Goal: Task Accomplishment & Management: Use online tool/utility

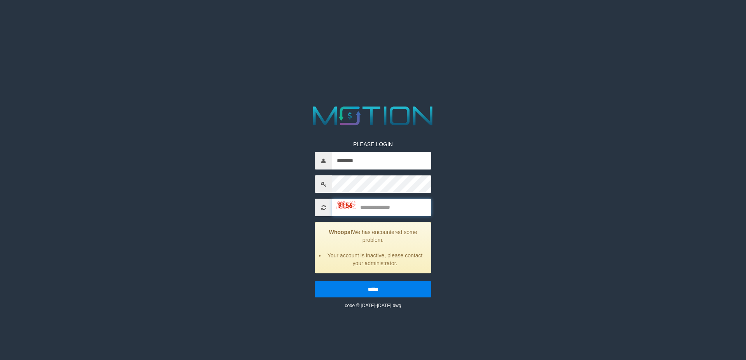
click at [385, 207] on input "text" at bounding box center [381, 207] width 99 height 17
type input "****"
click at [315, 281] on input "*****" at bounding box center [373, 289] width 117 height 16
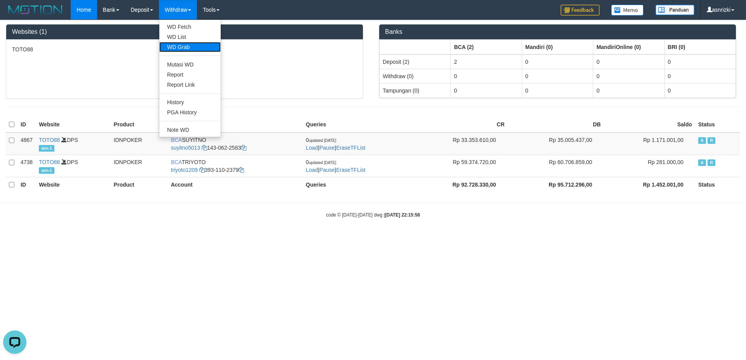
click at [189, 45] on link "WD Grab" at bounding box center [189, 47] width 61 height 10
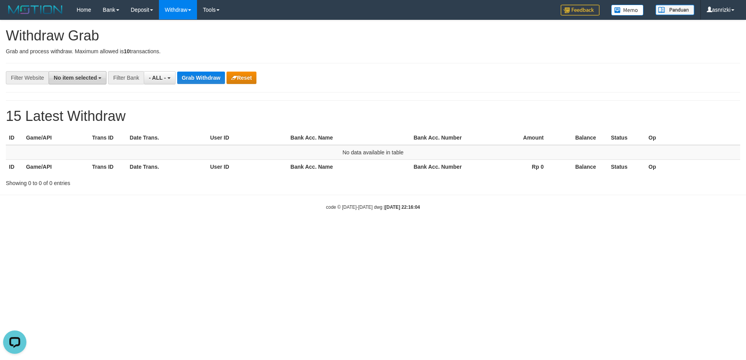
click at [79, 81] on button "No item selected" at bounding box center [78, 77] width 58 height 13
click at [49, 128] on label "[ITOTO] TOTO88" at bounding box center [80, 130] width 63 height 11
select select "***"
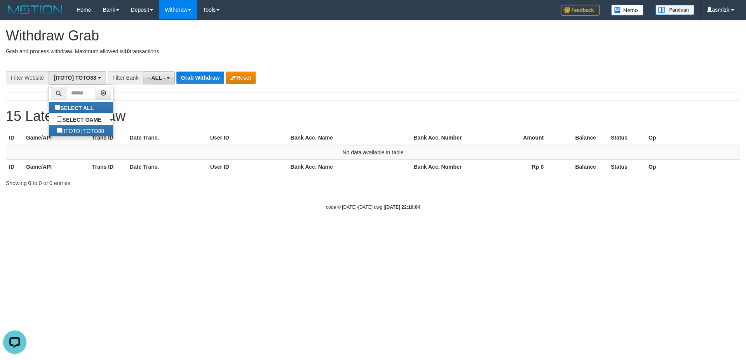
click at [169, 76] on button "- ALL -" at bounding box center [158, 77] width 31 height 13
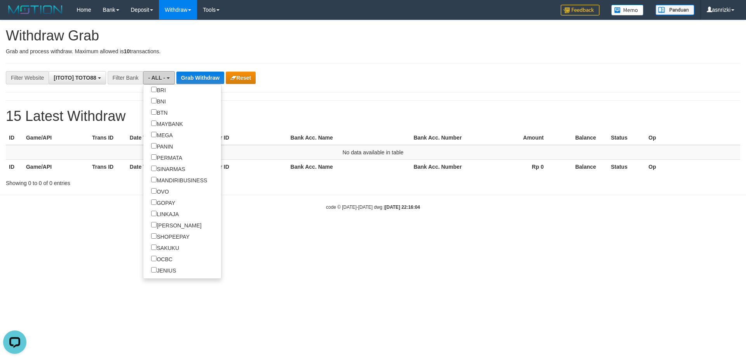
scroll to position [187, 0]
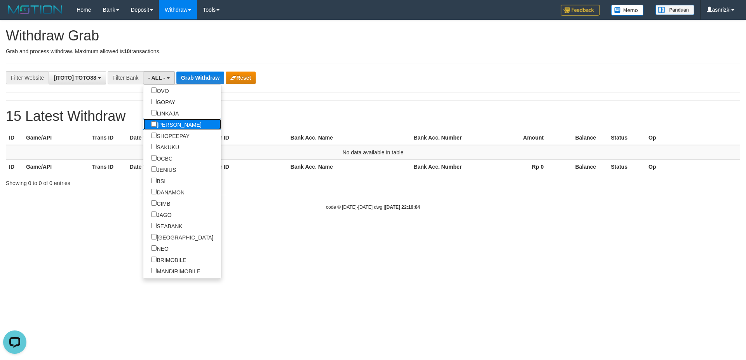
click at [143, 124] on label "[PERSON_NAME]" at bounding box center [176, 124] width 66 height 11
select select "****"
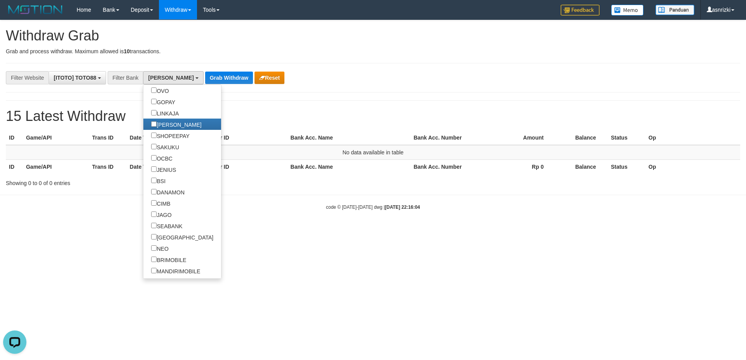
click at [220, 108] on h1 "15 Latest Withdraw" at bounding box center [373, 116] width 735 height 16
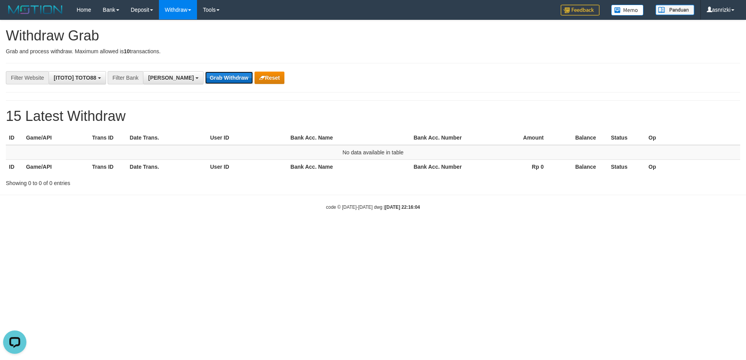
click at [205, 80] on button "Grab Withdraw" at bounding box center [229, 78] width 48 height 12
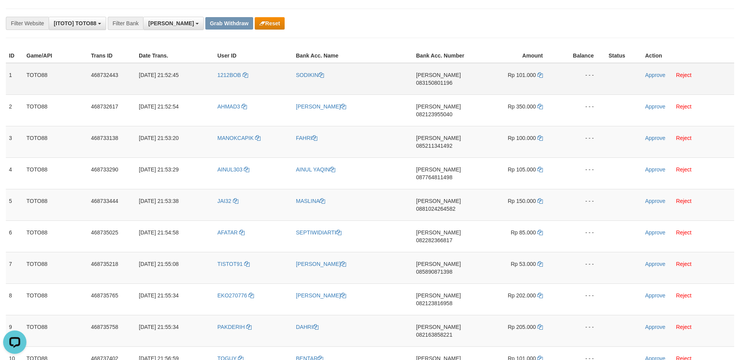
click at [452, 80] on span "083150801196" at bounding box center [434, 83] width 36 height 6
copy td "083150801196"
click at [538, 76] on icon at bounding box center [539, 74] width 5 height 5
click at [575, 341] on div "**********" at bounding box center [370, 226] width 740 height 545
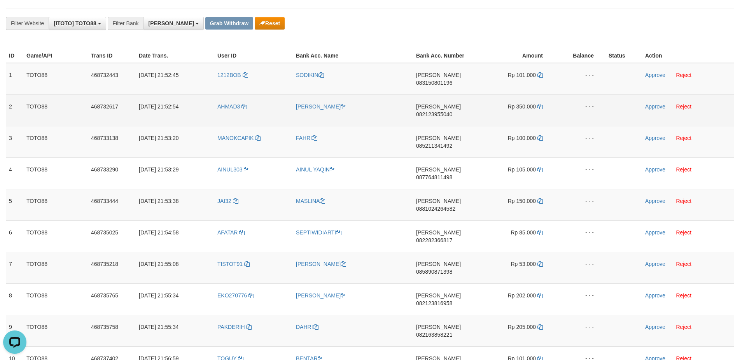
click at [451, 111] on span "082123955040" at bounding box center [434, 114] width 36 height 6
copy td "082123955040"
click at [538, 104] on icon at bounding box center [539, 106] width 5 height 5
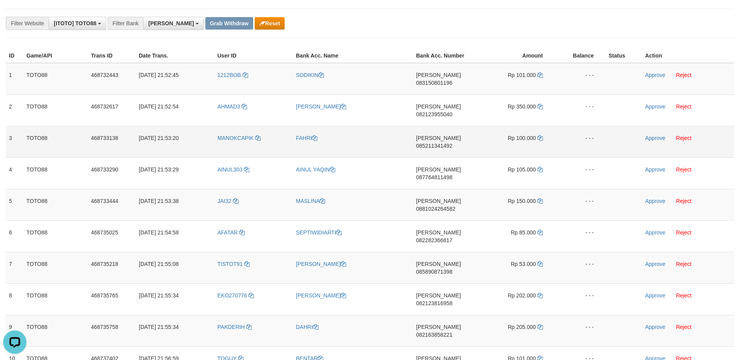
click at [452, 143] on span "085211341492" at bounding box center [434, 146] width 36 height 6
copy td "085211341492"
click at [541, 135] on icon at bounding box center [539, 137] width 5 height 5
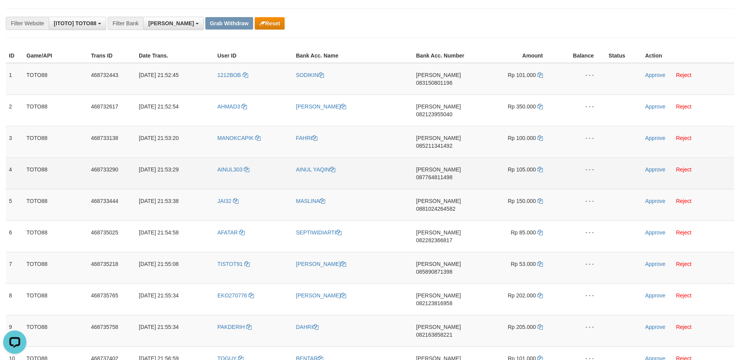
click at [451, 174] on span "087764811498" at bounding box center [434, 177] width 36 height 6
copy td "087764811498"
click at [540, 167] on icon at bounding box center [539, 169] width 5 height 5
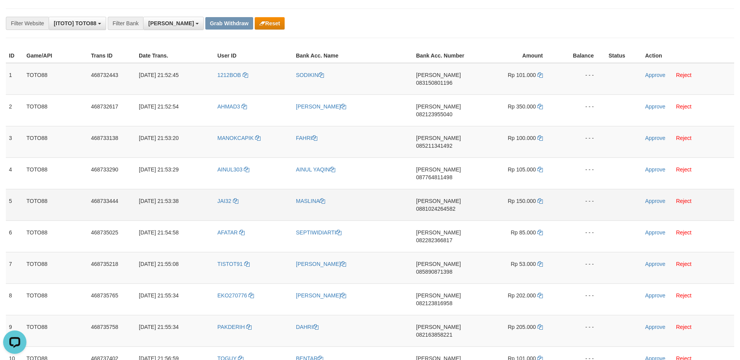
click at [438, 206] on span "0881024264582" at bounding box center [435, 209] width 39 height 6
copy td "0881024264582"
click at [539, 198] on icon at bounding box center [539, 200] width 5 height 5
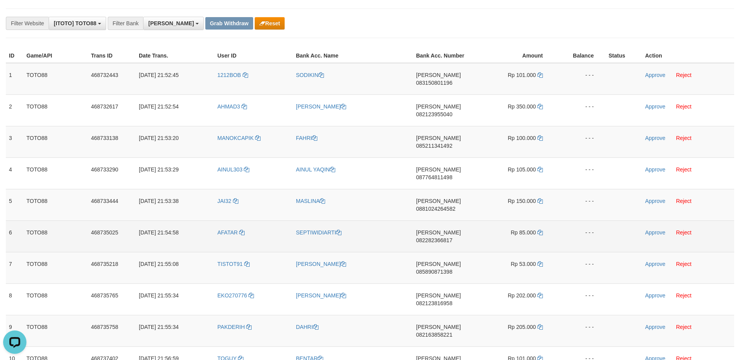
click at [452, 237] on span "082282366817" at bounding box center [434, 240] width 36 height 6
copy td "082282366817"
click at [540, 230] on icon at bounding box center [539, 232] width 5 height 5
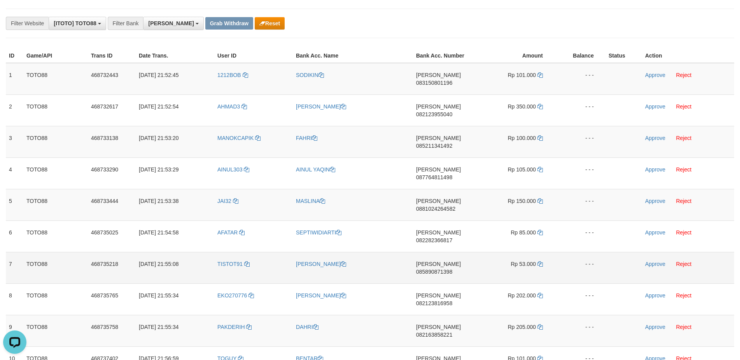
click at [451, 269] on span "085890871398" at bounding box center [434, 272] width 36 height 6
copy td "085890871398"
click at [540, 261] on icon at bounding box center [539, 263] width 5 height 5
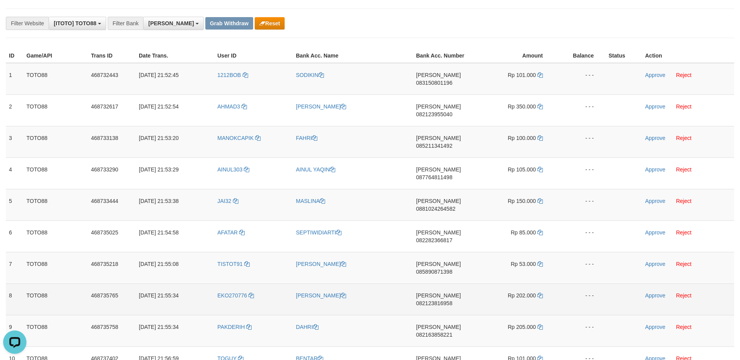
click at [449, 300] on span "082123816958" at bounding box center [434, 303] width 36 height 6
copy td "082123816958"
click at [540, 293] on icon at bounding box center [539, 295] width 5 height 5
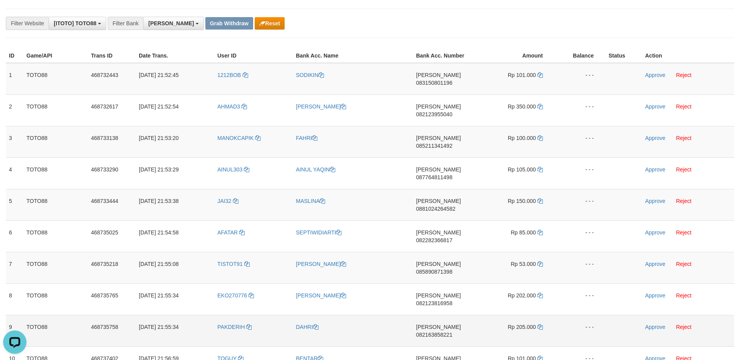
click at [447, 332] on span "082163858221" at bounding box center [434, 335] width 36 height 6
copy td "082163858221"
click at [541, 324] on icon at bounding box center [539, 326] width 5 height 5
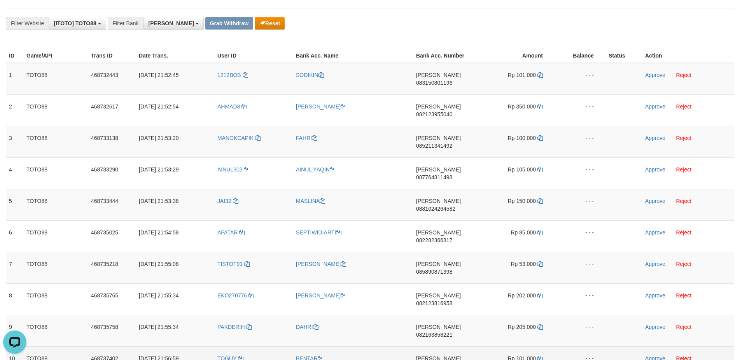
click at [441, 360] on span "083150091200" at bounding box center [434, 366] width 36 height 6
copy td "083150091200"
click at [540, 356] on icon at bounding box center [539, 358] width 5 height 5
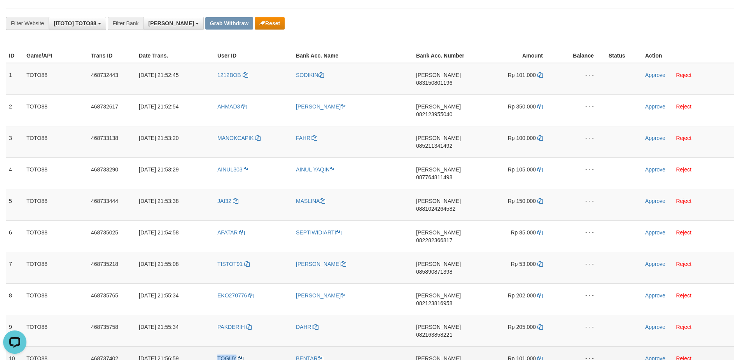
drag, startPoint x: 216, startPoint y: 288, endPoint x: 236, endPoint y: 290, distance: 20.3
click at [236, 346] on td "TOGUY" at bounding box center [253, 361] width 79 height 31
click at [539, 356] on icon at bounding box center [539, 358] width 5 height 5
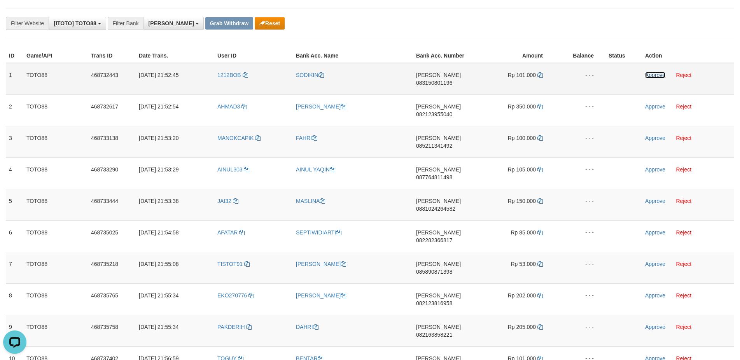
click at [653, 76] on link "Approve" at bounding box center [655, 75] width 20 height 6
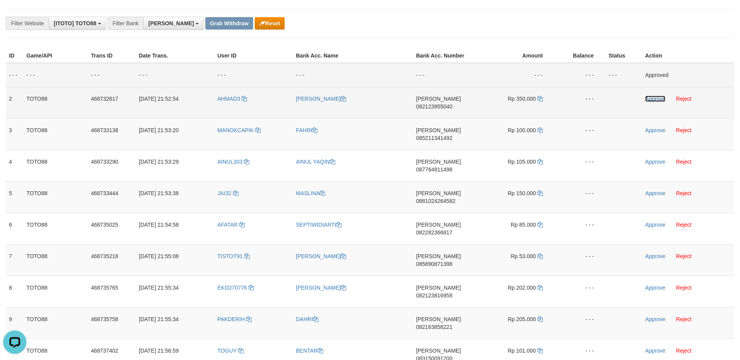
click at [653, 98] on link "Approve" at bounding box center [655, 99] width 20 height 6
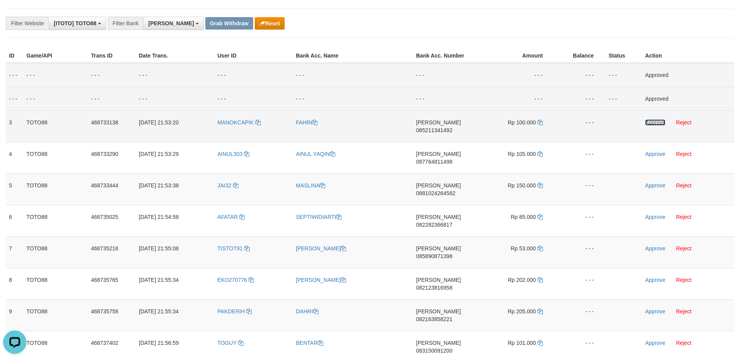
click at [657, 121] on link "Approve" at bounding box center [655, 122] width 20 height 6
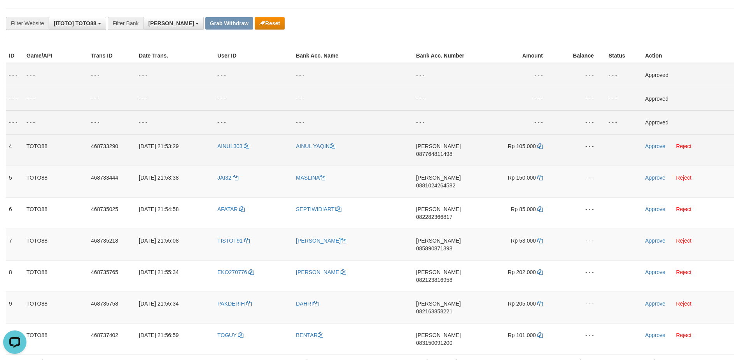
click at [653, 143] on td "Approve Reject" at bounding box center [688, 149] width 92 height 31
click at [654, 148] on link "Approve" at bounding box center [655, 146] width 20 height 6
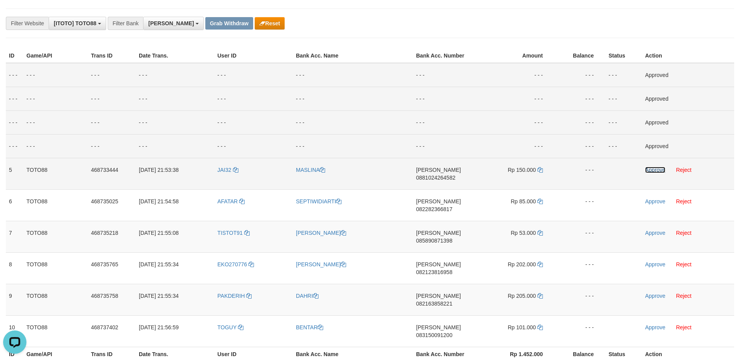
click at [648, 172] on link "Approve" at bounding box center [655, 170] width 20 height 6
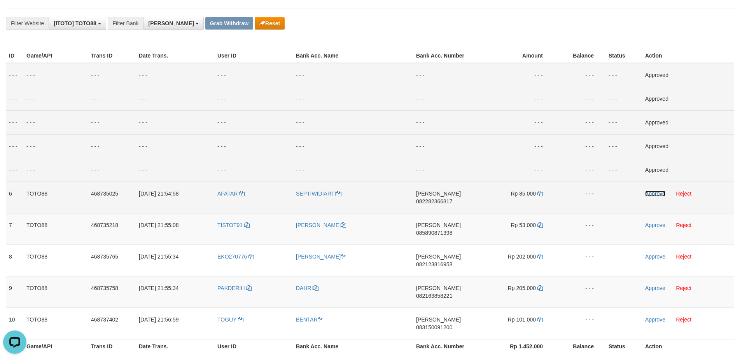
click at [652, 194] on link "Approve" at bounding box center [655, 193] width 20 height 6
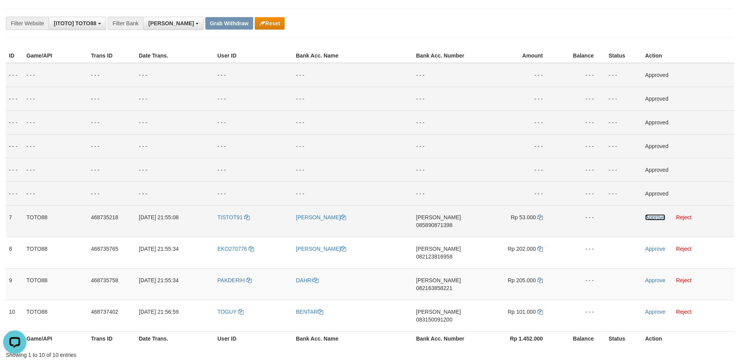
click at [650, 215] on link "Approve" at bounding box center [655, 217] width 20 height 6
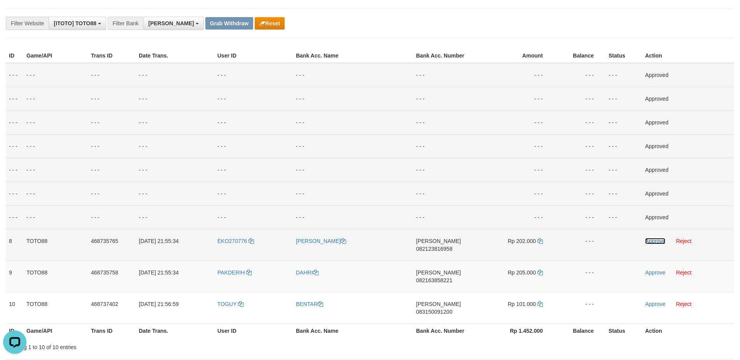
click at [656, 238] on link "Approve" at bounding box center [655, 241] width 20 height 6
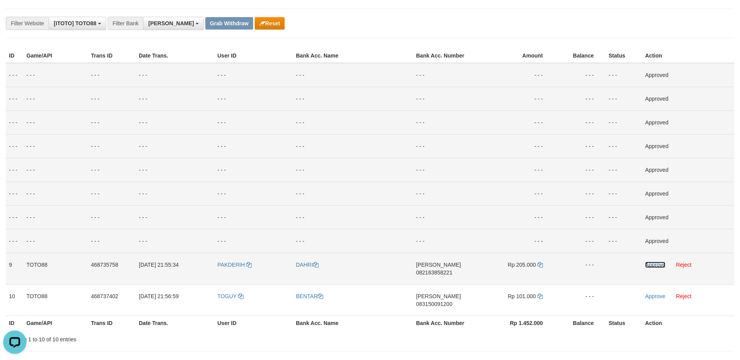
click at [650, 265] on link "Approve" at bounding box center [655, 265] width 20 height 6
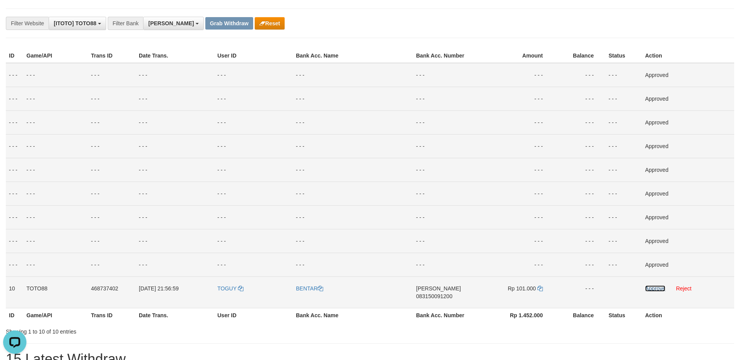
click at [646, 290] on link "Approve" at bounding box center [655, 288] width 20 height 6
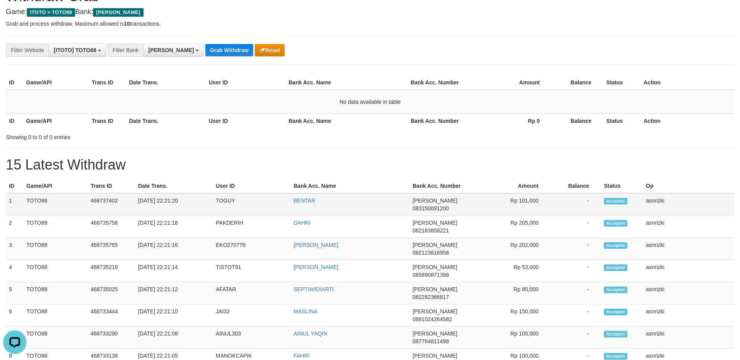
click at [217, 201] on td "TOGUY" at bounding box center [252, 204] width 78 height 23
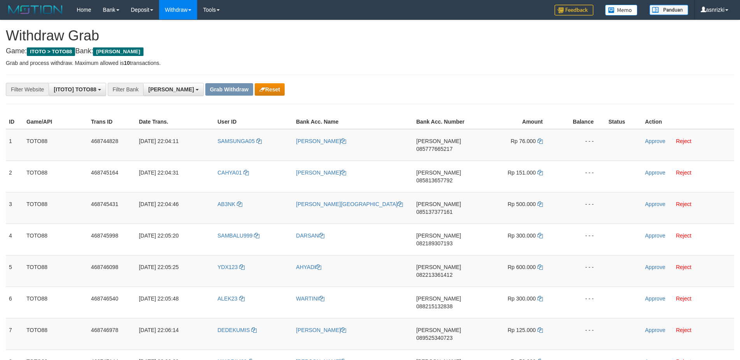
scroll to position [137, 0]
click at [444, 146] on span "085777665217" at bounding box center [434, 149] width 36 height 6
copy td "085777665217"
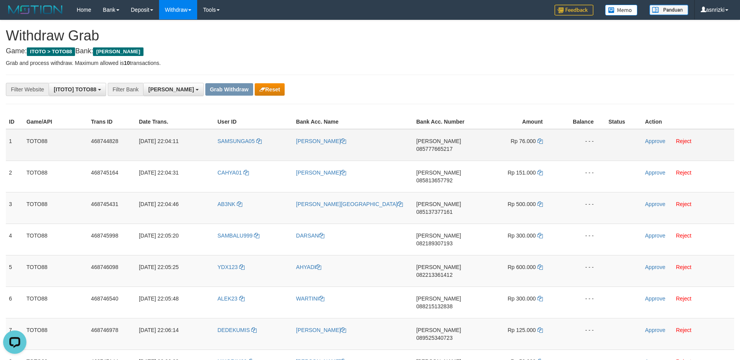
click at [541, 145] on td "Rp 76.000" at bounding box center [516, 145] width 77 height 32
click at [540, 140] on icon at bounding box center [539, 140] width 5 height 5
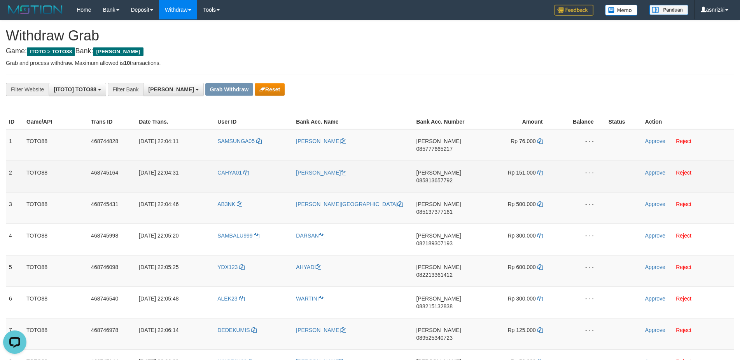
click at [443, 177] on span "085813657792" at bounding box center [434, 180] width 36 height 6
copy td "085813657792"
click at [539, 170] on icon at bounding box center [539, 172] width 5 height 5
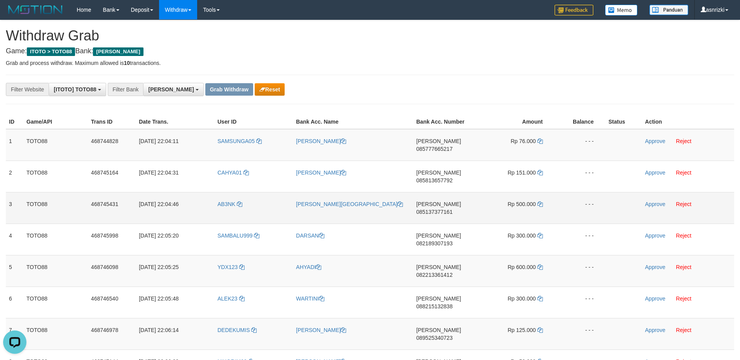
click at [450, 192] on td "DANA 085137377161" at bounding box center [445, 207] width 65 height 31
click at [452, 209] on span "085137377161" at bounding box center [434, 212] width 36 height 6
copy td "085137377161"
click at [452, 209] on span "085137377161" at bounding box center [434, 212] width 36 height 6
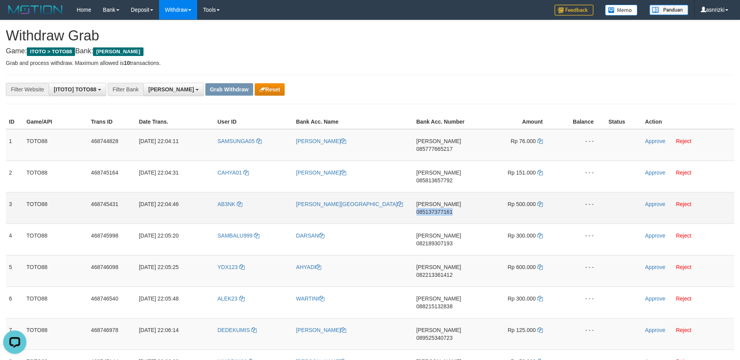
copy td "085137377161"
click at [540, 201] on icon at bounding box center [539, 203] width 5 height 5
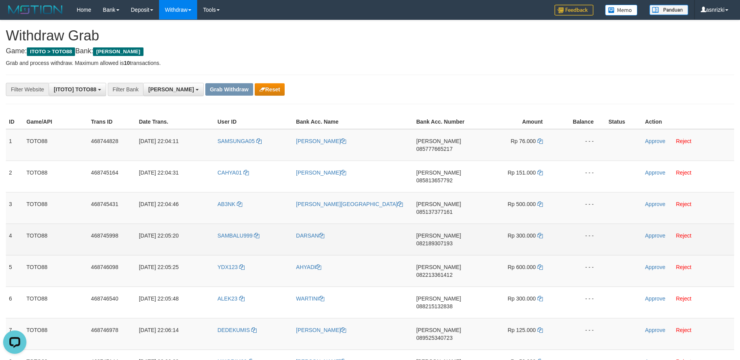
click at [440, 240] on span "082189307193" at bounding box center [434, 243] width 36 height 6
copy td "082189307193"
click at [536, 224] on td "Rp 300.000" at bounding box center [516, 239] width 77 height 31
click at [538, 233] on icon at bounding box center [539, 235] width 5 height 5
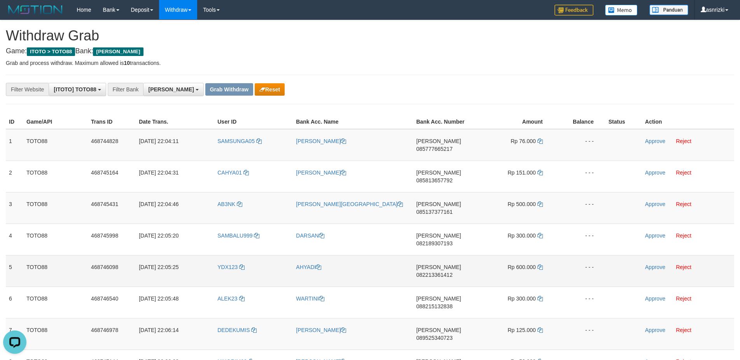
click at [435, 272] on span "082213361412" at bounding box center [434, 275] width 36 height 6
copy td "082213361412"
click at [540, 264] on icon at bounding box center [539, 266] width 5 height 5
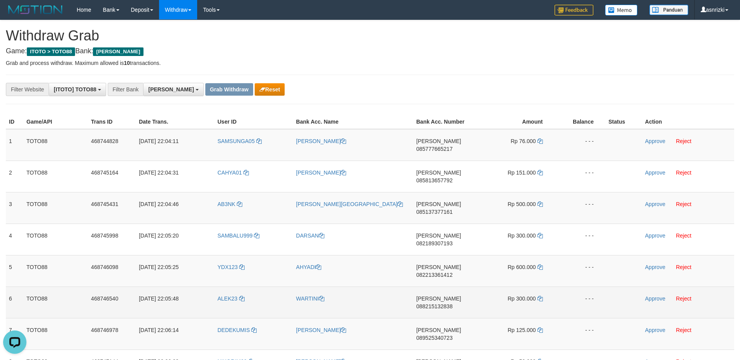
click at [437, 303] on span "088215132838" at bounding box center [434, 306] width 36 height 6
copy td "088215132838"
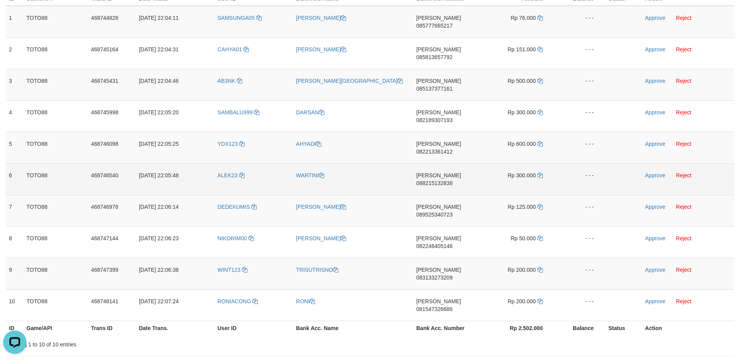
scroll to position [132, 0]
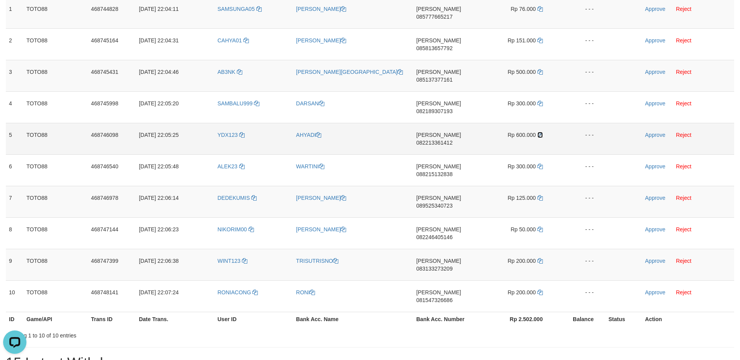
click at [540, 132] on icon at bounding box center [539, 134] width 5 height 5
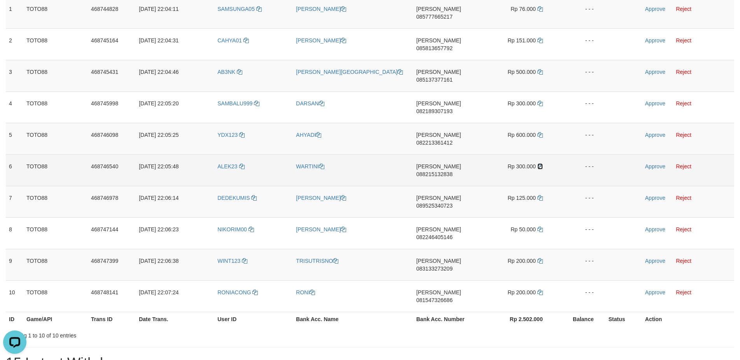
click at [539, 164] on icon at bounding box center [539, 166] width 5 height 5
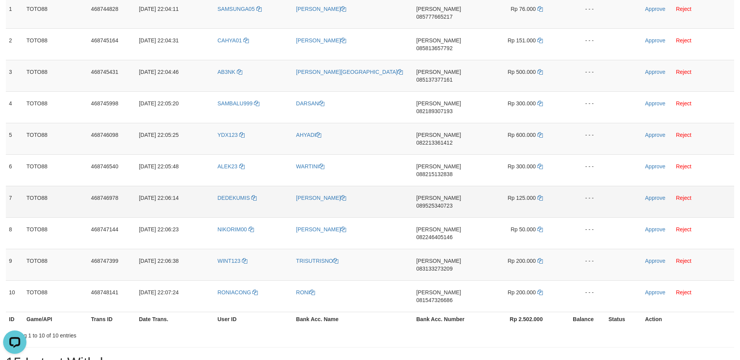
click at [452, 203] on span "089525340723" at bounding box center [434, 206] width 36 height 6
copy td "089525340723"
click at [539, 195] on icon at bounding box center [539, 197] width 5 height 5
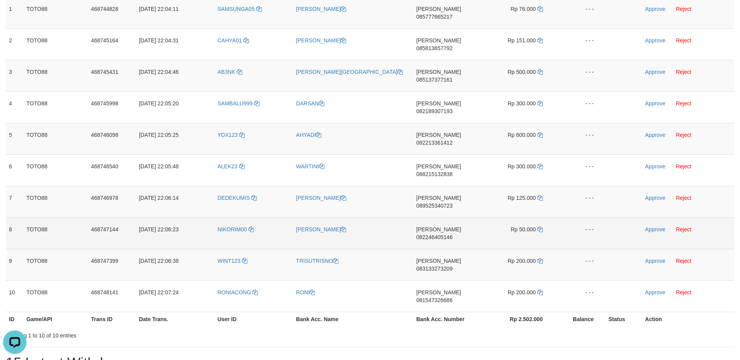
click at [451, 234] on span "082246405146" at bounding box center [434, 237] width 36 height 6
copy td "082246405146"
click at [539, 227] on icon at bounding box center [539, 229] width 5 height 5
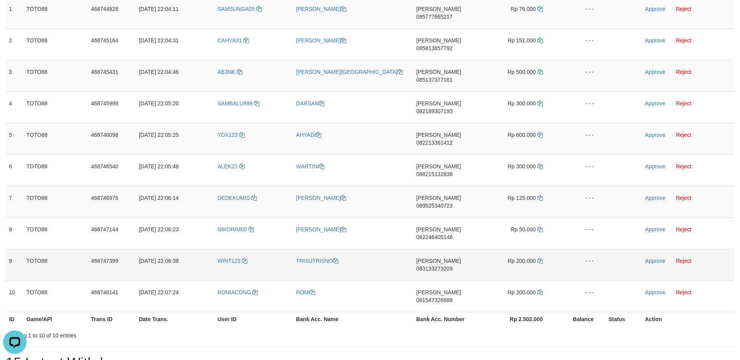
click at [438, 265] on span "083133273209" at bounding box center [434, 268] width 36 height 6
copy td "083133273209"
click at [540, 258] on icon at bounding box center [539, 260] width 5 height 5
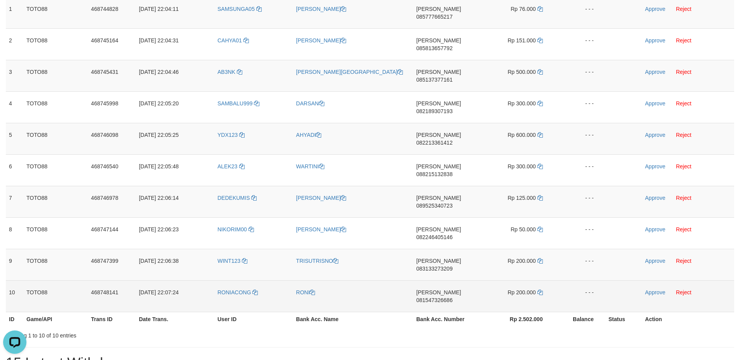
click at [444, 297] on span "081547326686" at bounding box center [434, 300] width 36 height 6
click at [540, 290] on icon at bounding box center [539, 292] width 5 height 5
click at [652, 280] on td "Approve Reject" at bounding box center [688, 295] width 92 height 31
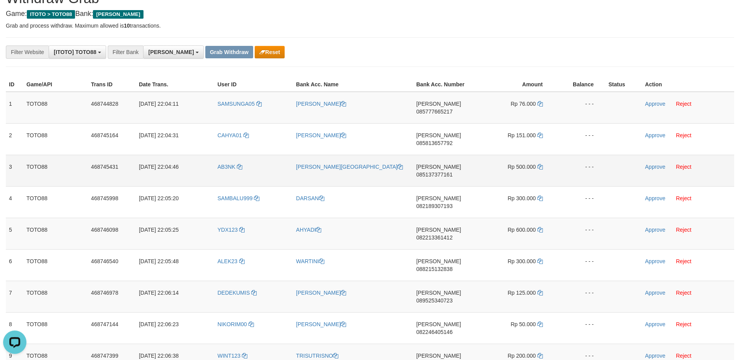
scroll to position [66, 0]
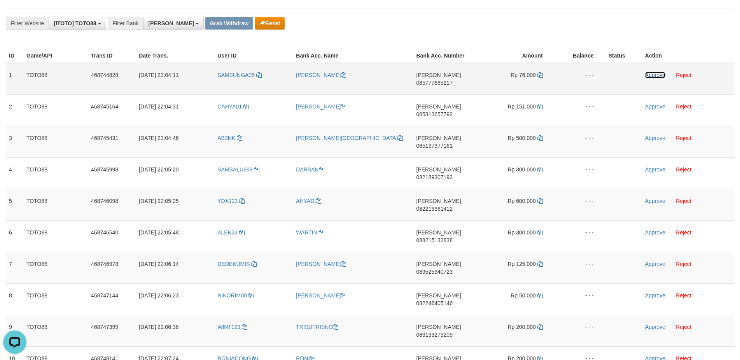
click at [651, 75] on link "Approve" at bounding box center [655, 75] width 20 height 6
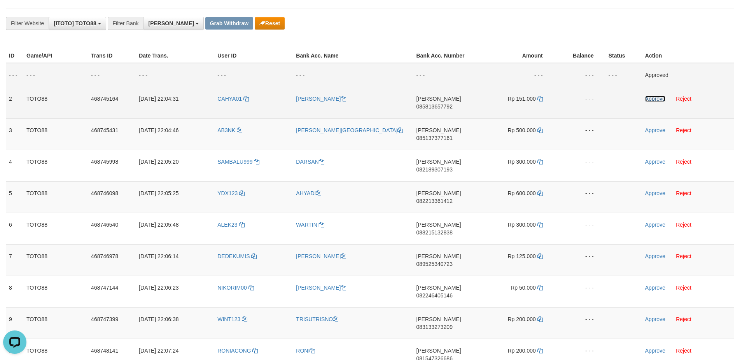
click at [650, 100] on link "Approve" at bounding box center [655, 99] width 20 height 6
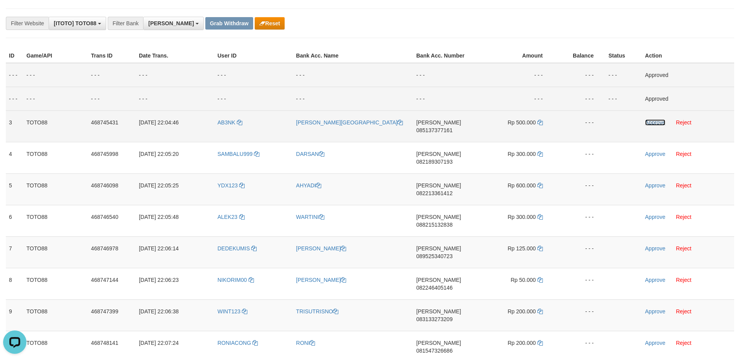
click at [649, 124] on link "Approve" at bounding box center [655, 122] width 20 height 6
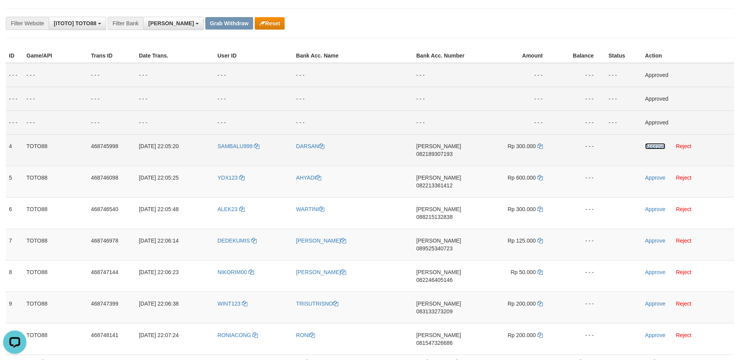
click at [652, 145] on link "Approve" at bounding box center [655, 146] width 20 height 6
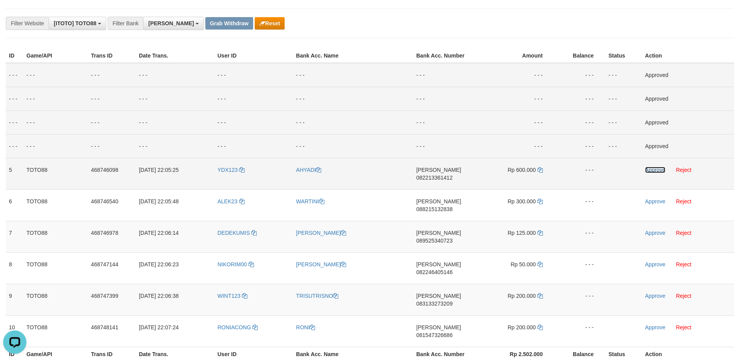
click at [647, 169] on link "Approve" at bounding box center [655, 170] width 20 height 6
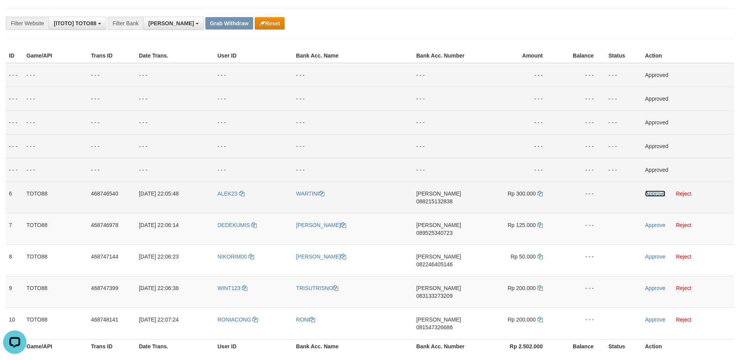
click at [646, 192] on link "Approve" at bounding box center [655, 193] width 20 height 6
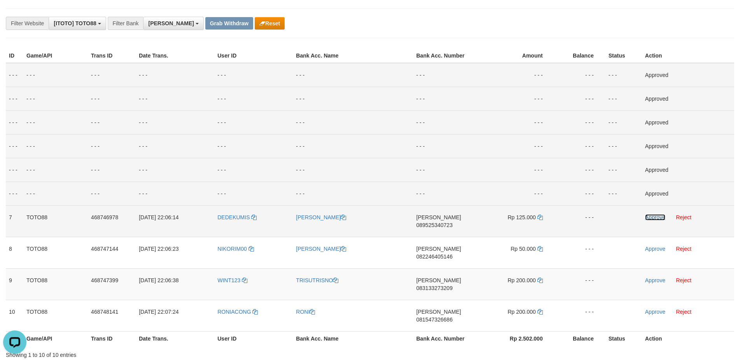
click at [651, 217] on link "Approve" at bounding box center [655, 217] width 20 height 6
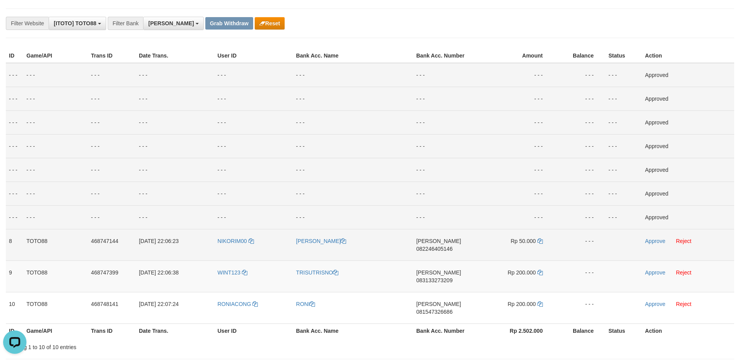
click at [644, 243] on td "Approve Reject" at bounding box center [688, 244] width 92 height 31
click at [645, 243] on link "Approve" at bounding box center [655, 241] width 20 height 6
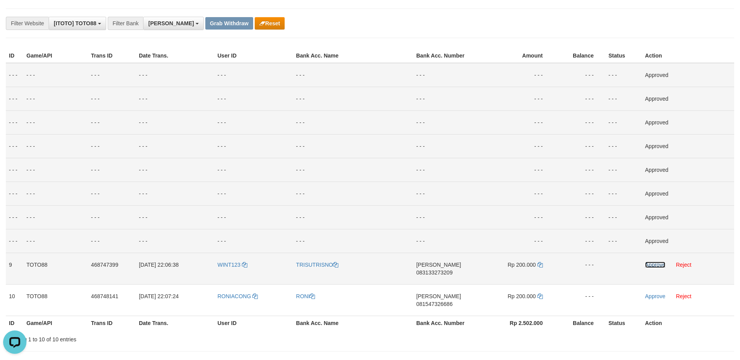
click at [656, 263] on link "Approve" at bounding box center [655, 265] width 20 height 6
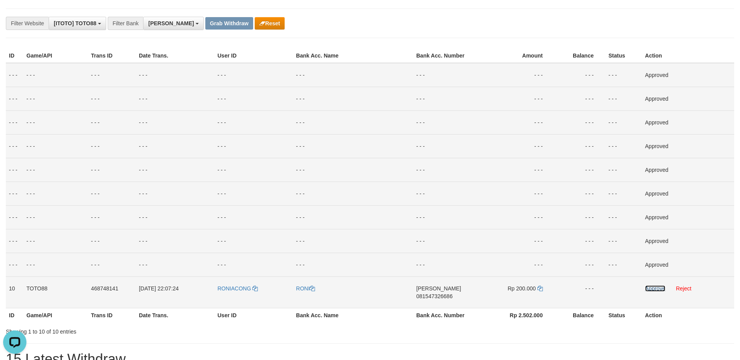
click at [648, 288] on link "Approve" at bounding box center [655, 288] width 20 height 6
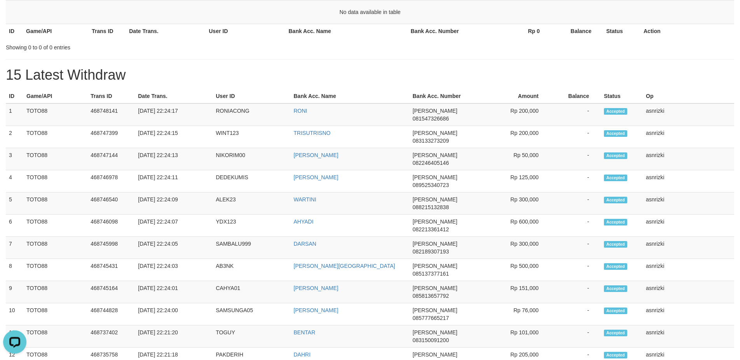
scroll to position [99, 0]
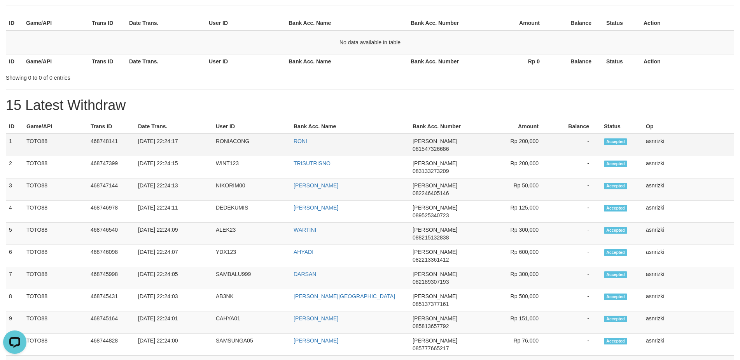
click at [7, 140] on td "1" at bounding box center [14, 145] width 17 height 23
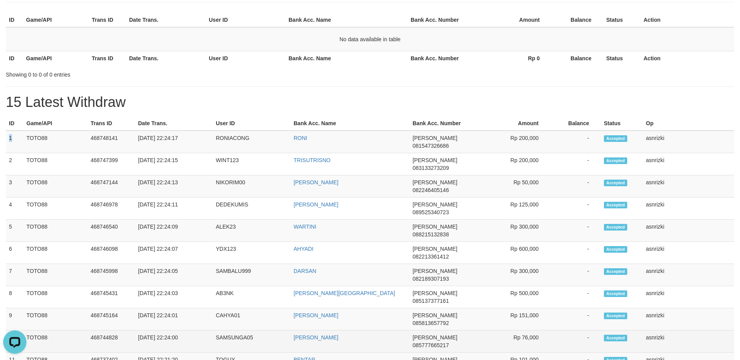
scroll to position [231, 0]
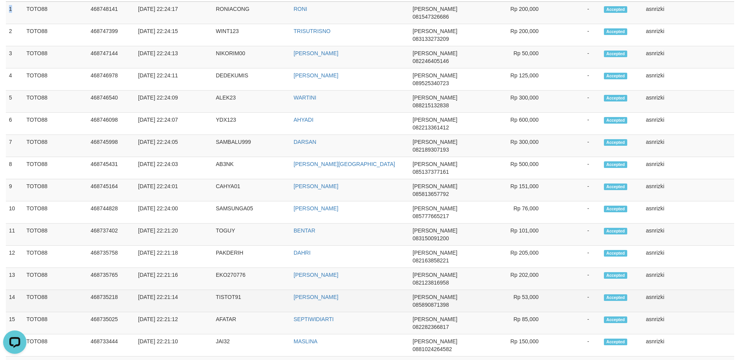
copy tbody "1 TOTO88 468748141 01/09/2025 22:24:17 RONIACONG RONI DANA 081547326686 Rp 200,…"
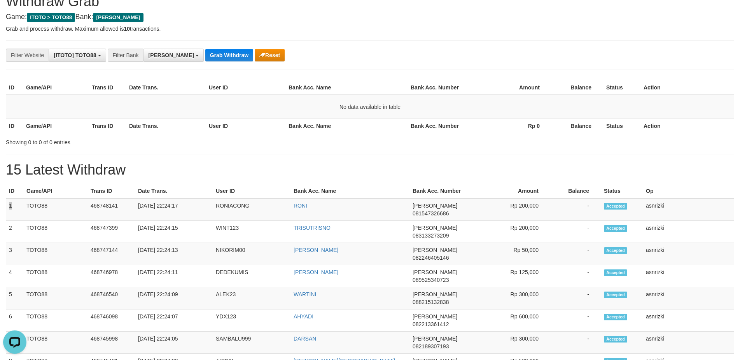
scroll to position [0, 0]
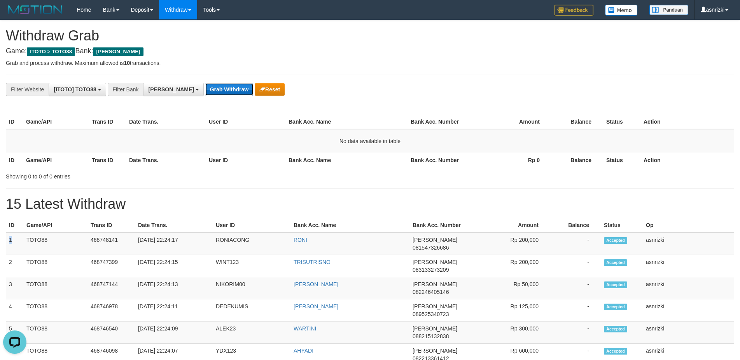
click at [205, 90] on button "Grab Withdraw" at bounding box center [229, 89] width 48 height 12
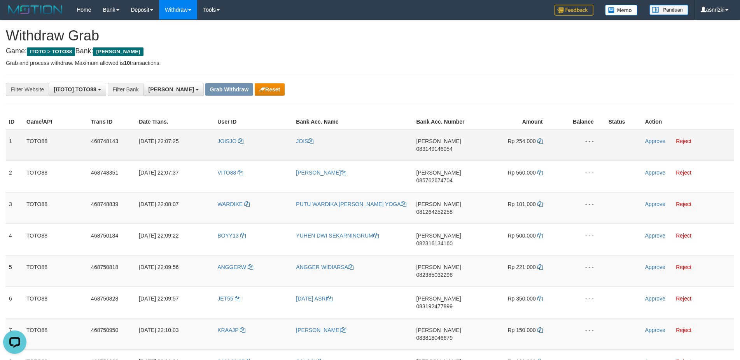
click at [444, 138] on td "DANA 083149146054" at bounding box center [445, 145] width 65 height 32
click at [443, 146] on span "083149146054" at bounding box center [434, 149] width 36 height 6
copy td "083149146054"
click at [443, 146] on span "083149146054" at bounding box center [434, 149] width 36 height 6
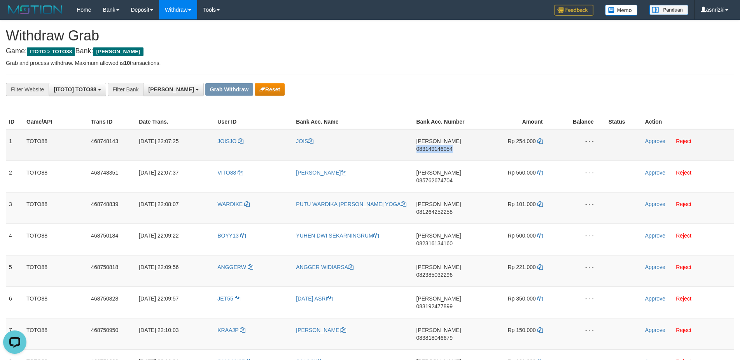
copy td "083149146054"
click at [538, 141] on icon at bounding box center [539, 140] width 5 height 5
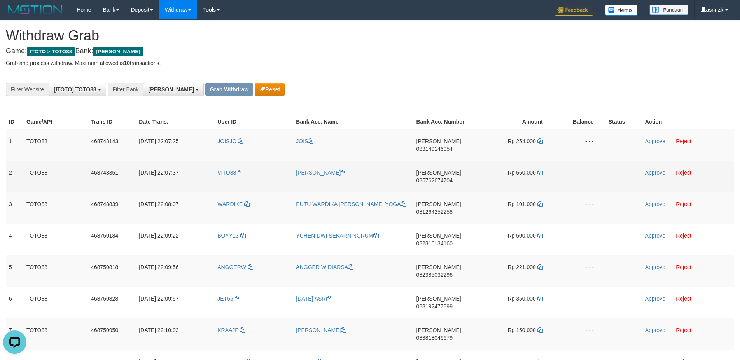
click at [447, 177] on span "085762674704" at bounding box center [434, 180] width 36 height 6
copy td "085762674704"
click at [540, 170] on icon at bounding box center [539, 172] width 5 height 5
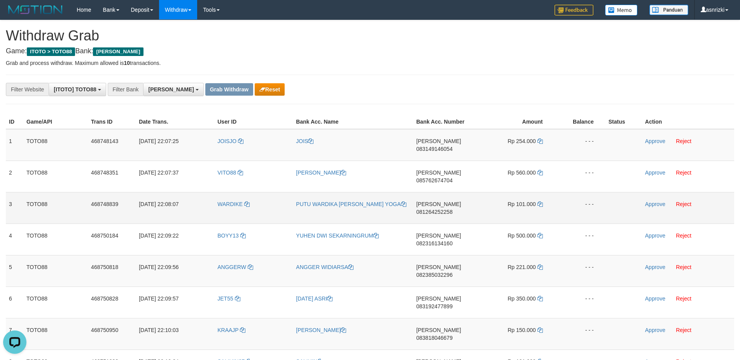
click at [452, 209] on span "081264252258" at bounding box center [434, 212] width 36 height 6
copy td "081264252258"
click at [540, 201] on icon at bounding box center [539, 203] width 5 height 5
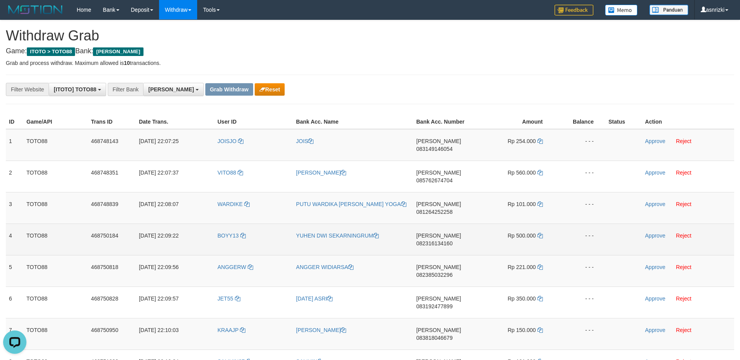
click at [439, 240] on span "082316134160" at bounding box center [434, 243] width 36 height 6
copy td "082316134160"
click at [540, 233] on icon at bounding box center [539, 235] width 5 height 5
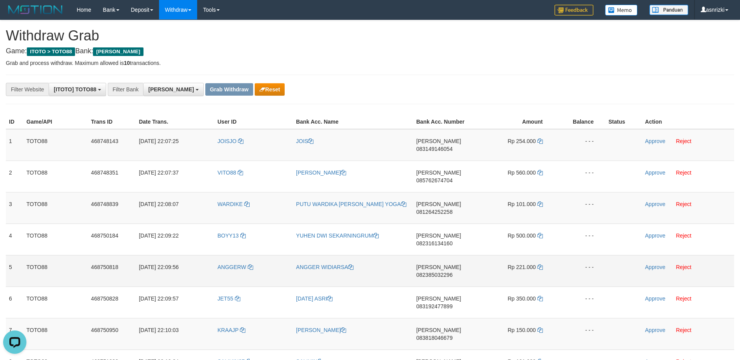
click at [449, 272] on span "082385032296" at bounding box center [434, 275] width 36 height 6
copy td "082385032296"
click at [539, 264] on link at bounding box center [539, 267] width 5 height 6
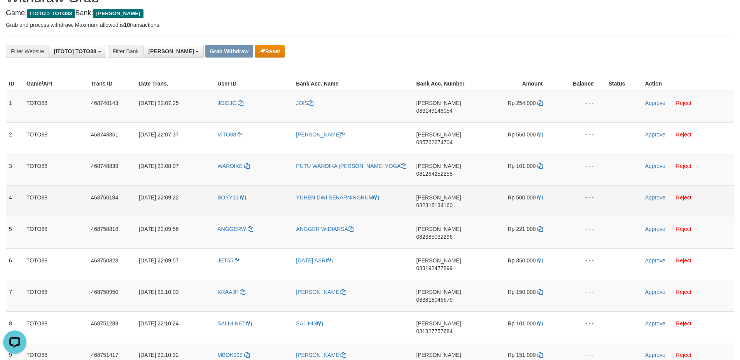
scroll to position [66, 0]
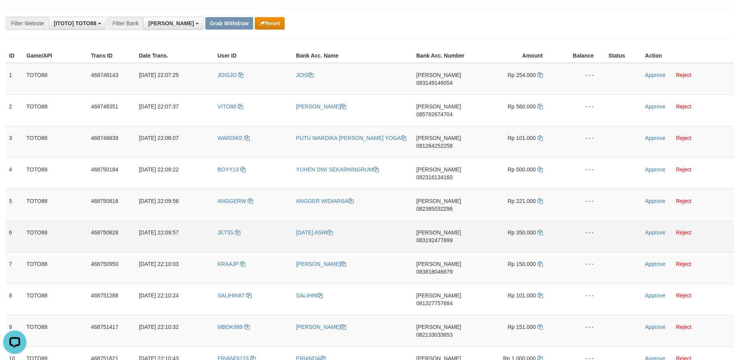
click at [442, 220] on td "DANA 083192477899" at bounding box center [445, 235] width 65 height 31
click at [443, 237] on span "083192477899" at bounding box center [434, 240] width 36 height 6
copy td "083192477899"
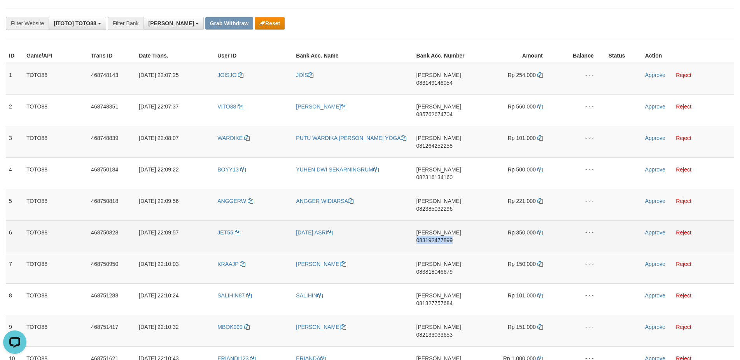
click at [443, 237] on span "083192477899" at bounding box center [434, 240] width 36 height 6
copy td "083192477899"
click at [540, 230] on icon at bounding box center [539, 232] width 5 height 5
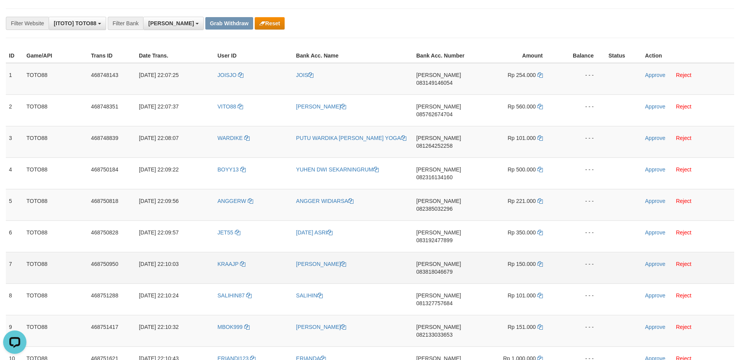
click at [447, 269] on span "083818046679" at bounding box center [434, 272] width 36 height 6
copy td "083818046679"
click at [539, 261] on icon at bounding box center [539, 263] width 5 height 5
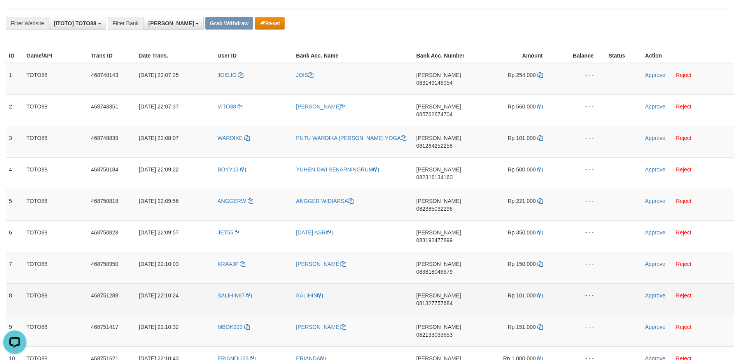
click at [452, 300] on span "081327757684" at bounding box center [434, 303] width 36 height 6
copy td "081327757684"
click at [539, 293] on icon at bounding box center [539, 295] width 5 height 5
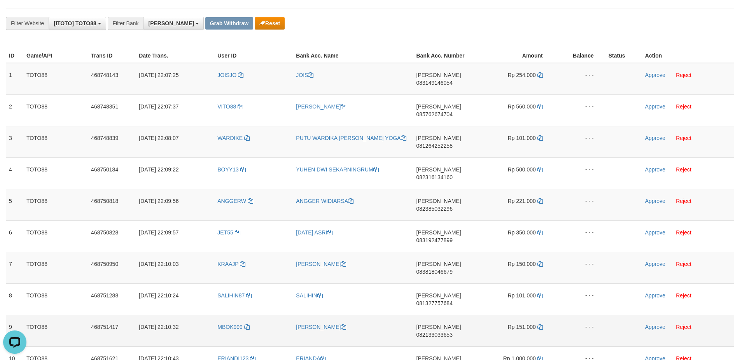
click at [445, 332] on span "082133033653" at bounding box center [434, 335] width 36 height 6
click at [538, 324] on icon at bounding box center [539, 326] width 5 height 5
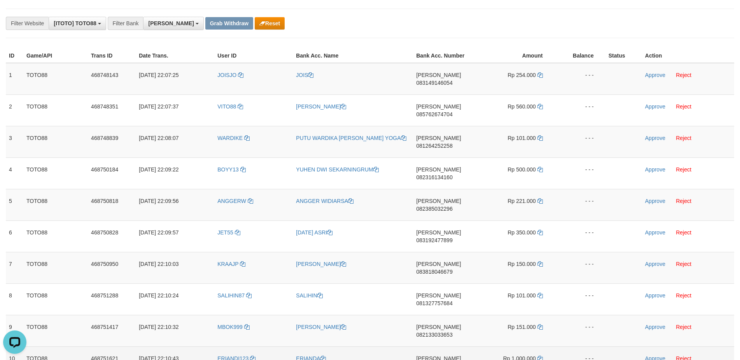
click at [452, 360] on span "085272500282" at bounding box center [434, 366] width 36 height 6
click at [540, 356] on icon at bounding box center [539, 358] width 5 height 5
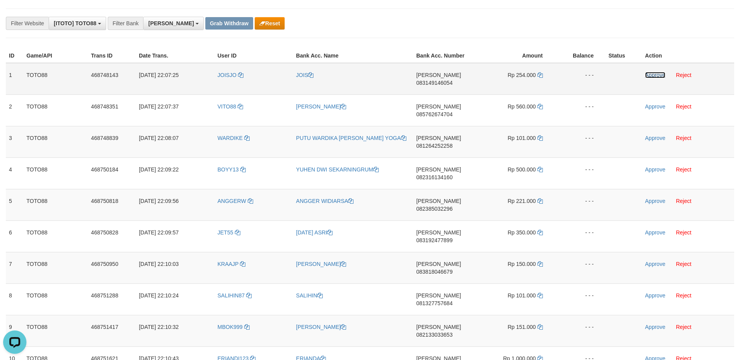
drag, startPoint x: 647, startPoint y: 77, endPoint x: 630, endPoint y: 80, distance: 17.8
click at [647, 78] on td "Approve Reject" at bounding box center [688, 79] width 92 height 32
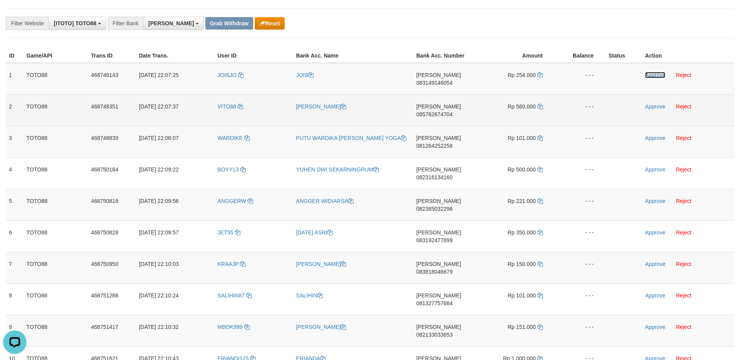
click at [645, 72] on link "Approve" at bounding box center [655, 75] width 20 height 6
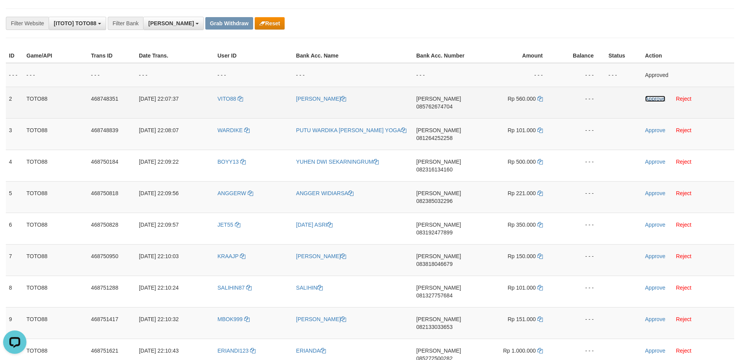
click at [649, 101] on link "Approve" at bounding box center [655, 99] width 20 height 6
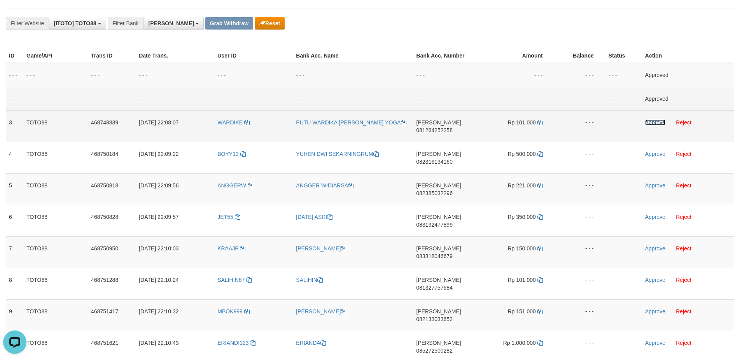
click at [653, 125] on link "Approve" at bounding box center [655, 122] width 20 height 6
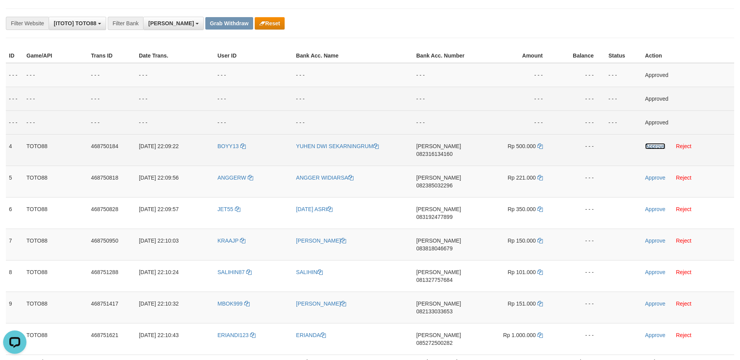
click at [653, 147] on link "Approve" at bounding box center [655, 146] width 20 height 6
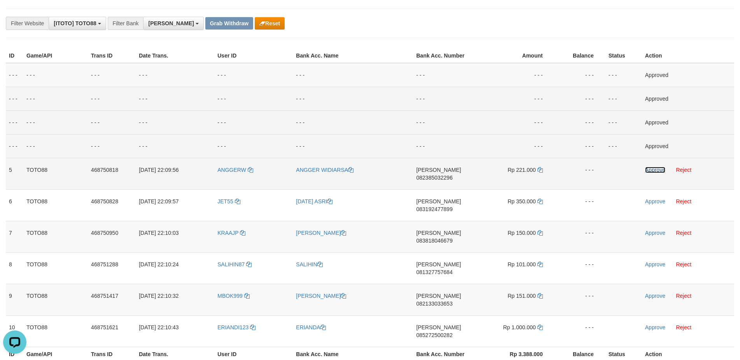
click at [650, 171] on link "Approve" at bounding box center [655, 170] width 20 height 6
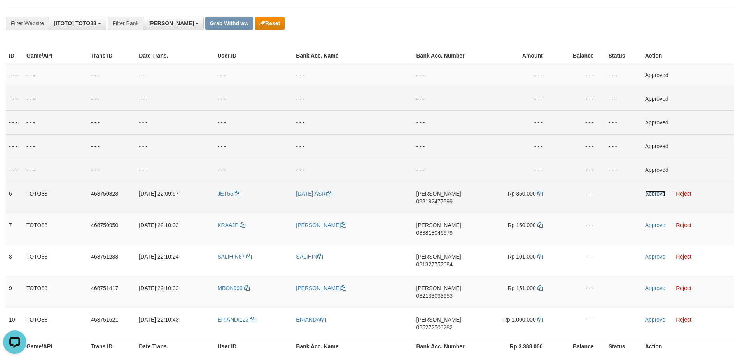
click at [649, 194] on link "Approve" at bounding box center [655, 193] width 20 height 6
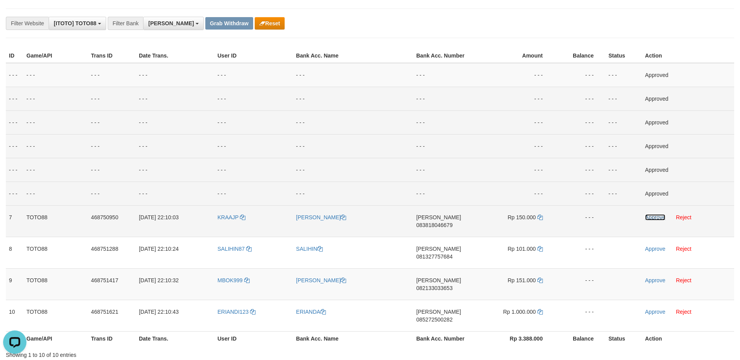
click at [648, 218] on link "Approve" at bounding box center [655, 217] width 20 height 6
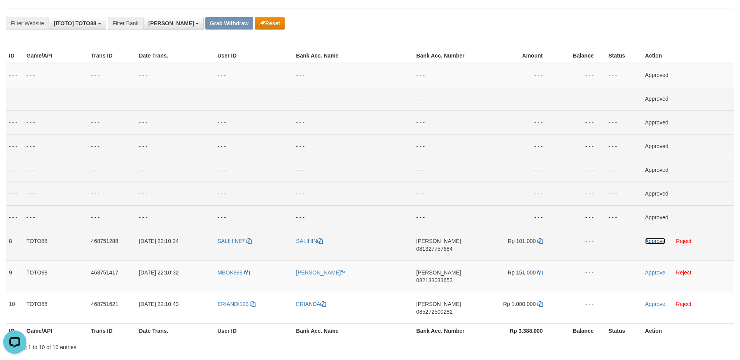
click at [650, 242] on link "Approve" at bounding box center [655, 241] width 20 height 6
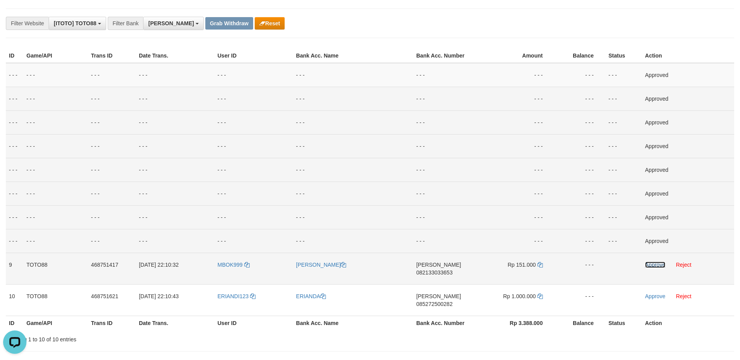
click at [651, 264] on link "Approve" at bounding box center [655, 265] width 20 height 6
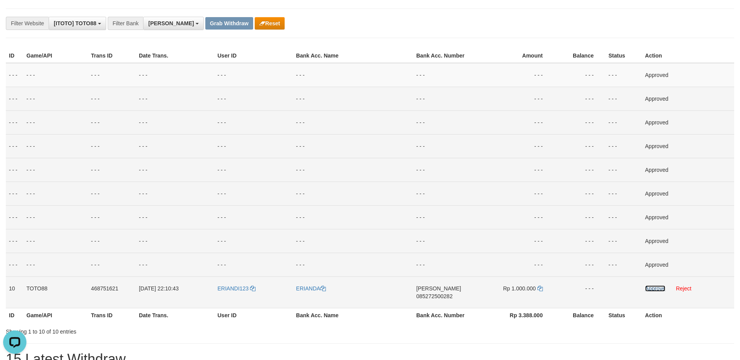
click at [655, 286] on link "Approve" at bounding box center [655, 288] width 20 height 6
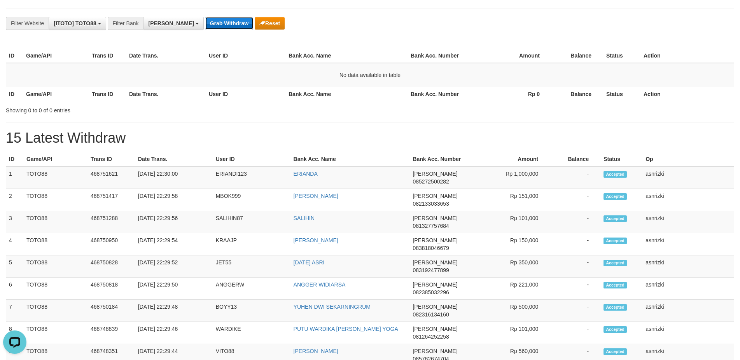
click at [205, 24] on button "Grab Withdraw" at bounding box center [229, 23] width 48 height 12
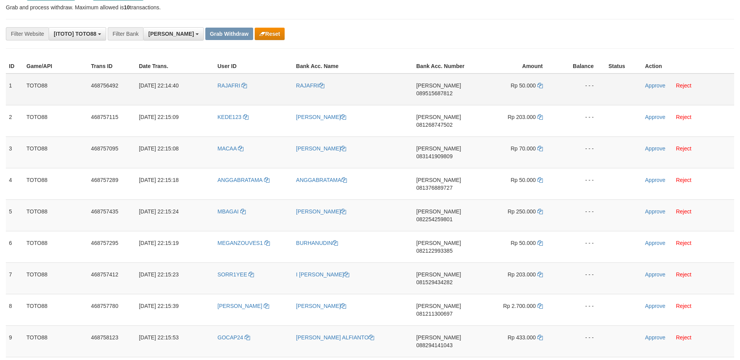
scroll to position [66, 0]
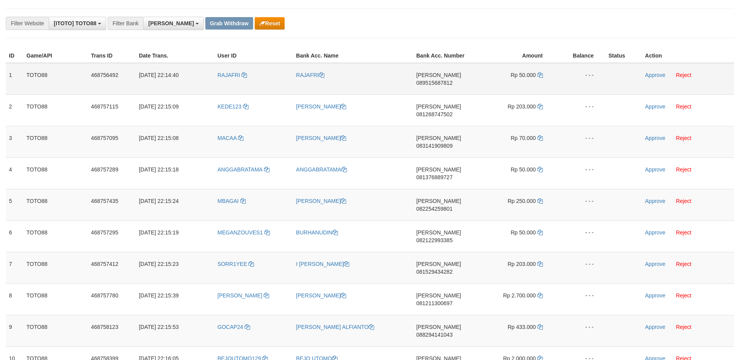
click at [443, 71] on td "DANA 089515687812" at bounding box center [445, 79] width 65 height 32
click at [441, 80] on span "089515687812" at bounding box center [434, 83] width 36 height 6
copy td "089515687812"
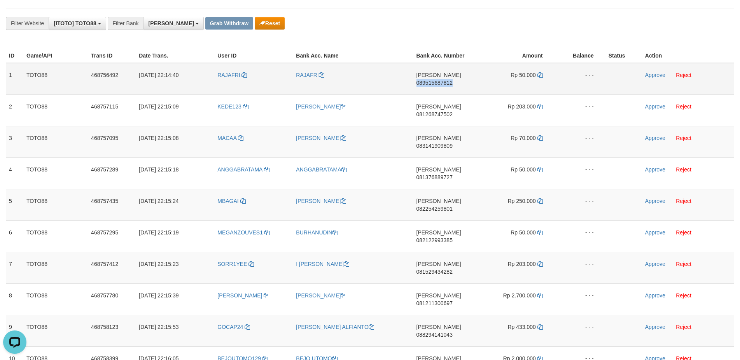
click at [441, 80] on span "089515687812" at bounding box center [434, 83] width 36 height 6
copy td "089515687812"
click at [542, 76] on icon at bounding box center [539, 74] width 5 height 5
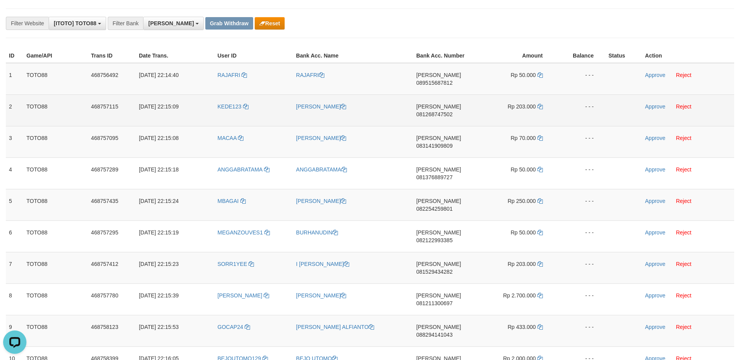
click at [447, 111] on span "081268747502" at bounding box center [434, 114] width 36 height 6
copy td "081268747502"
click at [539, 104] on icon at bounding box center [539, 106] width 5 height 5
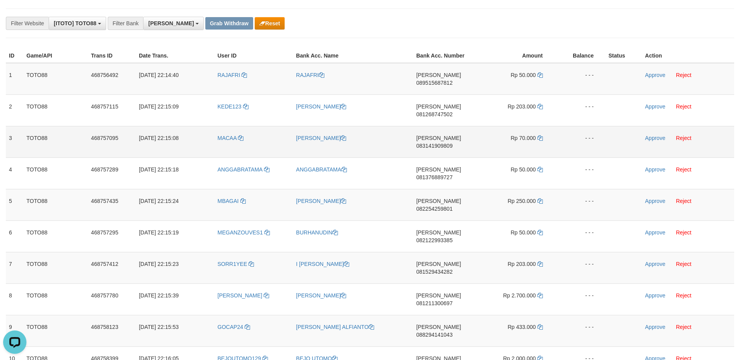
click at [452, 143] on span "083141909809" at bounding box center [434, 146] width 36 height 6
drag, startPoint x: 457, startPoint y: 124, endPoint x: 456, endPoint y: 117, distance: 6.7
click at [452, 143] on span "083141909809" at bounding box center [434, 146] width 36 height 6
copy td "083141909809"
click at [540, 135] on icon at bounding box center [539, 137] width 5 height 5
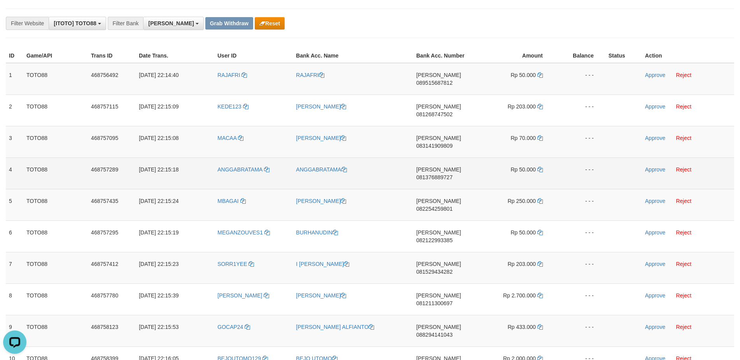
click at [452, 174] on span "081376889727" at bounding box center [434, 177] width 36 height 6
copy td "081376889727"
click at [541, 167] on icon at bounding box center [539, 169] width 5 height 5
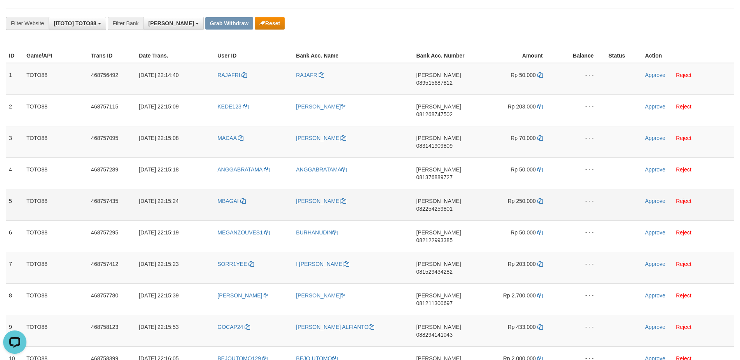
click at [449, 206] on span "082254259801" at bounding box center [434, 209] width 36 height 6
copy td "082254259801"
click at [537, 198] on icon at bounding box center [539, 200] width 5 height 5
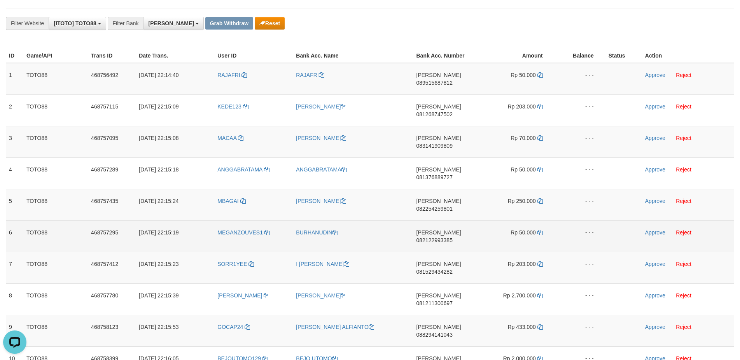
click at [452, 237] on span "082122993385" at bounding box center [434, 240] width 36 height 6
copy td "082122993385"
click at [539, 230] on icon at bounding box center [539, 232] width 5 height 5
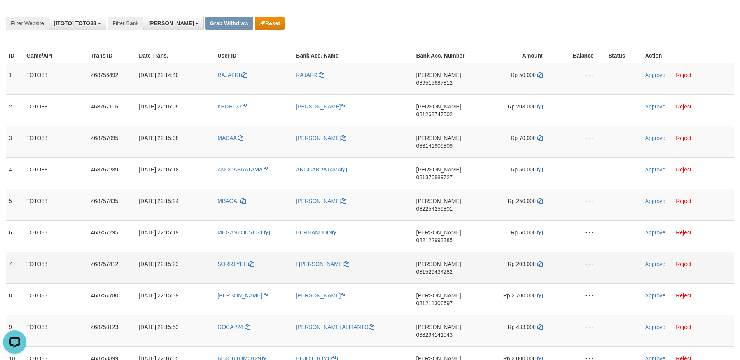
click at [448, 269] on span "081529434282" at bounding box center [434, 272] width 36 height 6
copy td "081529434282"
click at [541, 261] on icon at bounding box center [539, 263] width 5 height 5
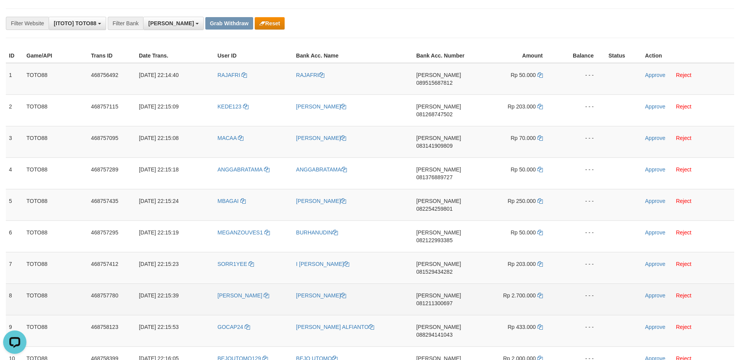
click at [448, 283] on td "DANA 081211300697" at bounding box center [445, 298] width 65 height 31
click at [452, 300] on span "081211300697" at bounding box center [434, 303] width 36 height 6
copy td "081211300697"
click at [452, 300] on span "081211300697" at bounding box center [434, 303] width 36 height 6
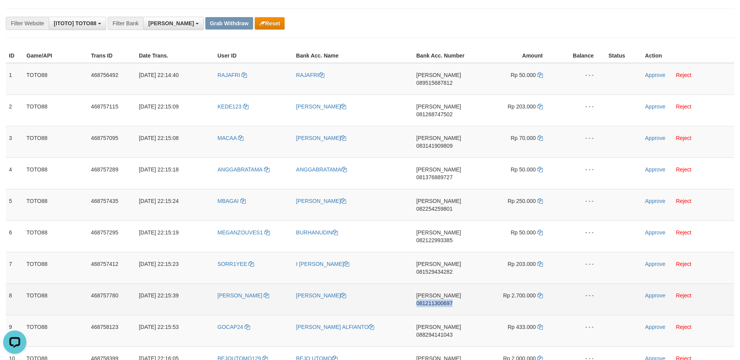
copy td "081211300697"
click at [537, 293] on icon at bounding box center [539, 295] width 5 height 5
click at [539, 293] on icon at bounding box center [539, 295] width 5 height 5
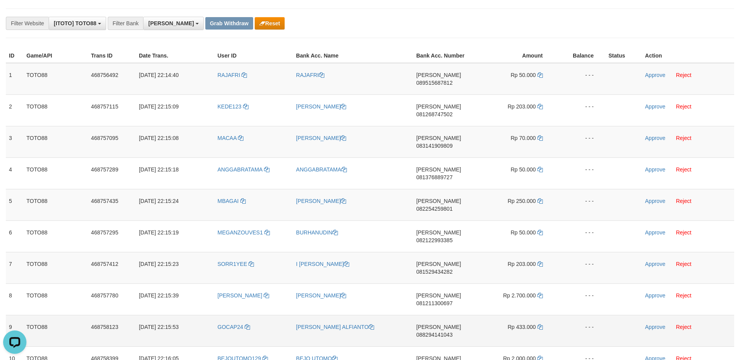
click at [452, 332] on span "088294141043" at bounding box center [434, 335] width 36 height 6
click at [533, 324] on span "Rp 433.000" at bounding box center [521, 327] width 28 height 6
click at [540, 324] on icon at bounding box center [539, 326] width 5 height 5
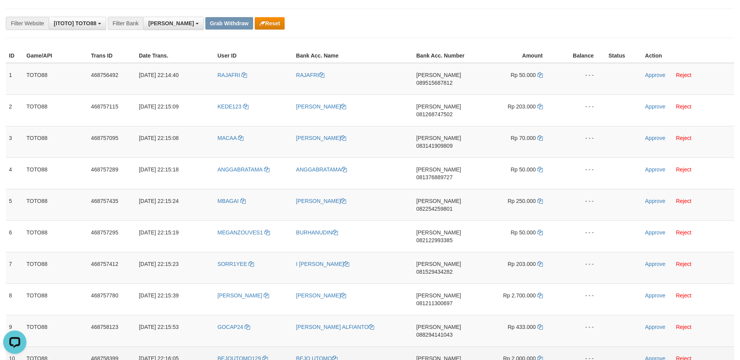
click at [441, 360] on span "083114956816" at bounding box center [434, 366] width 36 height 6
click at [541, 356] on icon at bounding box center [539, 358] width 5 height 5
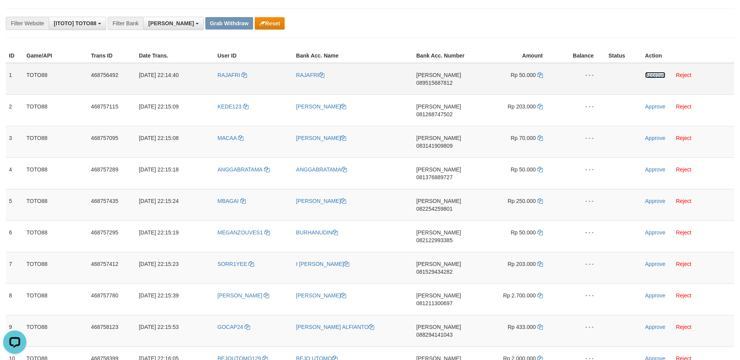
click at [647, 72] on link "Approve" at bounding box center [655, 75] width 20 height 6
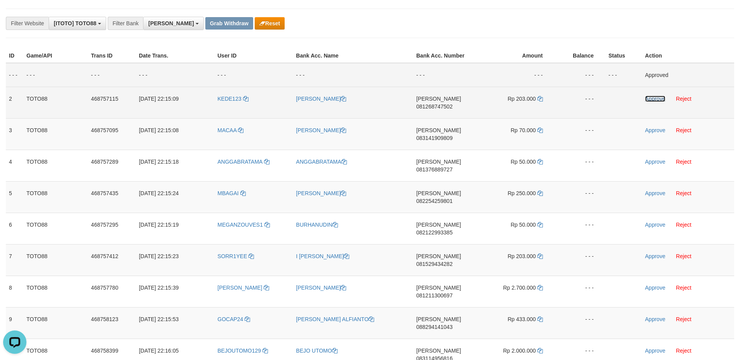
click at [650, 96] on link "Approve" at bounding box center [655, 99] width 20 height 6
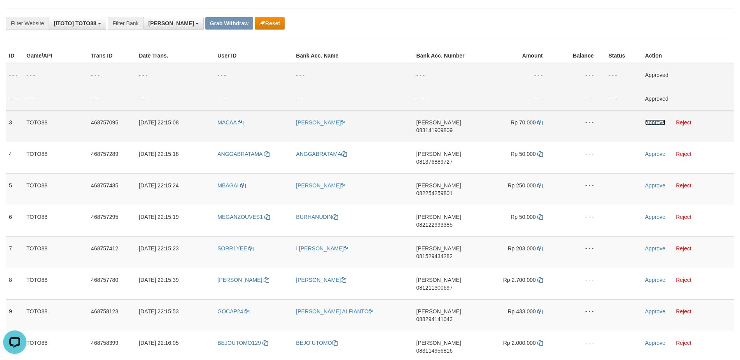
click at [647, 122] on link "Approve" at bounding box center [655, 122] width 20 height 6
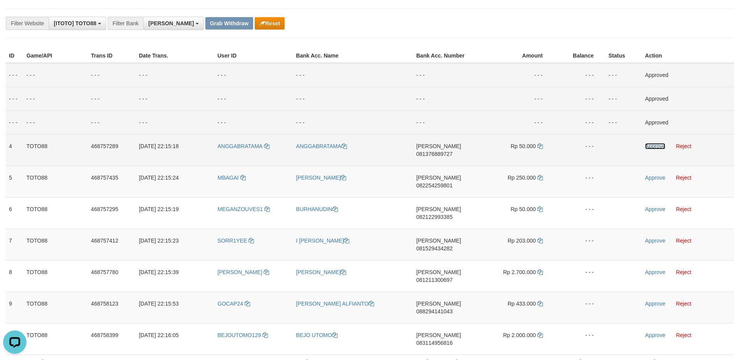
click at [649, 146] on link "Approve" at bounding box center [655, 146] width 20 height 6
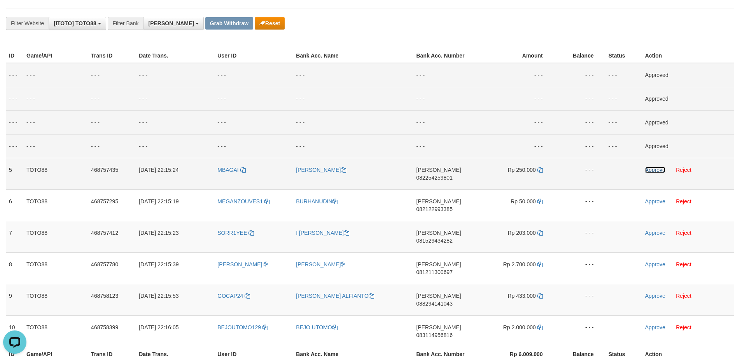
click at [651, 170] on link "Approve" at bounding box center [655, 170] width 20 height 6
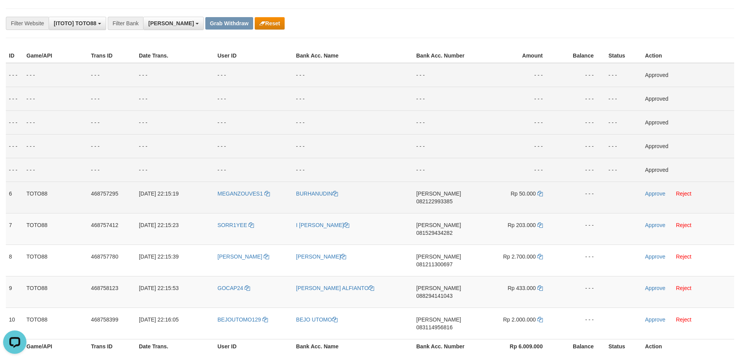
click at [653, 186] on td "Approve Reject" at bounding box center [688, 197] width 92 height 31
click at [653, 193] on link "Approve" at bounding box center [655, 193] width 20 height 6
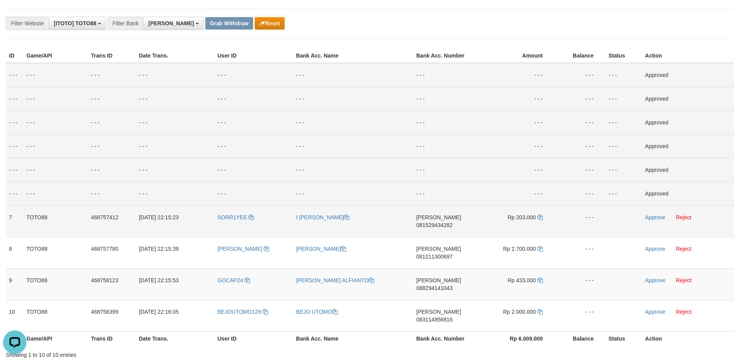
click at [652, 213] on td "Approve Reject" at bounding box center [688, 220] width 92 height 31
click at [651, 218] on link "Approve" at bounding box center [655, 217] width 20 height 6
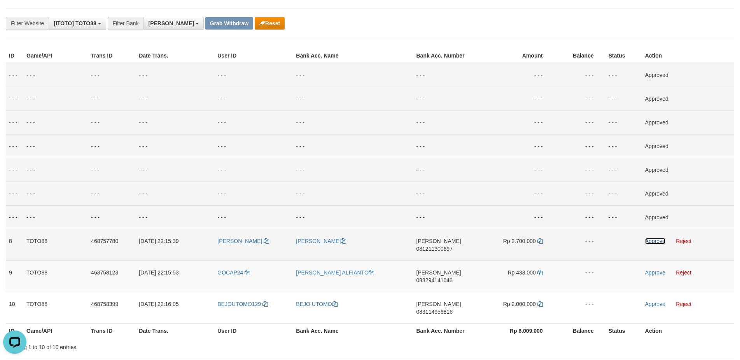
click at [649, 243] on link "Approve" at bounding box center [655, 241] width 20 height 6
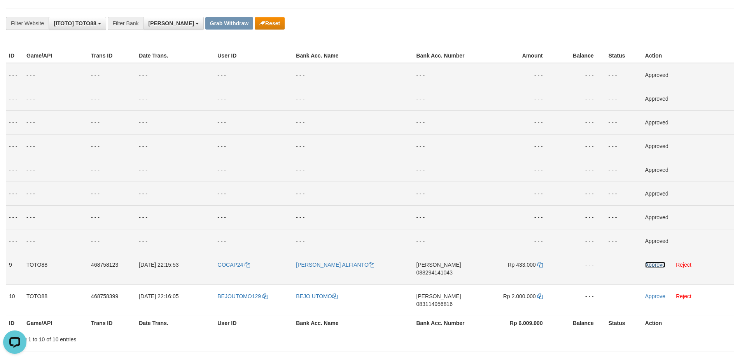
click at [655, 265] on link "Approve" at bounding box center [655, 265] width 20 height 6
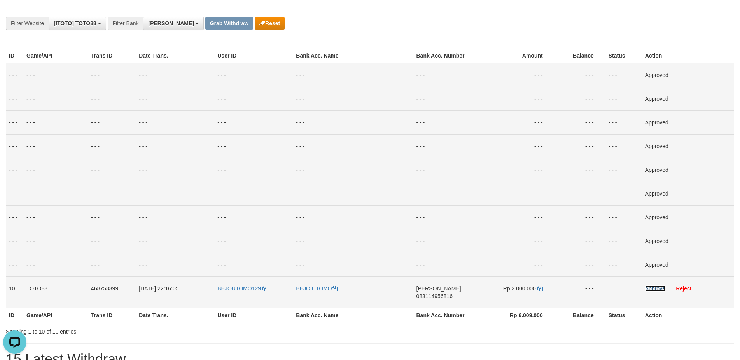
click at [652, 287] on link "Approve" at bounding box center [655, 288] width 20 height 6
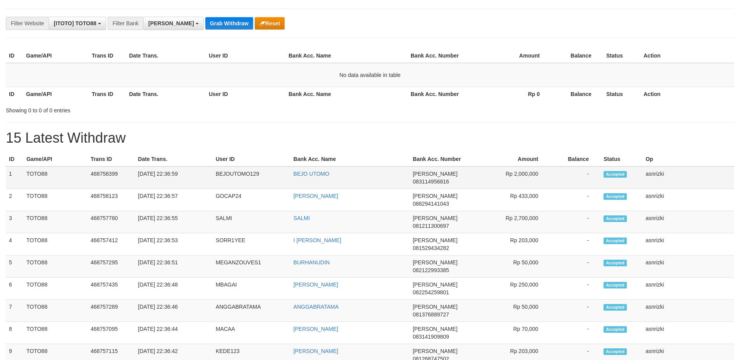
scroll to position [137, 0]
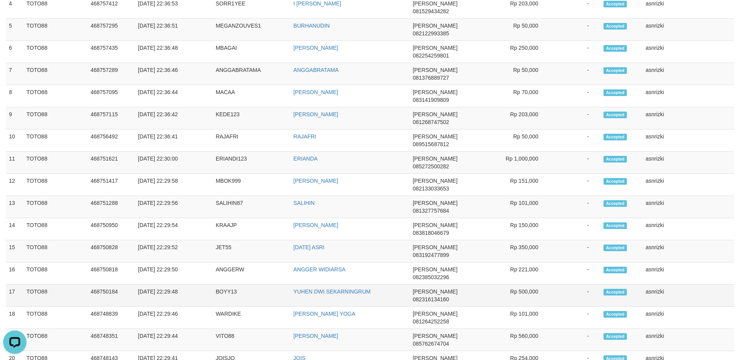
scroll to position [0, 0]
click at [683, 351] on td "asnrizki" at bounding box center [688, 362] width 92 height 22
copy tbody "1 TOTO88 468758399 [DATE] 22:36:59 BEJOUTOMO129 [PERSON_NAME] DANA 083114956816…"
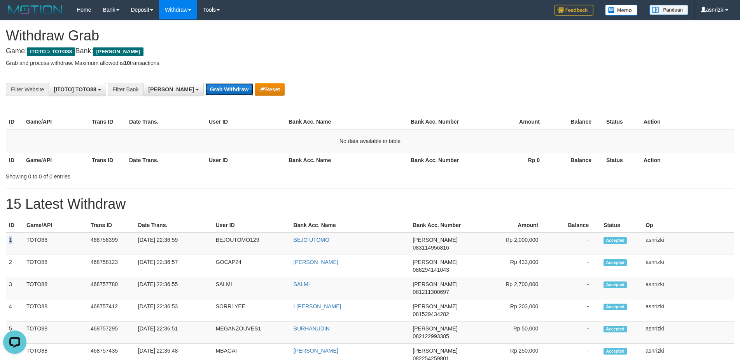
click at [205, 91] on button "Grab Withdraw" at bounding box center [229, 89] width 48 height 12
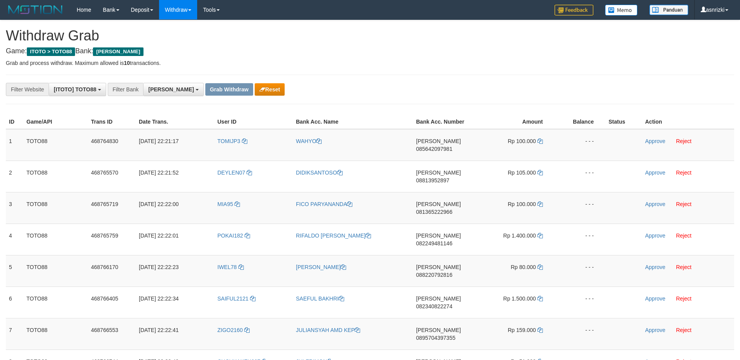
scroll to position [137, 0]
click at [442, 146] on span "085642097981" at bounding box center [434, 149] width 36 height 6
copy td "085642097981"
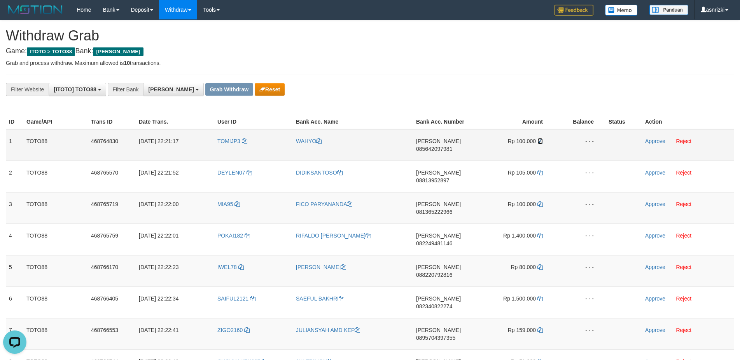
click at [540, 141] on icon at bounding box center [539, 140] width 5 height 5
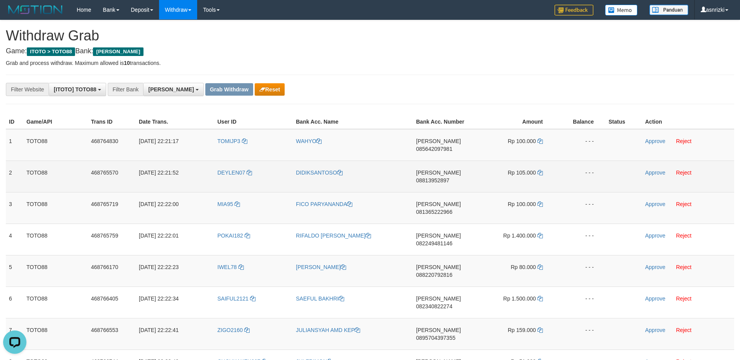
click at [444, 177] on span "08813952897" at bounding box center [432, 180] width 33 height 6
copy td "08813952897"
click at [540, 170] on icon at bounding box center [539, 172] width 5 height 5
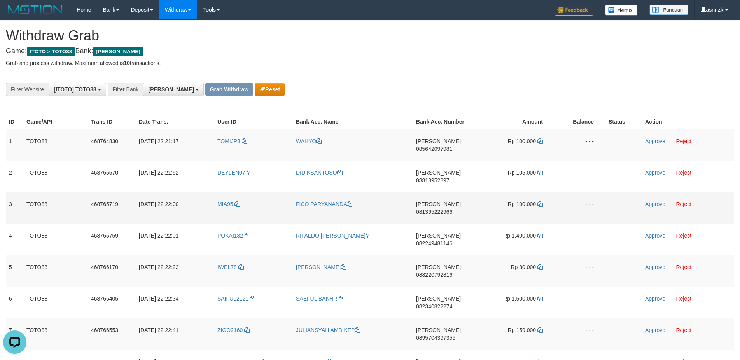
click at [447, 209] on span "081365222966" at bounding box center [434, 212] width 36 height 6
copy td "081365222966"
click at [540, 201] on icon at bounding box center [539, 203] width 5 height 5
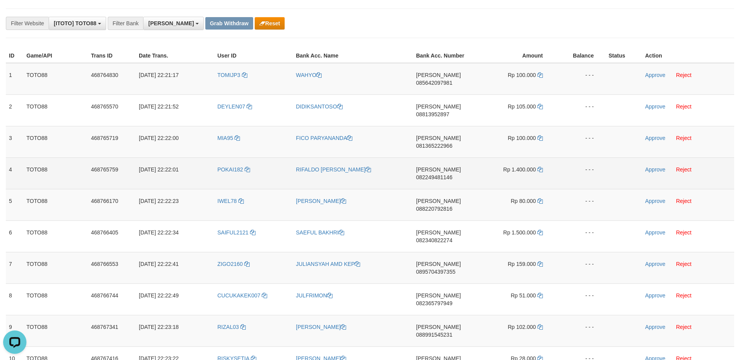
click at [448, 174] on span "082249481146" at bounding box center [434, 177] width 36 height 6
copy td "082249481146"
click at [541, 167] on icon at bounding box center [539, 169] width 5 height 5
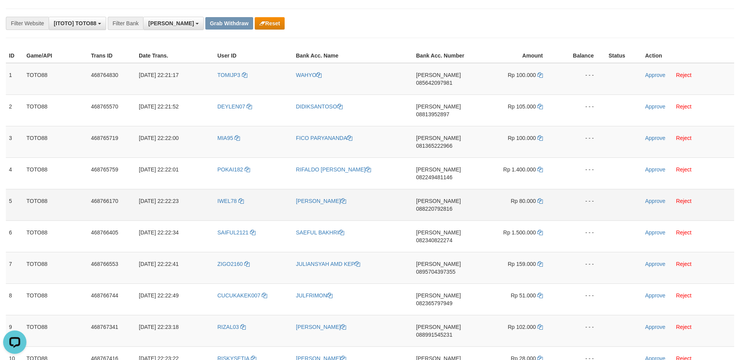
click at [449, 206] on span "088220792816" at bounding box center [434, 209] width 36 height 6
copy td "088220792816"
click at [540, 198] on icon at bounding box center [539, 200] width 5 height 5
drag, startPoint x: 213, startPoint y: 171, endPoint x: 235, endPoint y: 173, distance: 21.5
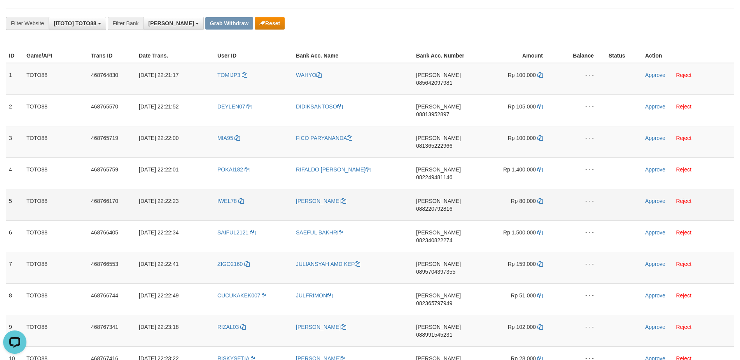
click at [235, 189] on tr "5 TOTO88 468766170 [DATE] 22:22:23 IWEL78 [PERSON_NAME] [PERSON_NAME] 088220792…" at bounding box center [370, 204] width 728 height 31
click at [235, 189] on td "IWEL78" at bounding box center [253, 204] width 79 height 31
drag, startPoint x: 215, startPoint y: 172, endPoint x: 237, endPoint y: 172, distance: 22.2
click at [237, 189] on td "IWEL78" at bounding box center [253, 204] width 79 height 31
copy span "IWEL78"
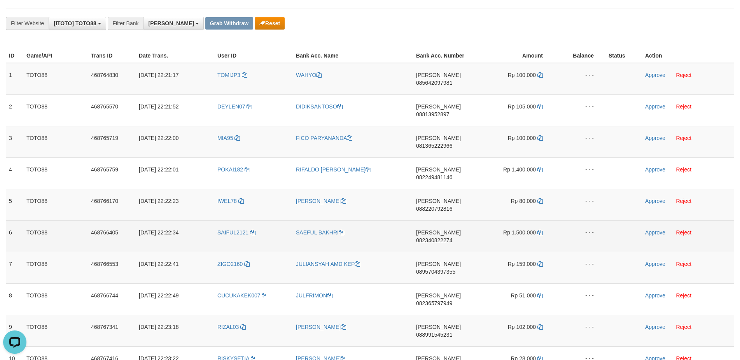
click at [442, 237] on span "082340822274" at bounding box center [434, 240] width 36 height 6
copy td "082340822274"
click at [445, 237] on span "082340822274" at bounding box center [434, 240] width 36 height 6
drag, startPoint x: 444, startPoint y: 192, endPoint x: 439, endPoint y: 191, distance: 5.2
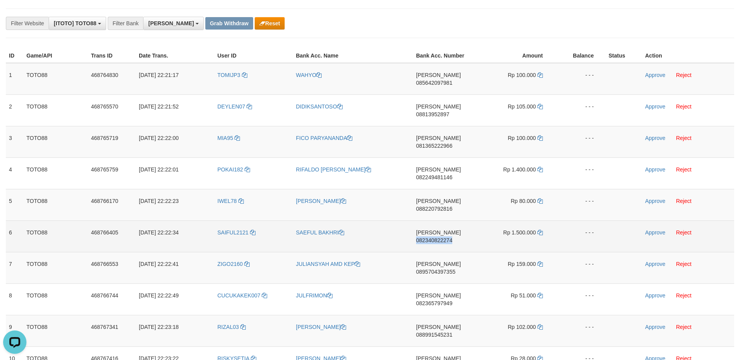
click at [439, 237] on span "082340822274" at bounding box center [434, 240] width 36 height 6
copy td "082340822274"
click at [543, 220] on td "Rp 1.500.000" at bounding box center [516, 235] width 77 height 31
click at [541, 230] on icon at bounding box center [539, 232] width 5 height 5
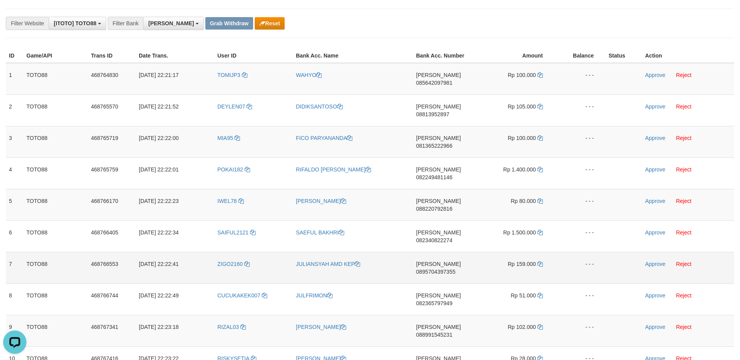
click at [449, 252] on td "[PERSON_NAME] 0895704397355" at bounding box center [445, 267] width 65 height 31
click at [455, 269] on span "0895704397355" at bounding box center [435, 272] width 39 height 6
copy td "0895704397355"
click at [455, 269] on span "0895704397355" at bounding box center [435, 272] width 39 height 6
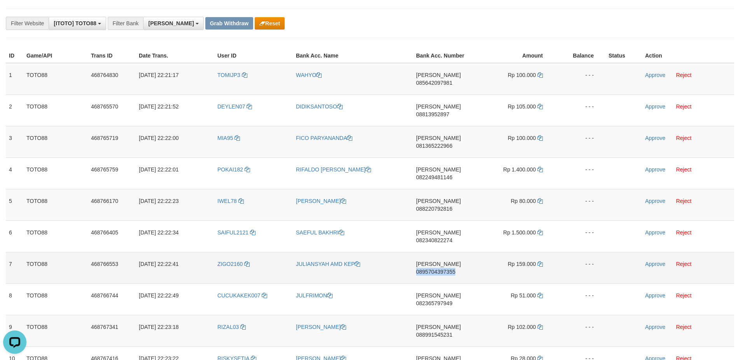
copy td "0895704397355"
click at [538, 261] on icon at bounding box center [539, 263] width 5 height 5
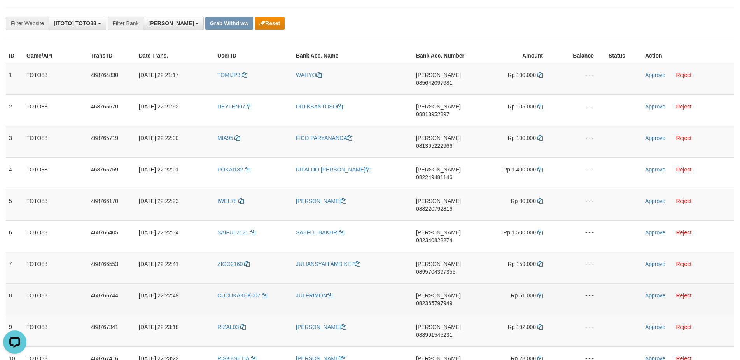
click at [451, 300] on span "082365797949" at bounding box center [434, 303] width 36 height 6
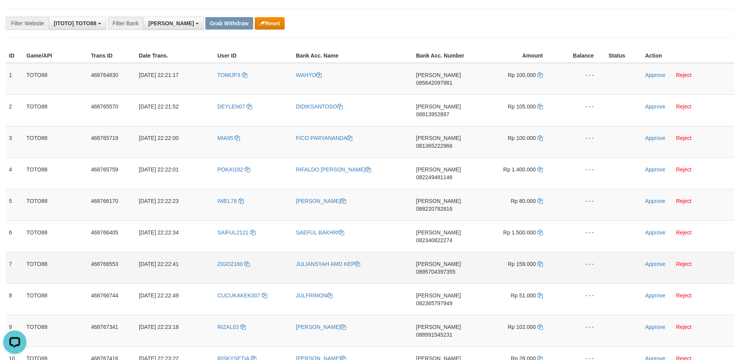
click at [455, 269] on span "0895704397355" at bounding box center [435, 272] width 39 height 6
click at [540, 261] on icon at bounding box center [539, 263] width 5 height 5
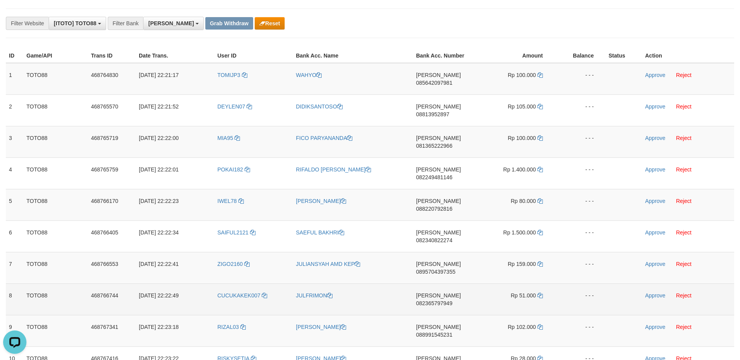
click at [452, 300] on span "082365797949" at bounding box center [434, 303] width 36 height 6
click at [440, 300] on span "082365797949" at bounding box center [434, 303] width 36 height 6
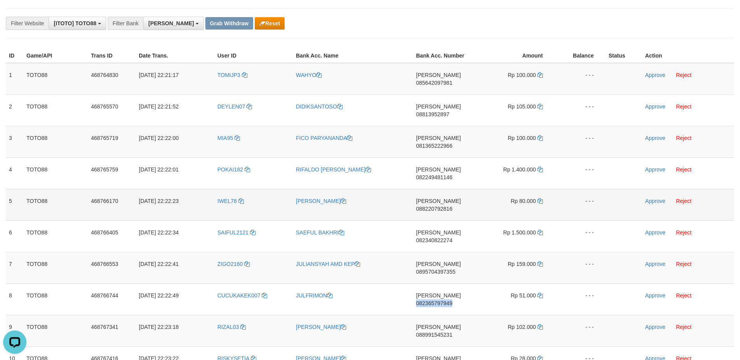
drag, startPoint x: 440, startPoint y: 241, endPoint x: 40, endPoint y: 171, distance: 406.4
click at [438, 300] on span "082365797949" at bounding box center [434, 303] width 36 height 6
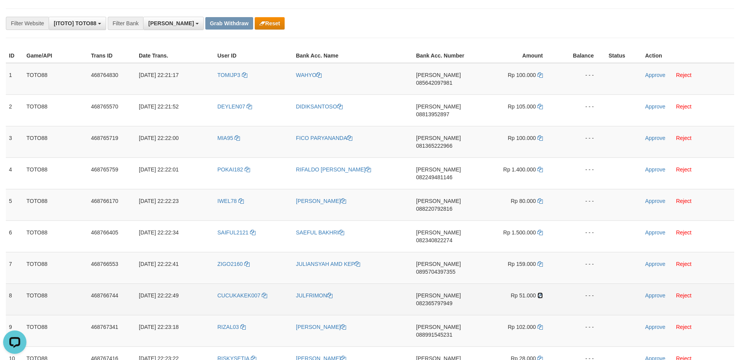
click at [541, 293] on icon at bounding box center [539, 295] width 5 height 5
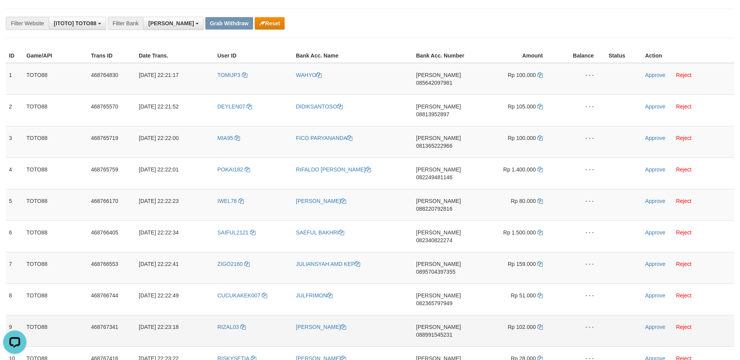
click at [442, 332] on span "088991545231" at bounding box center [434, 335] width 36 height 6
click at [542, 324] on icon at bounding box center [539, 326] width 5 height 5
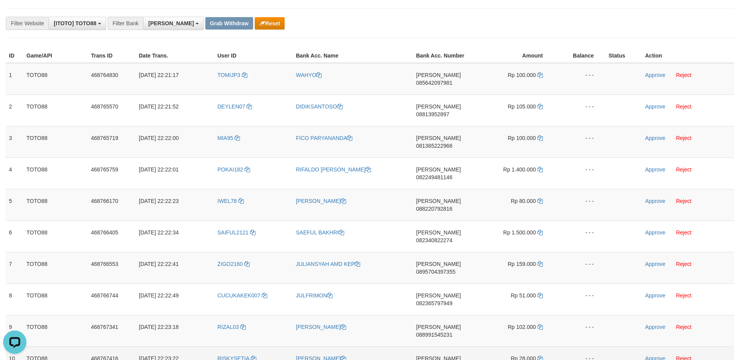
click at [449, 360] on span "083873488600" at bounding box center [434, 366] width 36 height 6
click at [539, 356] on icon at bounding box center [539, 358] width 5 height 5
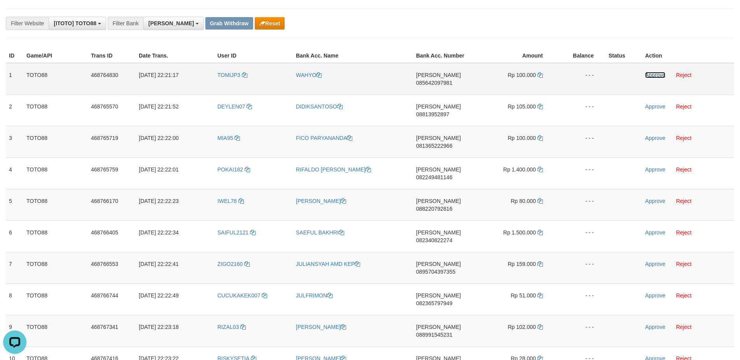
click at [651, 73] on link "Approve" at bounding box center [655, 75] width 20 height 6
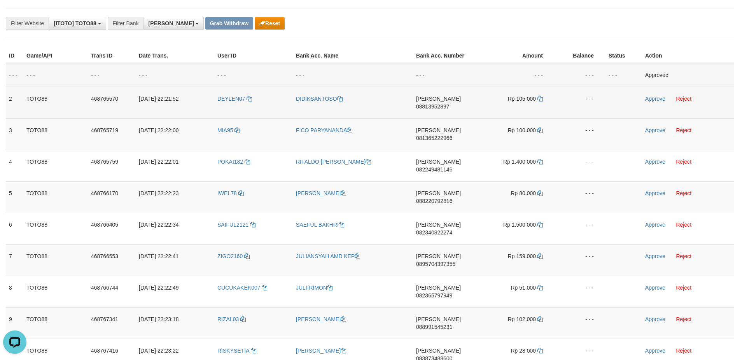
click at [647, 102] on td "Approve Reject" at bounding box center [688, 102] width 92 height 31
click at [650, 98] on link "Approve" at bounding box center [655, 99] width 20 height 6
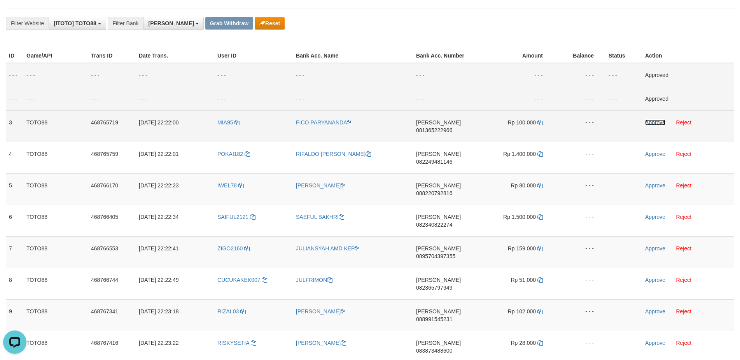
click at [646, 122] on link "Approve" at bounding box center [655, 122] width 20 height 6
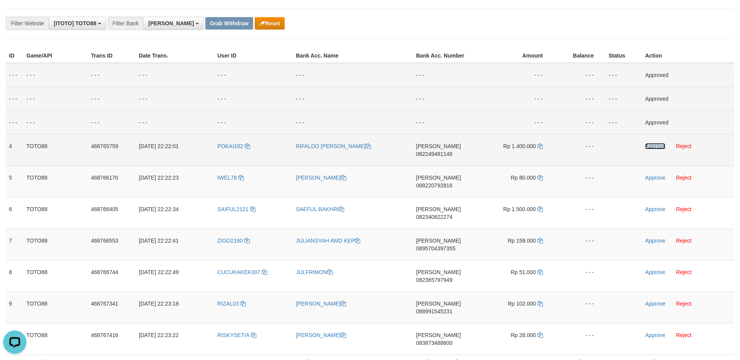
click at [652, 147] on link "Approve" at bounding box center [655, 146] width 20 height 6
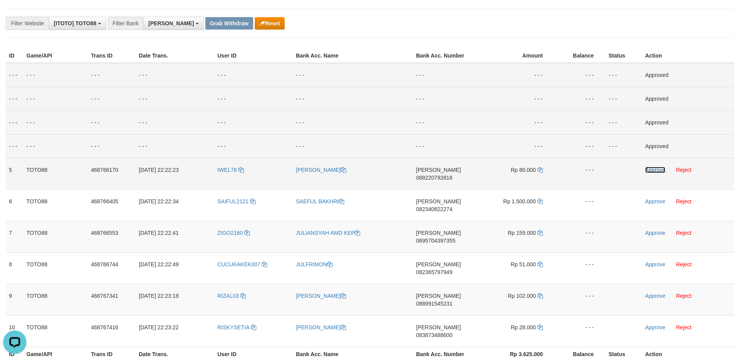
click at [646, 169] on link "Approve" at bounding box center [655, 170] width 20 height 6
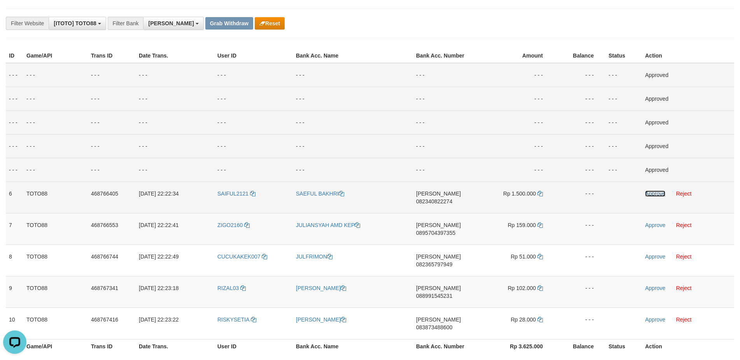
click at [652, 192] on link "Approve" at bounding box center [655, 193] width 20 height 6
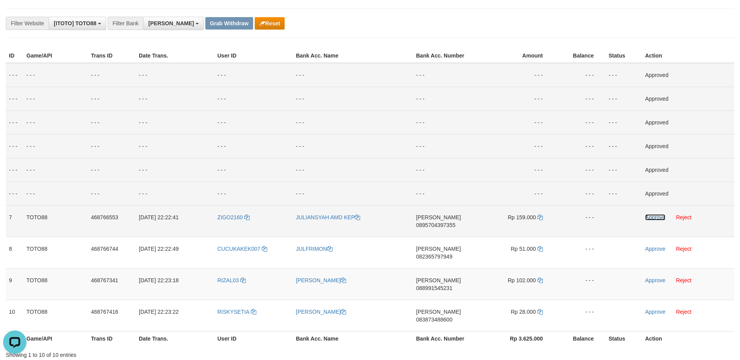
click at [646, 218] on link "Approve" at bounding box center [655, 217] width 20 height 6
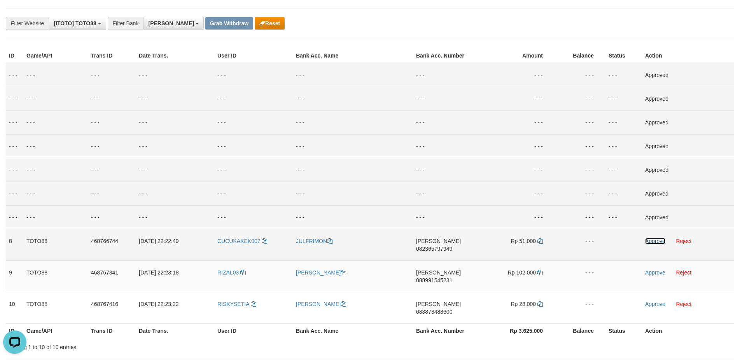
click at [648, 243] on link "Approve" at bounding box center [655, 241] width 20 height 6
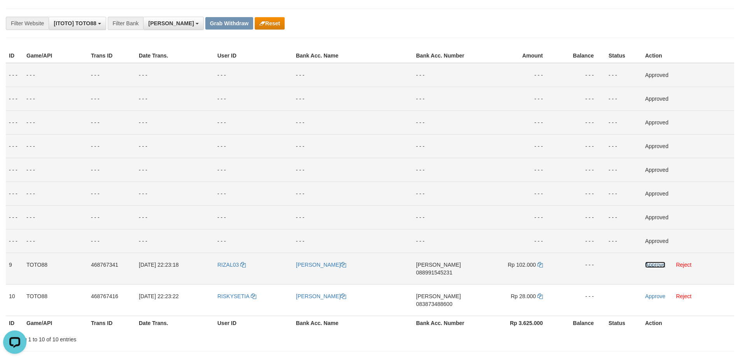
click at [650, 265] on link "Approve" at bounding box center [655, 265] width 20 height 6
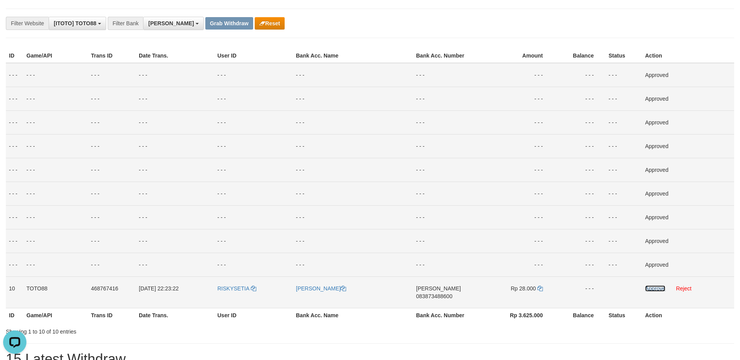
click at [649, 288] on link "Approve" at bounding box center [655, 288] width 20 height 6
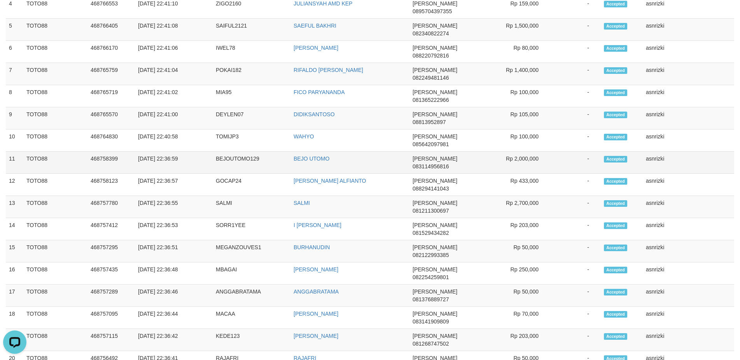
click at [239, 152] on td "BEJOUTOMO129" at bounding box center [252, 163] width 78 height 22
copy td "BEJOUTOMO129"
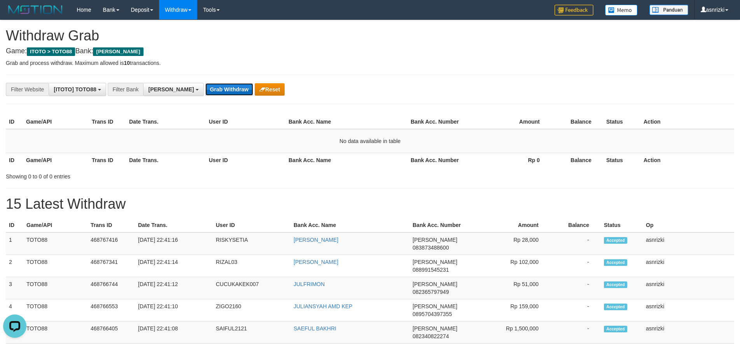
click at [205, 89] on button "Grab Withdraw" at bounding box center [229, 89] width 48 height 12
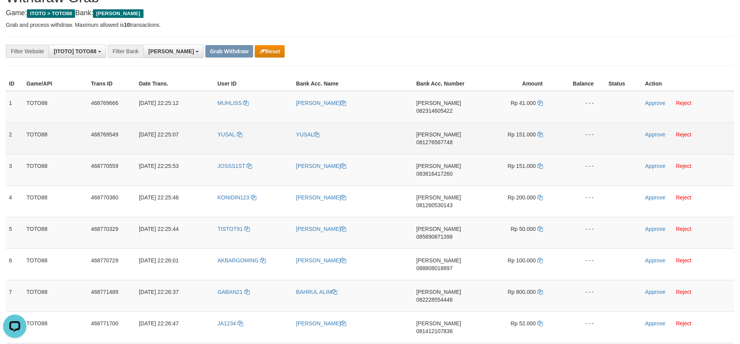
scroll to position [66, 0]
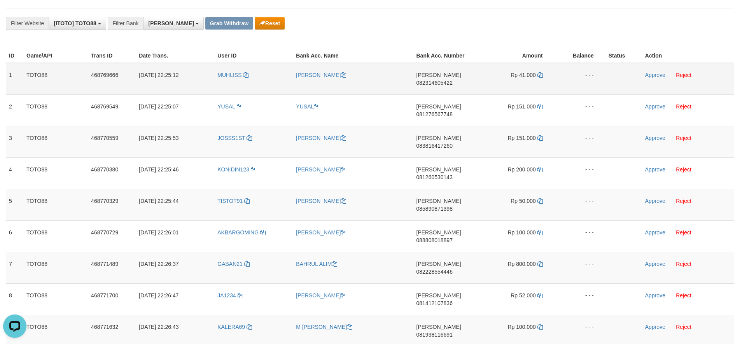
click at [447, 80] on span "082314605422" at bounding box center [434, 83] width 36 height 6
copy td "082314605422"
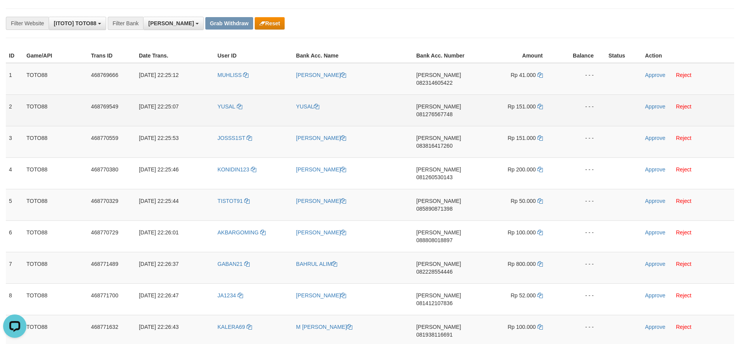
scroll to position [264, 0]
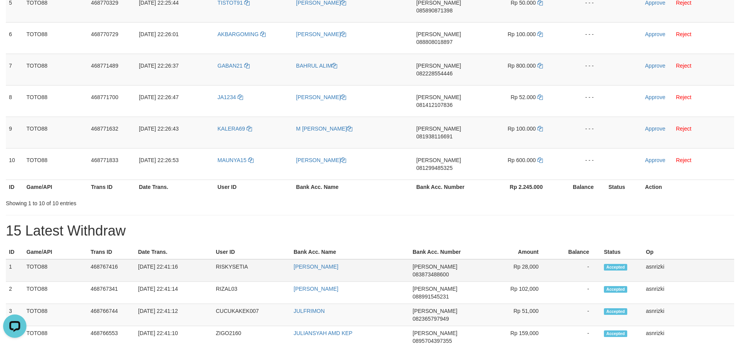
click at [8, 259] on td "1" at bounding box center [14, 270] width 17 height 23
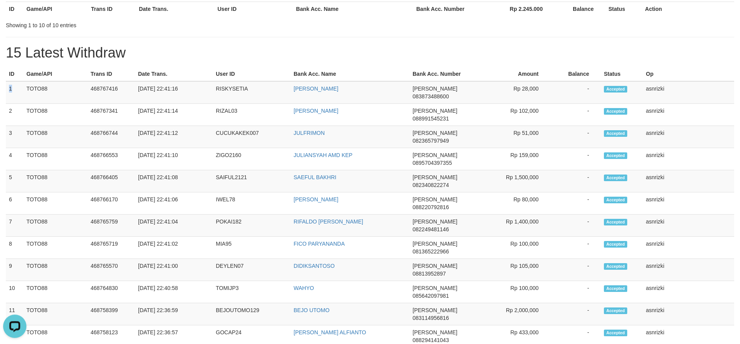
scroll to position [463, 0]
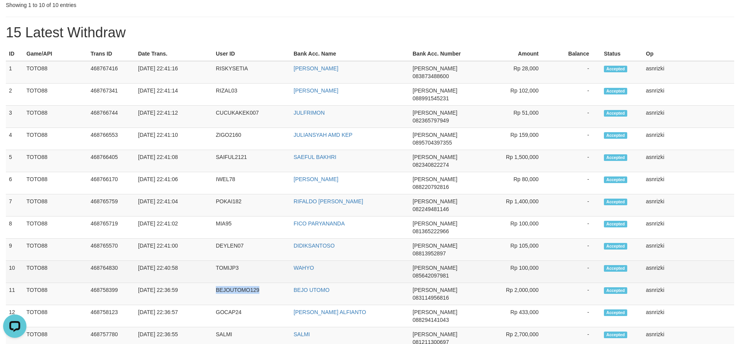
click at [690, 261] on td "asnrizki" at bounding box center [688, 272] width 91 height 22
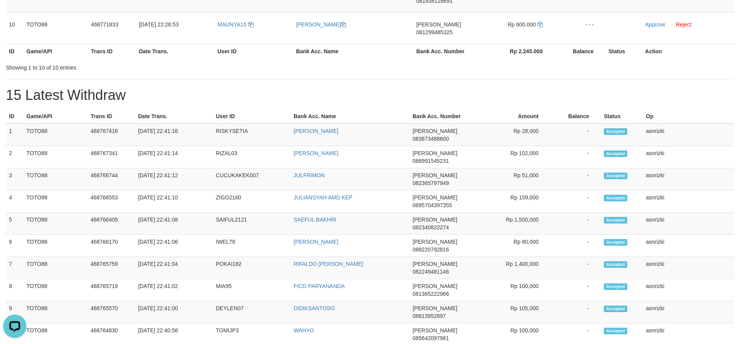
scroll to position [330, 0]
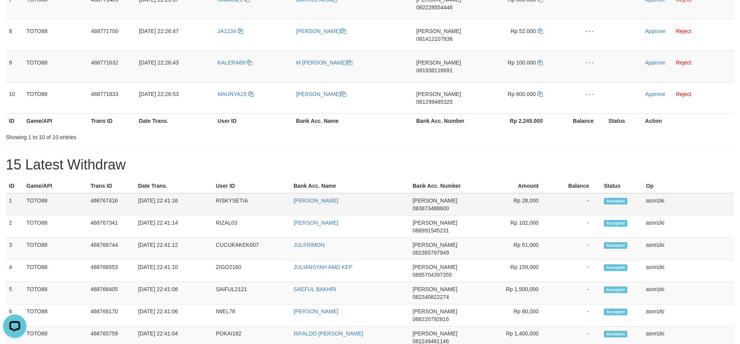
click at [8, 193] on td "1" at bounding box center [14, 204] width 17 height 23
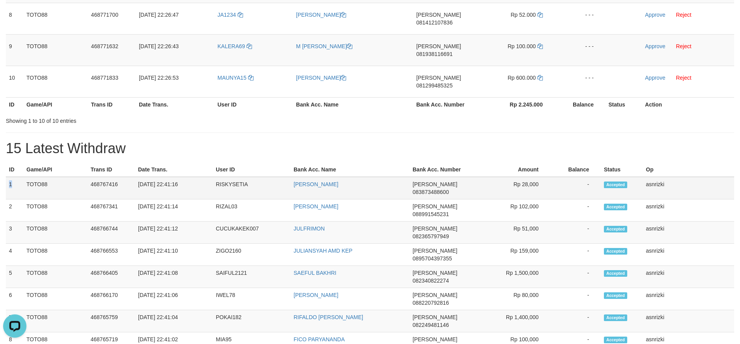
scroll to position [396, 0]
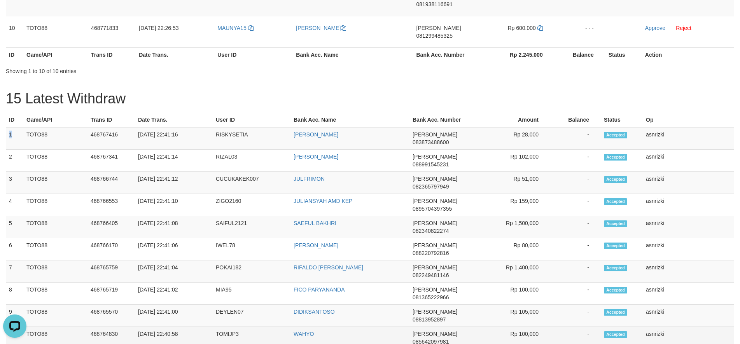
click at [678, 327] on td "asnrizki" at bounding box center [688, 338] width 91 height 22
copy tbody "1 TOTO88 468767416 01/09/2025 22:41:16 RISKYSETIA RIZKY SETIA BUDI DANA 0838734…"
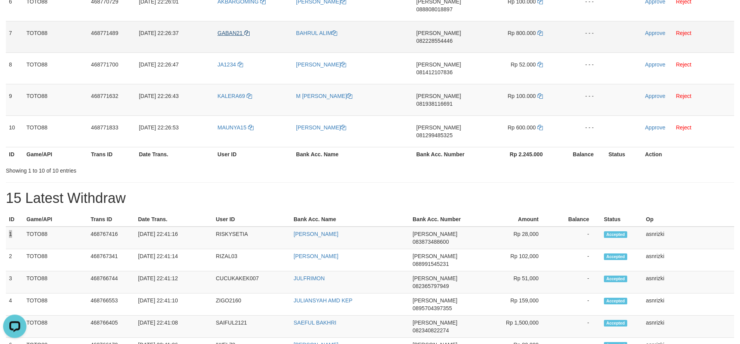
scroll to position [198, 0]
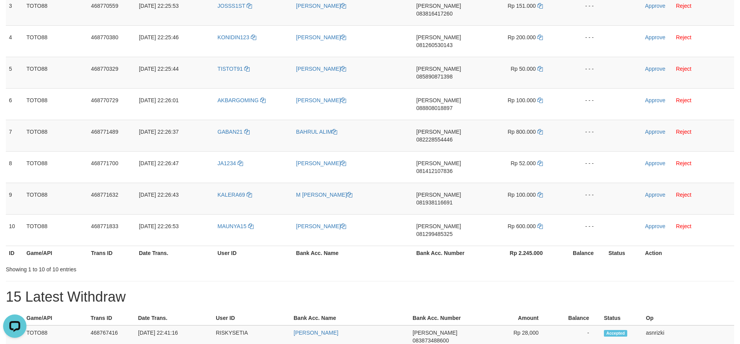
drag, startPoint x: 189, startPoint y: 199, endPoint x: 195, endPoint y: 186, distance: 13.6
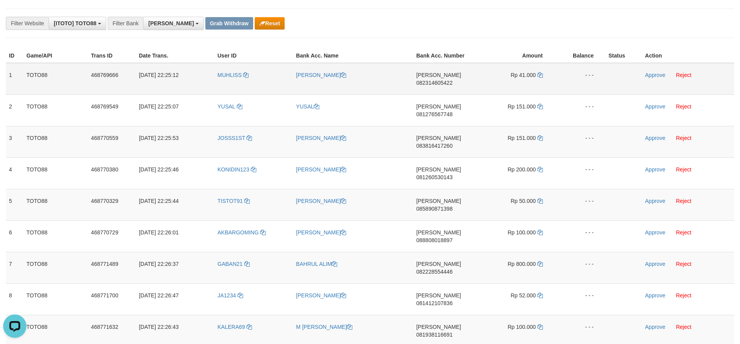
click at [438, 80] on span "082314605422" at bounding box center [434, 83] width 36 height 6
copy td "082314605422"
click at [541, 77] on icon at bounding box center [539, 74] width 5 height 5
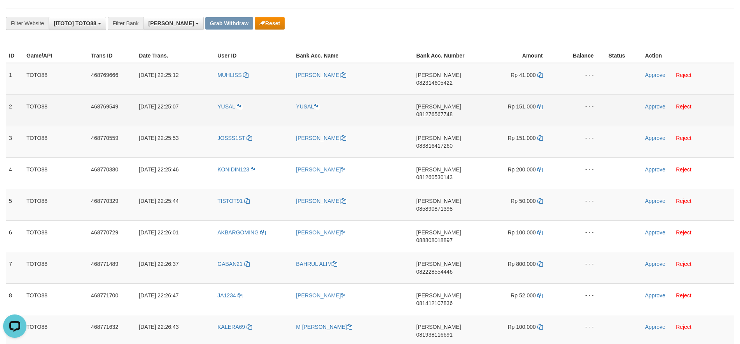
click at [440, 111] on span "081276567748" at bounding box center [434, 114] width 36 height 6
copy td "081276567748"
click at [539, 104] on icon at bounding box center [539, 106] width 5 height 5
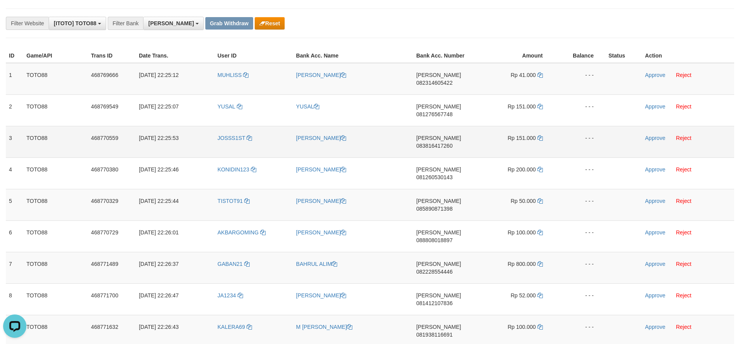
click at [447, 143] on span "083816417260" at bounding box center [434, 146] width 36 height 6
copy td "083816417260"
click at [536, 126] on td "Rp 151.000" at bounding box center [516, 141] width 77 height 31
click at [538, 135] on icon at bounding box center [539, 137] width 5 height 5
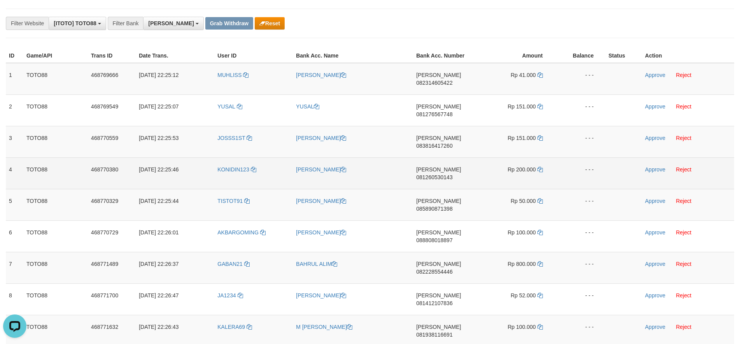
click at [452, 174] on span "081260530143" at bounding box center [434, 177] width 36 height 6
copy td "081260530143"
click at [539, 167] on icon at bounding box center [539, 169] width 5 height 5
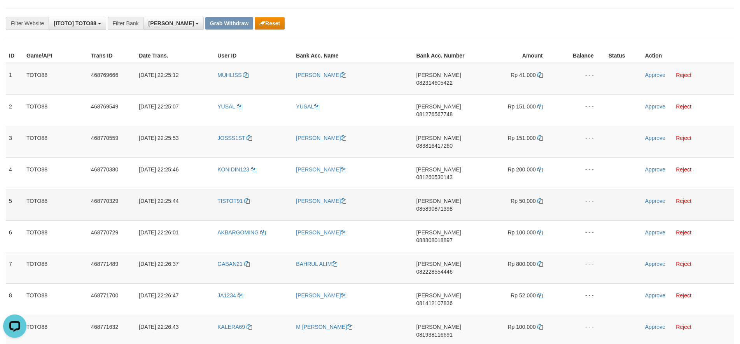
click at [452, 206] on span "085890871398" at bounding box center [434, 209] width 36 height 6
copy td "085890871398"
click at [538, 198] on icon at bounding box center [539, 200] width 5 height 5
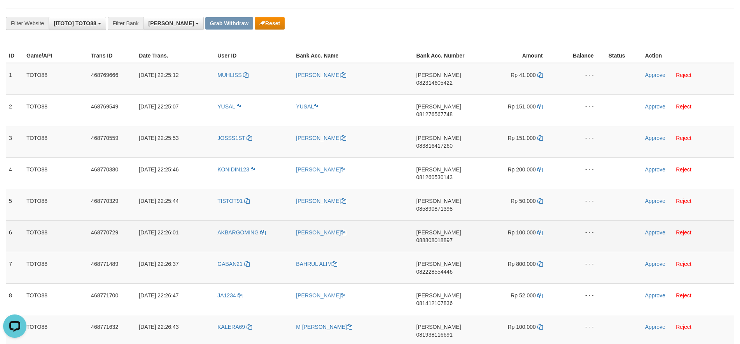
click at [433, 237] on span "088808018897" at bounding box center [434, 240] width 36 height 6
copy td "088808018897"
click at [540, 230] on icon at bounding box center [539, 232] width 5 height 5
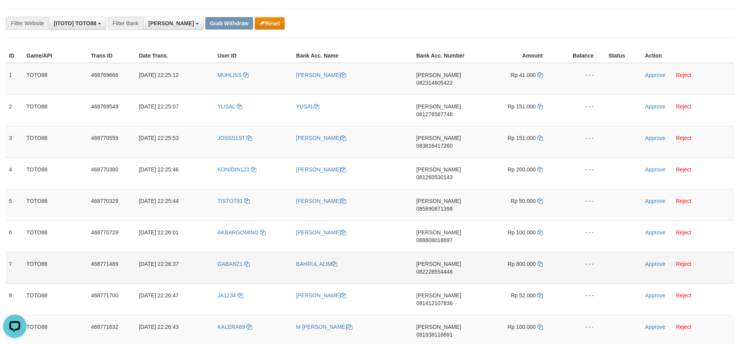
click at [450, 269] on span "082228554446" at bounding box center [434, 272] width 36 height 6
copy td "082228554446"
click at [541, 261] on icon at bounding box center [539, 263] width 5 height 5
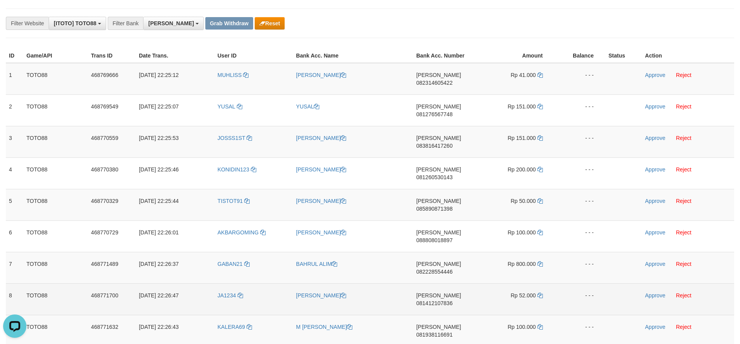
click at [452, 300] on span "081412107836" at bounding box center [434, 303] width 36 height 6
copy td "081412107836"
click at [538, 293] on icon at bounding box center [539, 295] width 5 height 5
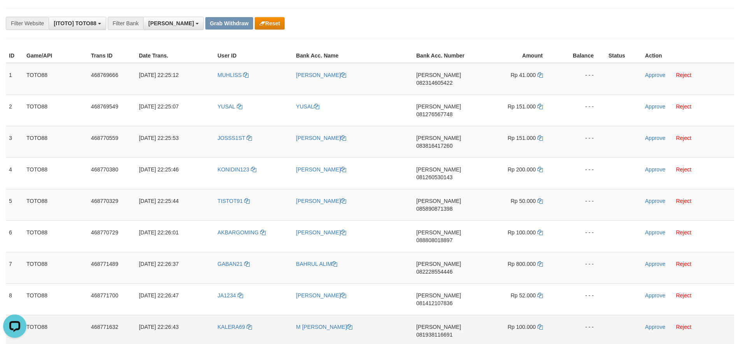
click at [449, 315] on td "DANA 081938116691" at bounding box center [445, 330] width 65 height 31
click at [447, 332] on span "081938116691" at bounding box center [434, 335] width 36 height 6
click at [538, 324] on icon at bounding box center [539, 326] width 5 height 5
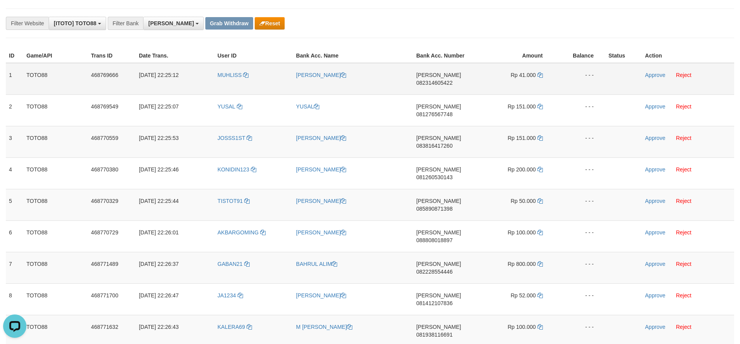
click at [654, 78] on td "Approve Reject" at bounding box center [688, 79] width 92 height 32
click at [652, 78] on link "Approve" at bounding box center [655, 75] width 20 height 6
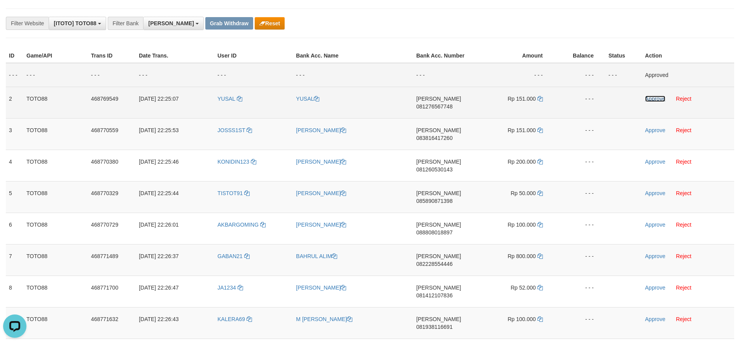
click at [650, 98] on link "Approve" at bounding box center [655, 99] width 20 height 6
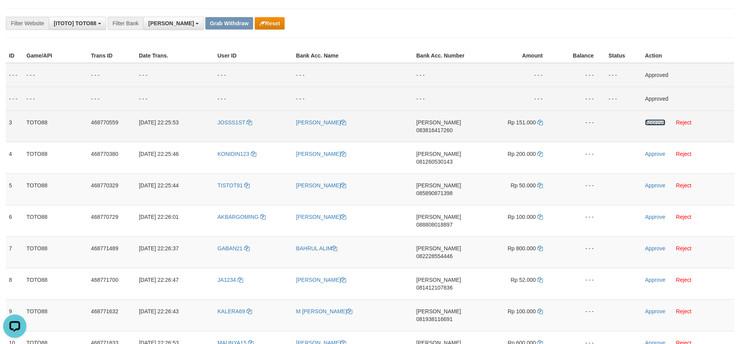
click at [650, 120] on link "Approve" at bounding box center [655, 122] width 20 height 6
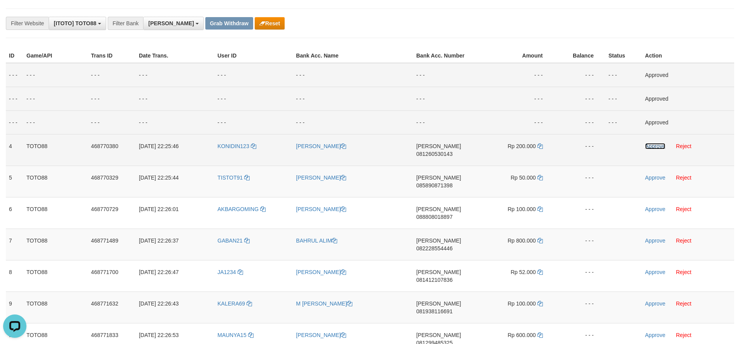
click at [648, 148] on link "Approve" at bounding box center [655, 146] width 20 height 6
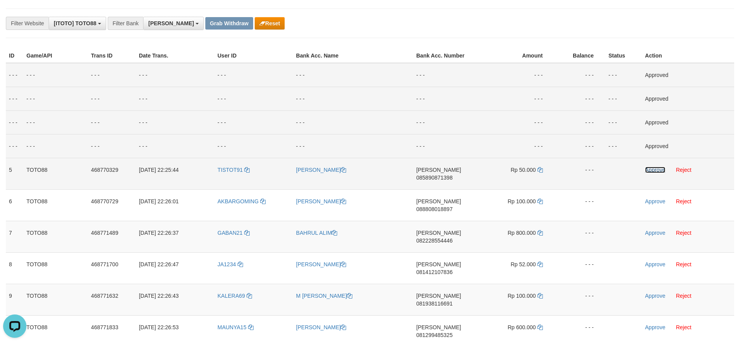
click at [649, 171] on link "Approve" at bounding box center [655, 170] width 20 height 6
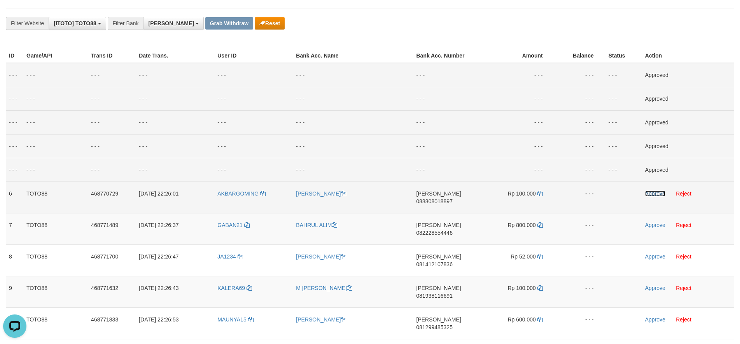
click at [653, 193] on link "Approve" at bounding box center [655, 193] width 20 height 6
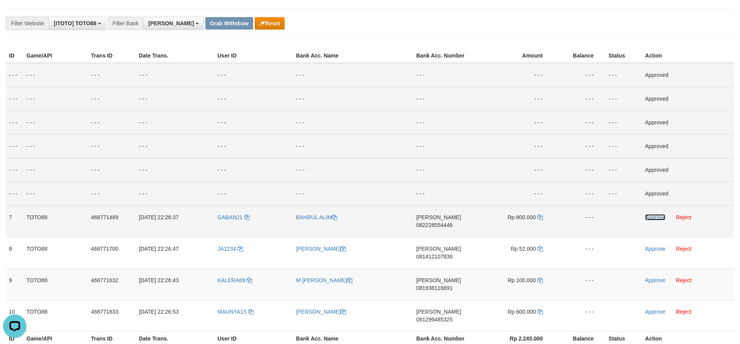
click at [651, 217] on link "Approve" at bounding box center [655, 217] width 20 height 6
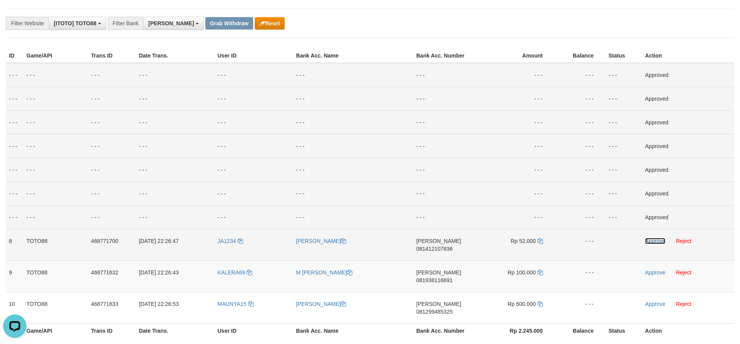
click at [648, 241] on link "Approve" at bounding box center [655, 241] width 20 height 6
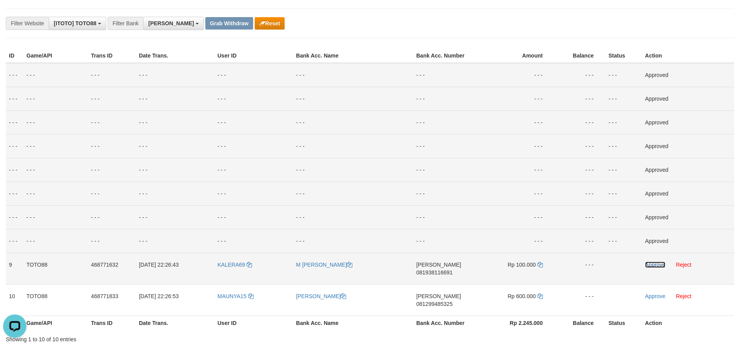
click at [649, 265] on link "Approve" at bounding box center [655, 265] width 20 height 6
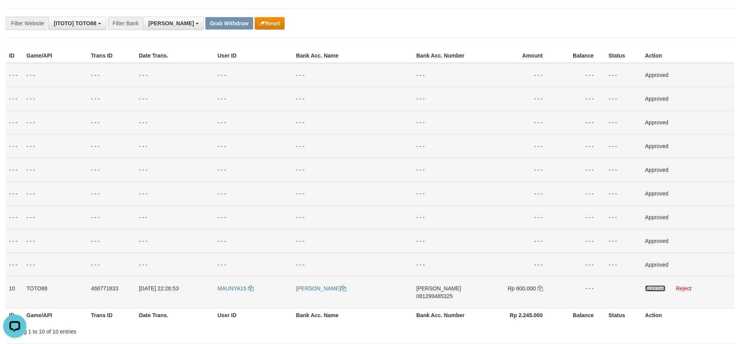
click at [652, 290] on link "Approve" at bounding box center [655, 288] width 20 height 6
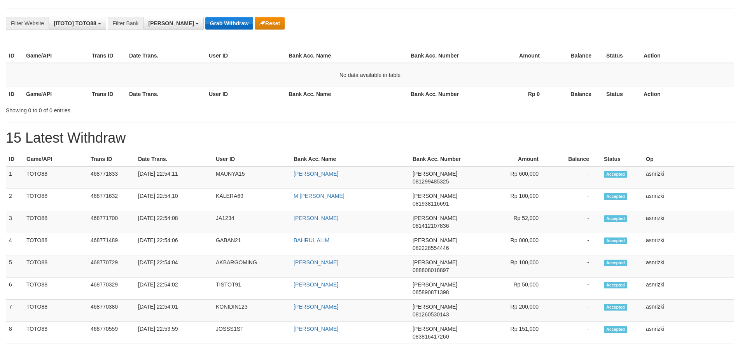
scroll to position [137, 0]
click at [205, 23] on button "Grab Withdraw" at bounding box center [229, 23] width 48 height 12
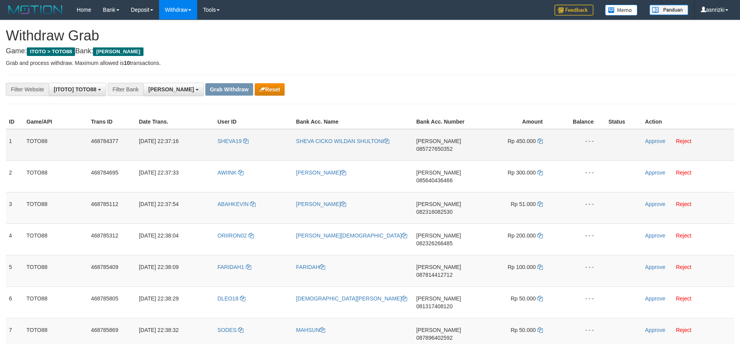
scroll to position [137, 0]
click at [440, 136] on td "[PERSON_NAME] 085727650352" at bounding box center [445, 145] width 65 height 32
click at [440, 146] on span "085727650352" at bounding box center [434, 149] width 36 height 6
click at [446, 146] on span "085727650352" at bounding box center [434, 149] width 36 height 6
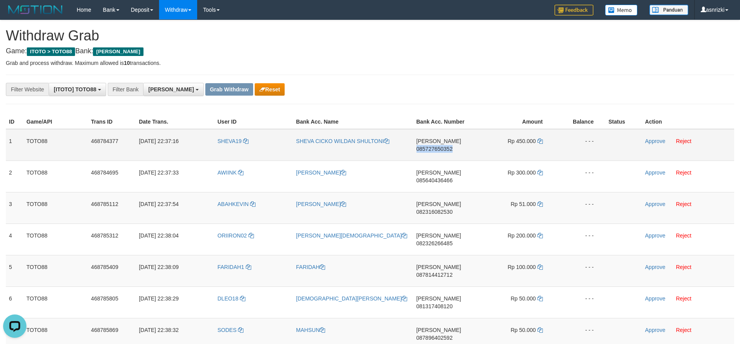
click at [446, 146] on span "085727650352" at bounding box center [434, 149] width 36 height 6
copy td "085727650352"
click at [539, 141] on icon at bounding box center [539, 140] width 5 height 5
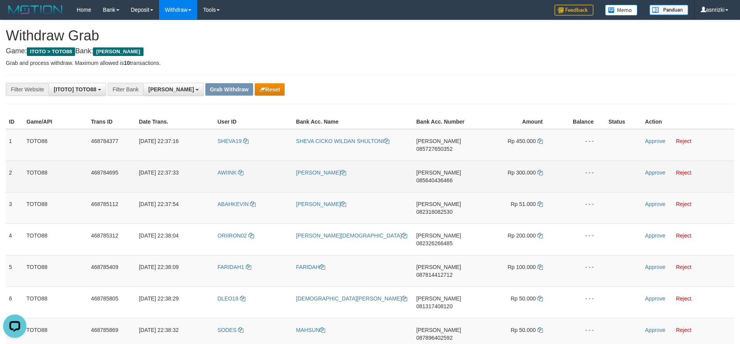
click at [452, 177] on span "085640436466" at bounding box center [434, 180] width 36 height 6
copy td "085640436466"
click at [539, 170] on icon at bounding box center [539, 172] width 5 height 5
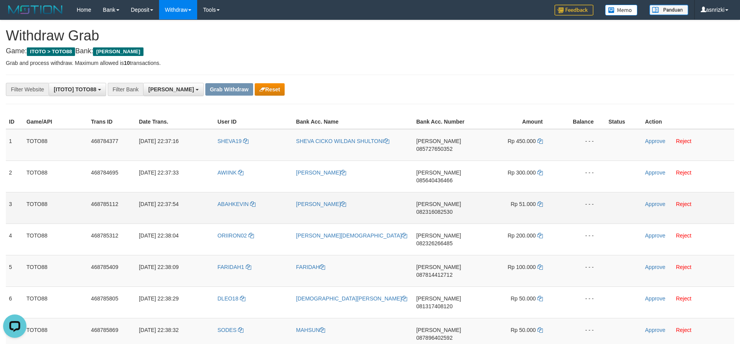
click at [441, 209] on span "082316082530" at bounding box center [434, 212] width 36 height 6
copy td "082316082530"
click at [541, 201] on icon at bounding box center [539, 203] width 5 height 5
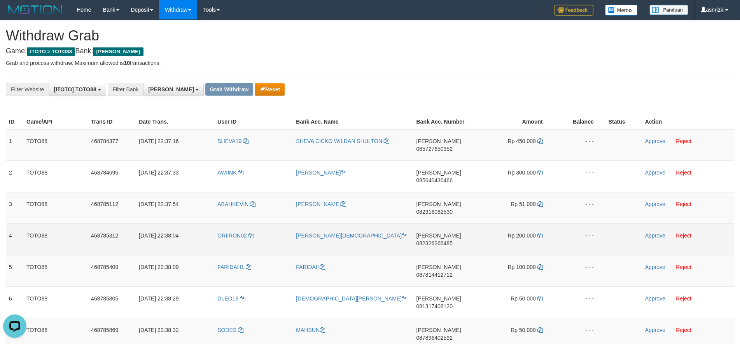
click at [447, 240] on span "082326266485" at bounding box center [434, 243] width 36 height 6
copy td "082326266485"
click at [539, 233] on icon at bounding box center [539, 235] width 5 height 5
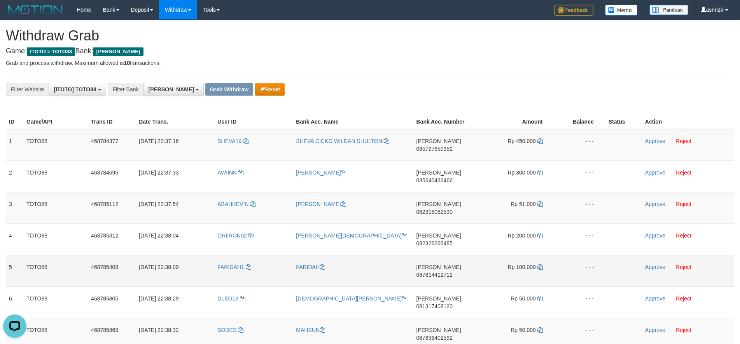
scroll to position [66, 0]
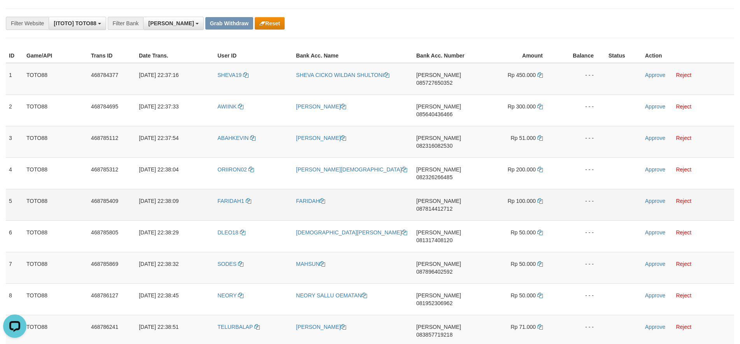
click at [448, 206] on span "087814412712" at bounding box center [434, 209] width 36 height 6
copy td "087814412712"
click at [447, 206] on span "087814412712" at bounding box center [434, 209] width 36 height 6
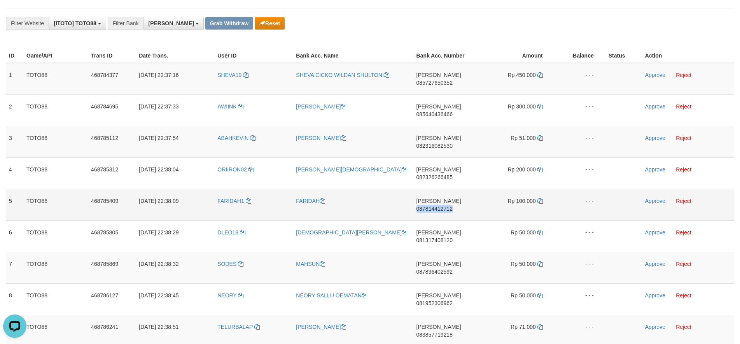
copy td "087814412712"
click at [539, 198] on icon at bounding box center [539, 200] width 5 height 5
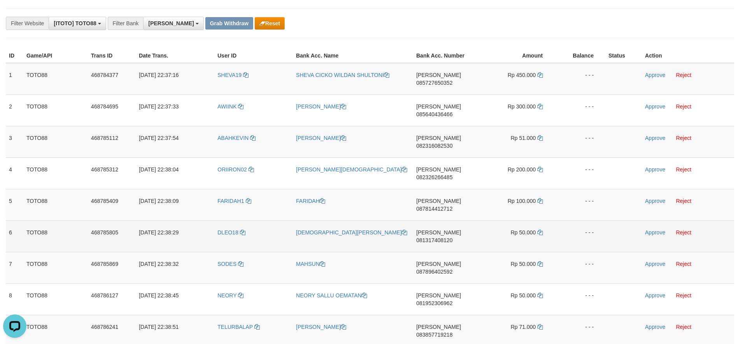
click at [452, 237] on span "081317408120" at bounding box center [434, 240] width 36 height 6
copy td "081317408120"
click at [538, 229] on link at bounding box center [539, 232] width 5 height 6
click at [539, 230] on icon at bounding box center [539, 232] width 5 height 5
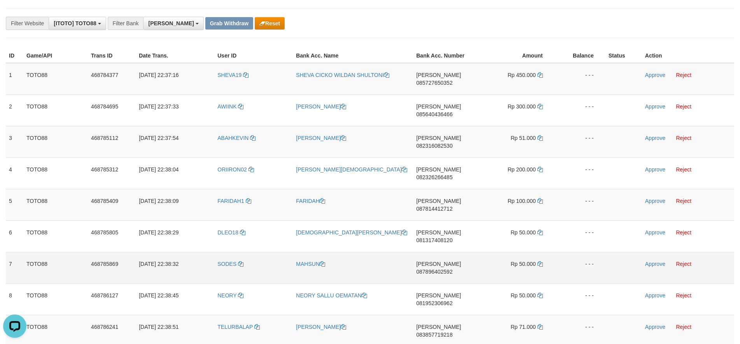
click at [452, 269] on span "087896402592" at bounding box center [434, 272] width 36 height 6
copy td "087896402592"
click at [537, 261] on icon at bounding box center [539, 263] width 5 height 5
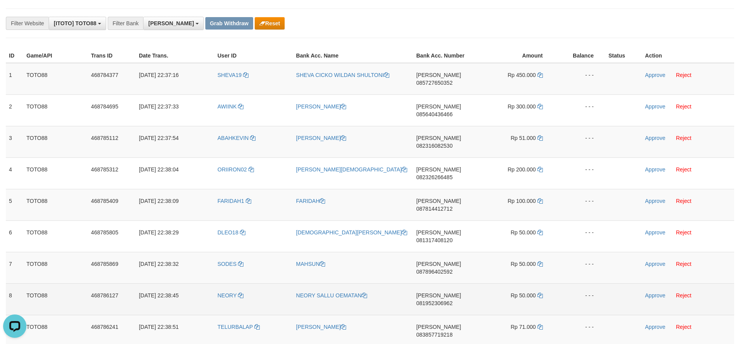
click at [437, 283] on td "DANA 081952306962" at bounding box center [445, 298] width 65 height 31
click at [448, 300] on span "081952306962" at bounding box center [434, 303] width 36 height 6
copy td "DANA 081952306962"
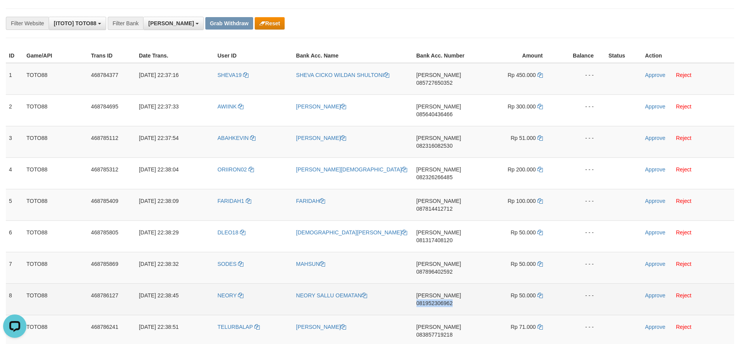
click at [448, 300] on span "081952306962" at bounding box center [434, 303] width 36 height 6
copy td "081952306962"
click at [542, 293] on icon at bounding box center [539, 295] width 5 height 5
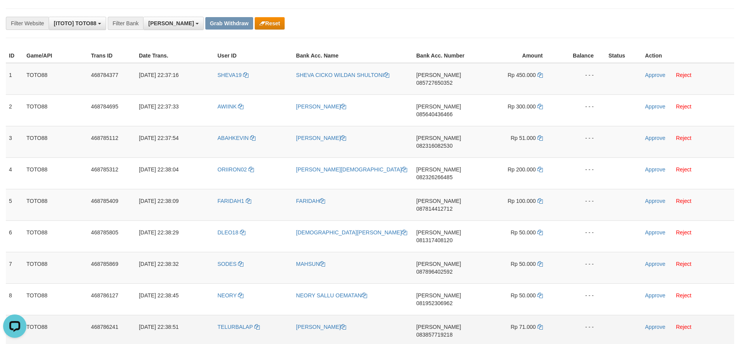
click at [447, 332] on span "083857719218" at bounding box center [434, 335] width 36 height 6
click at [538, 324] on icon at bounding box center [539, 326] width 5 height 5
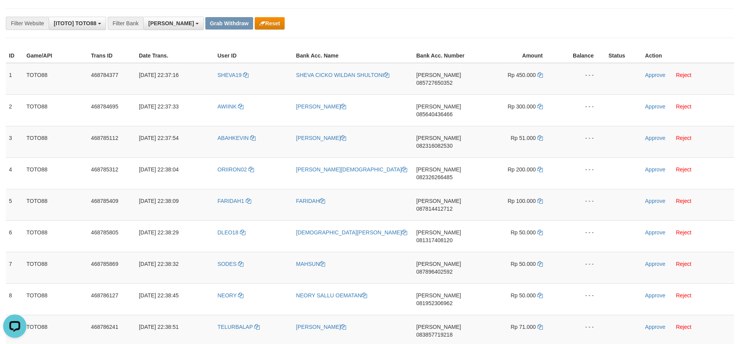
click at [655, 73] on link "Approve" at bounding box center [655, 75] width 20 height 6
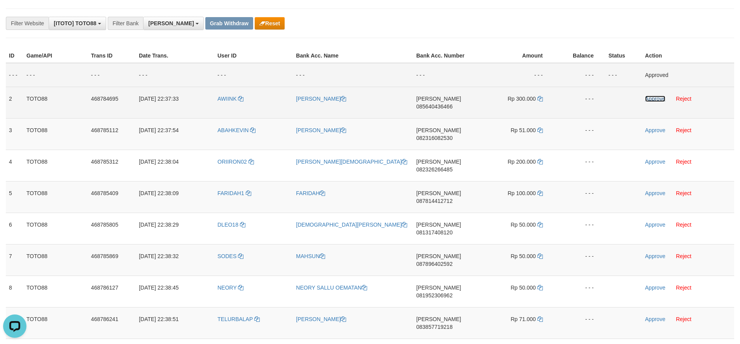
click at [646, 99] on link "Approve" at bounding box center [655, 99] width 20 height 6
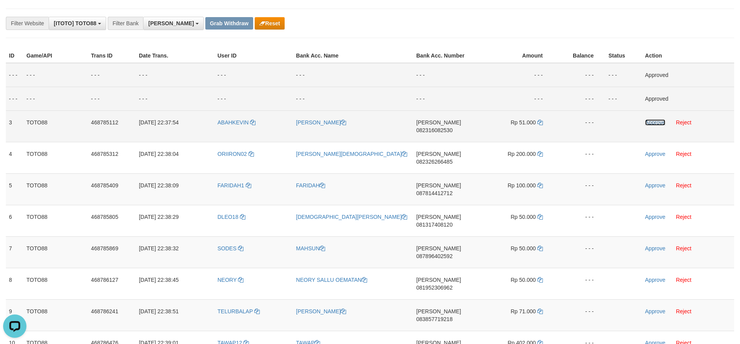
click at [647, 125] on link "Approve" at bounding box center [655, 122] width 20 height 6
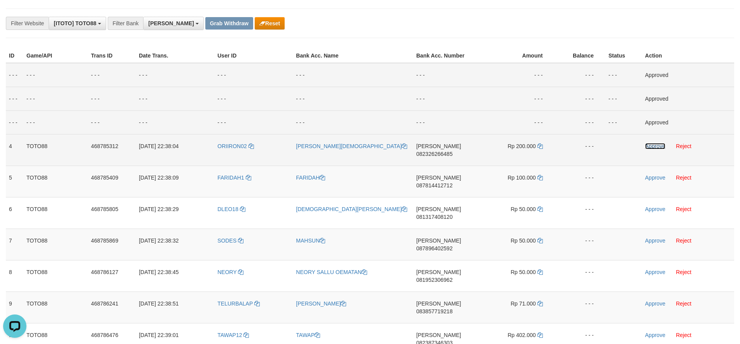
click at [647, 145] on link "Approve" at bounding box center [655, 146] width 20 height 6
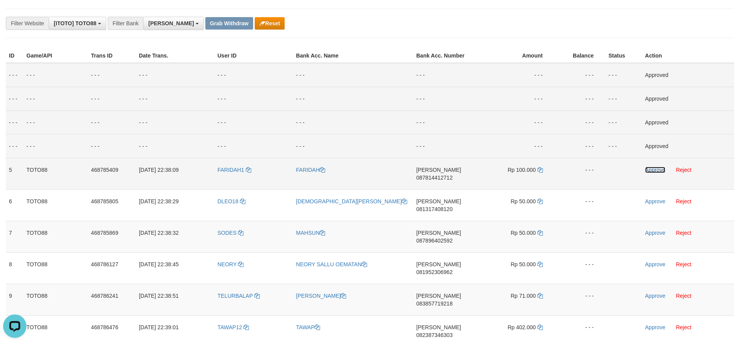
click at [651, 168] on link "Approve" at bounding box center [655, 170] width 20 height 6
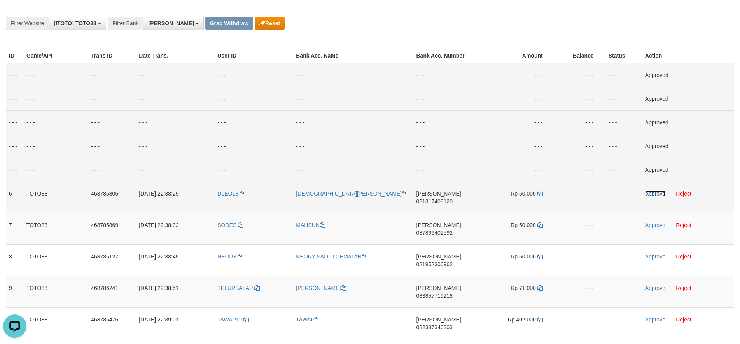
click at [657, 192] on link "Approve" at bounding box center [655, 193] width 20 height 6
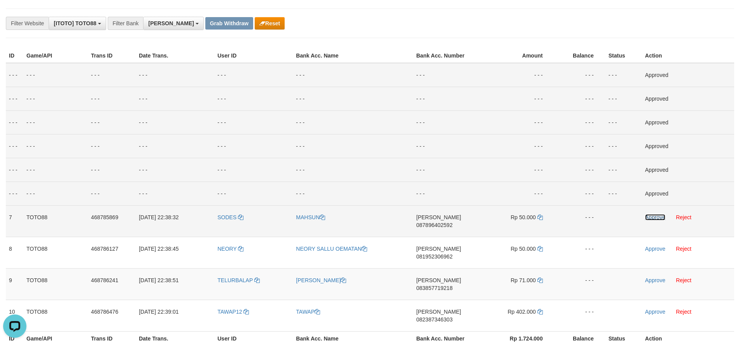
click at [649, 218] on link "Approve" at bounding box center [655, 217] width 20 height 6
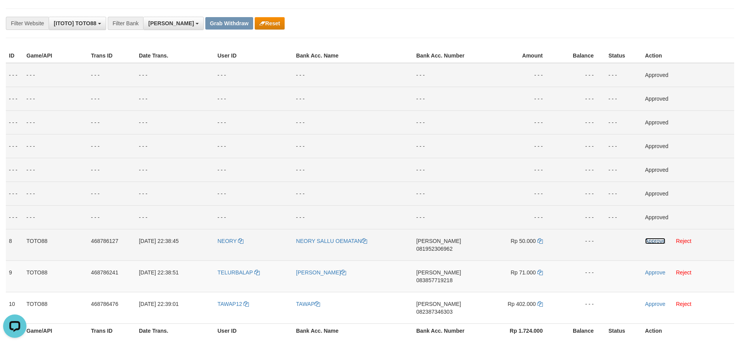
click at [651, 240] on link "Approve" at bounding box center [655, 241] width 20 height 6
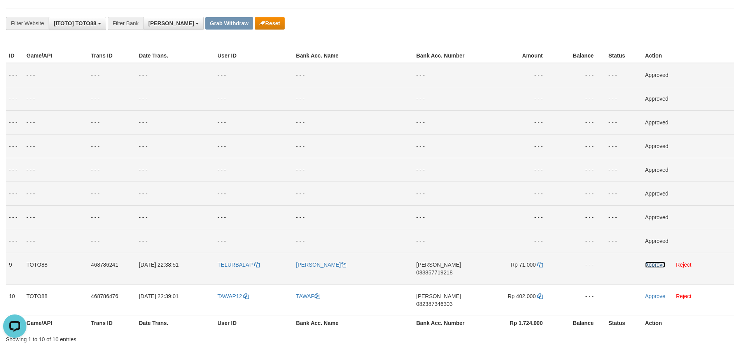
click at [649, 263] on link "Approve" at bounding box center [655, 265] width 20 height 6
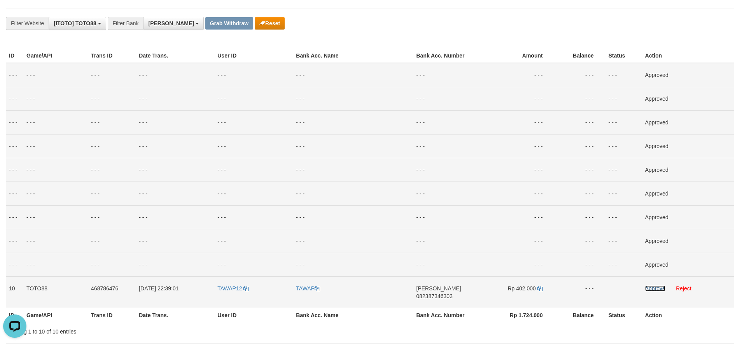
click at [650, 288] on link "Approve" at bounding box center [655, 288] width 20 height 6
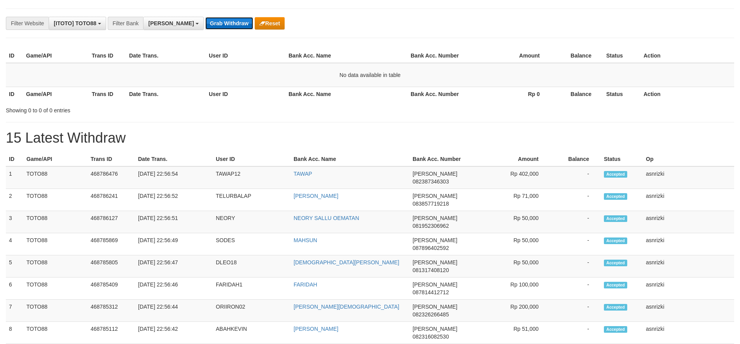
scroll to position [137, 0]
click at [205, 28] on button "Grab Withdraw" at bounding box center [229, 23] width 48 height 12
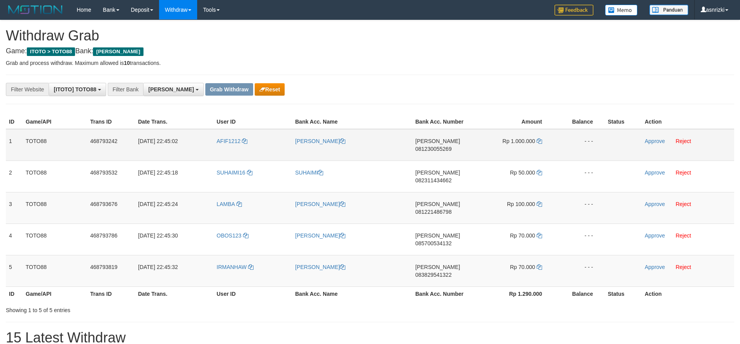
scroll to position [137, 0]
click at [449, 138] on td "[PERSON_NAME] 081230055269" at bounding box center [444, 145] width 65 height 32
click at [451, 146] on span "081230055269" at bounding box center [433, 149] width 36 height 6
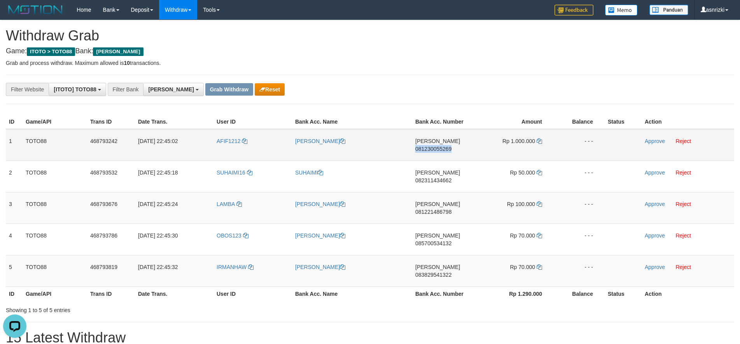
copy td "081230055269"
click at [451, 146] on span "081230055269" at bounding box center [433, 149] width 36 height 6
copy td "081230055269"
click at [540, 138] on icon at bounding box center [538, 140] width 5 height 5
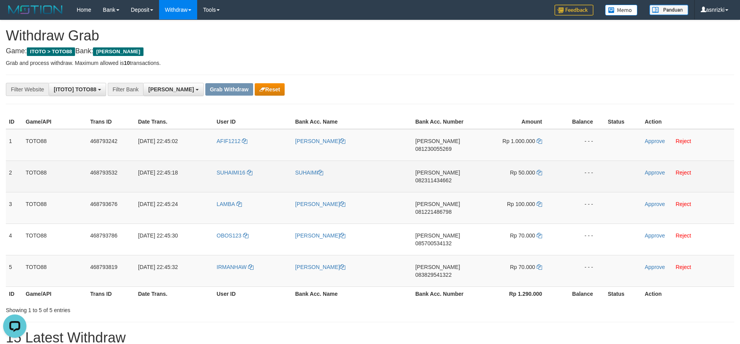
click at [451, 177] on span "082311434662" at bounding box center [433, 180] width 36 height 6
copy td "082311434662"
click at [539, 170] on icon at bounding box center [538, 172] width 5 height 5
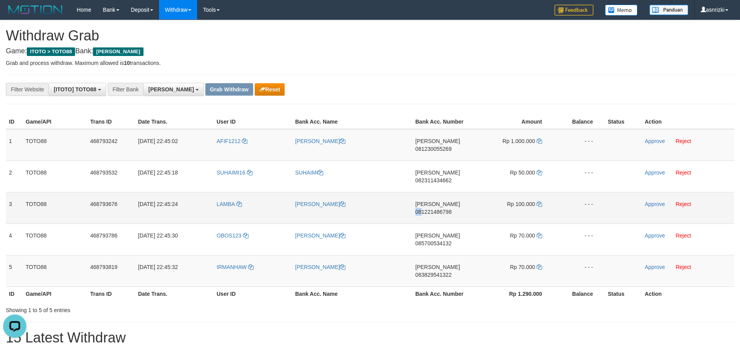
drag, startPoint x: 431, startPoint y: 190, endPoint x: 452, endPoint y: 195, distance: 21.8
click at [444, 195] on td "DANA 081221486798" at bounding box center [444, 207] width 65 height 31
click at [452, 195] on td "DANA 081221486798" at bounding box center [444, 207] width 65 height 31
click at [451, 209] on span "081221486798" at bounding box center [433, 212] width 36 height 6
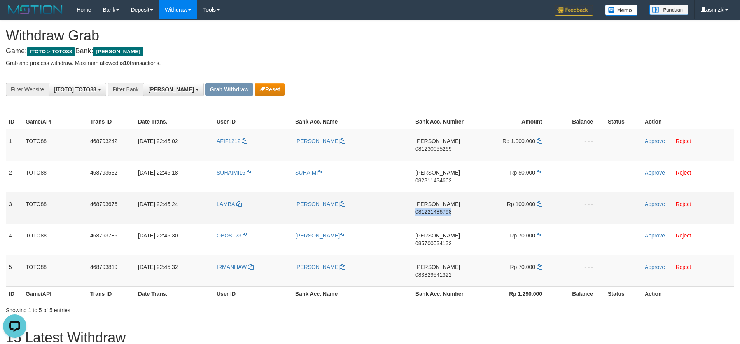
copy td "081221486798"
click at [451, 209] on span "081221486798" at bounding box center [433, 212] width 36 height 6
copy td "081221486798"
click at [541, 201] on icon at bounding box center [538, 203] width 5 height 5
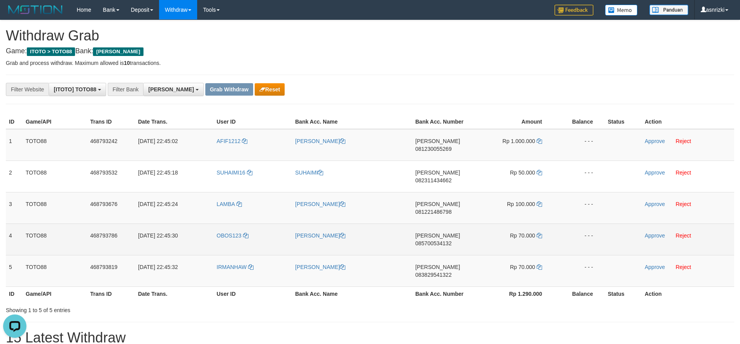
click at [444, 240] on span "085700534132" at bounding box center [433, 243] width 36 height 6
copy td "085700534132"
click at [539, 233] on icon at bounding box center [538, 235] width 5 height 5
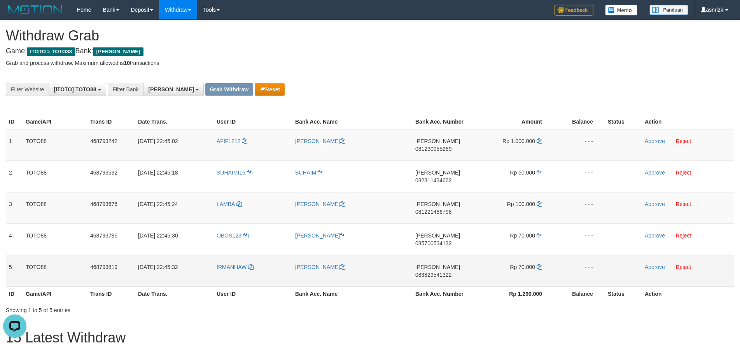
click at [451, 272] on span "083829541322" at bounding box center [433, 275] width 36 height 6
copy td "083829541322"
click at [539, 264] on icon at bounding box center [538, 266] width 5 height 5
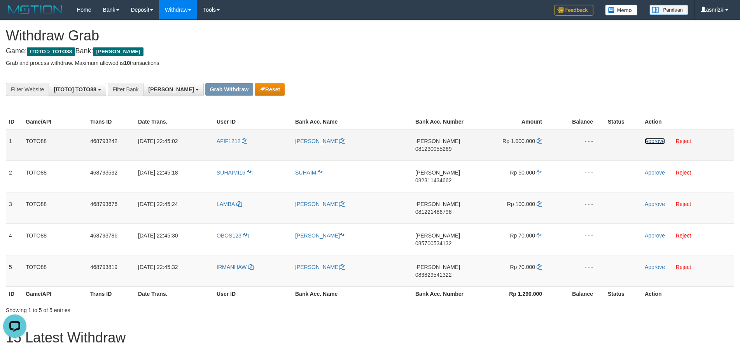
click at [656, 139] on link "Approve" at bounding box center [655, 141] width 20 height 6
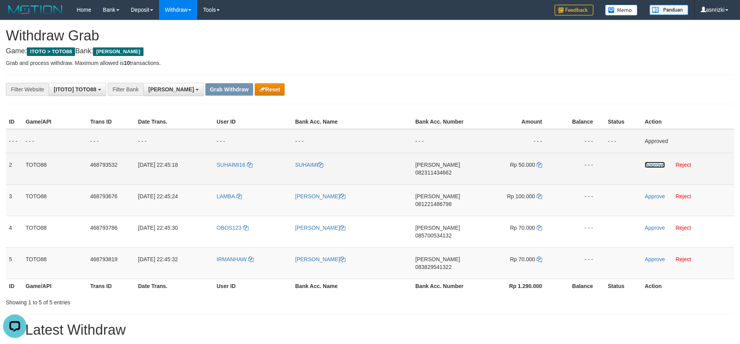
click at [646, 164] on link "Approve" at bounding box center [655, 165] width 20 height 6
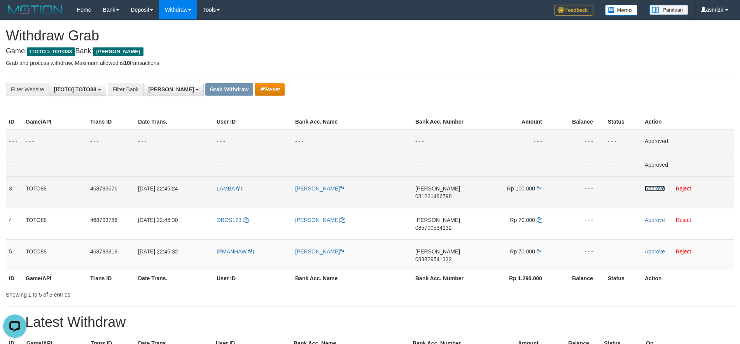
click at [646, 190] on link "Approve" at bounding box center [655, 188] width 20 height 6
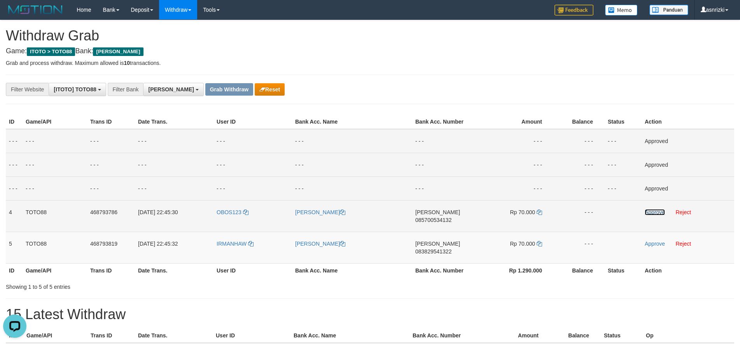
click at [651, 210] on link "Approve" at bounding box center [655, 212] width 20 height 6
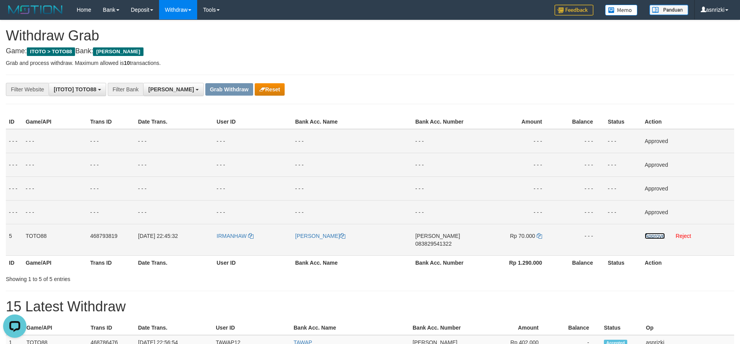
click at [646, 238] on link "Approve" at bounding box center [655, 236] width 20 height 6
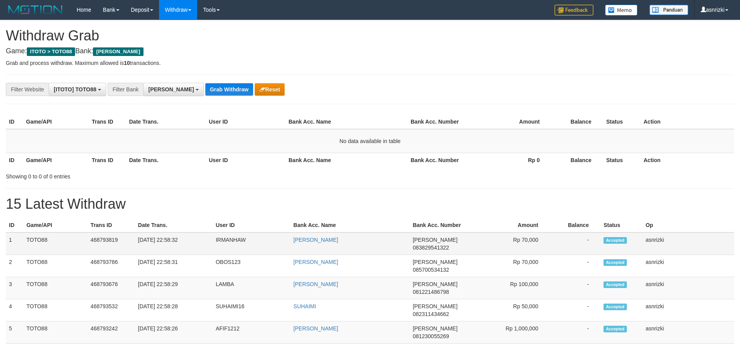
scroll to position [137, 0]
click at [7, 238] on td "1" at bounding box center [14, 243] width 17 height 23
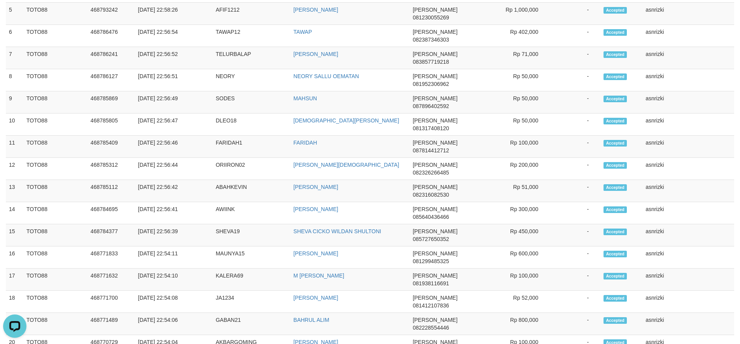
scroll to position [0, 0]
copy tbody "1 TOTO88 468793819 [DATE] 22:58:32 IRMANHAW IRMAN HAWASIH [PERSON_NAME] 0838295…"
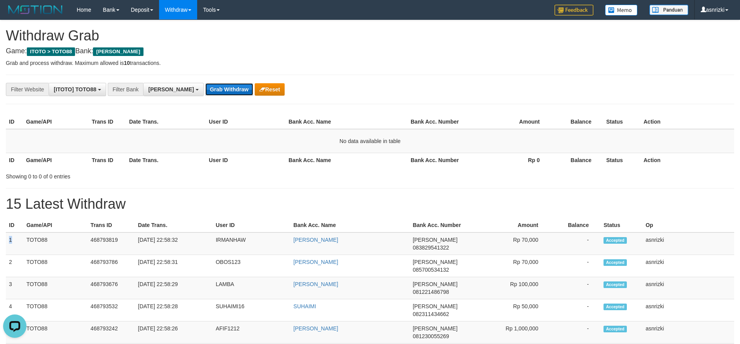
click at [205, 88] on button "Grab Withdraw" at bounding box center [229, 89] width 48 height 12
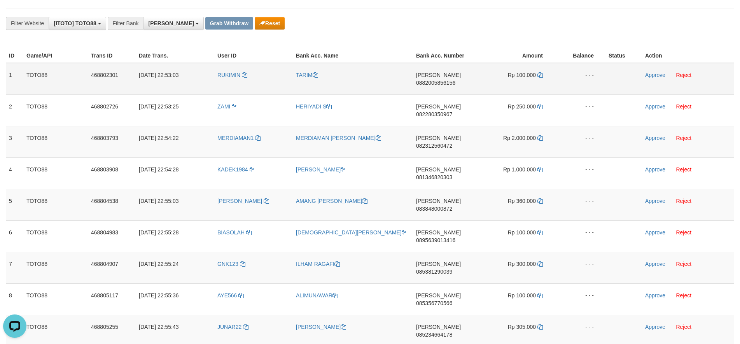
click at [446, 80] on span "0882005856156" at bounding box center [435, 83] width 39 height 6
copy td "0882005856156"
click at [539, 76] on icon at bounding box center [539, 74] width 5 height 5
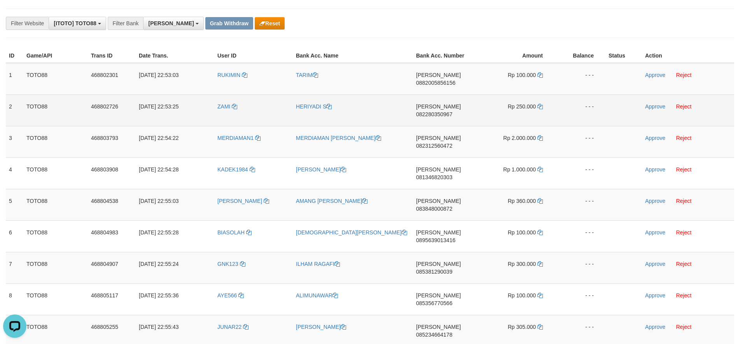
click at [438, 111] on span "082280350967" at bounding box center [434, 114] width 36 height 6
copy td "082280350967"
click at [538, 104] on icon at bounding box center [539, 106] width 5 height 5
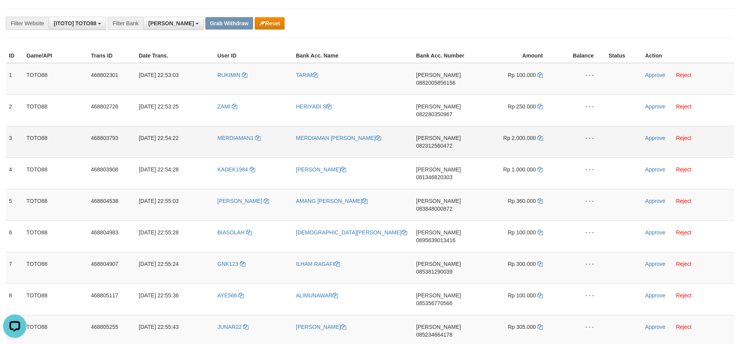
click at [449, 143] on span "082312560472" at bounding box center [434, 146] width 36 height 6
copy td "082312560472"
click at [539, 135] on icon at bounding box center [539, 137] width 5 height 5
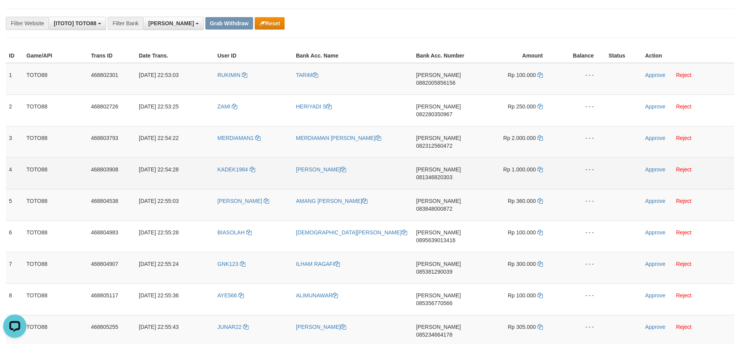
click at [452, 174] on span "081346820303" at bounding box center [434, 177] width 36 height 6
copy td "081346820303"
click at [540, 167] on icon at bounding box center [539, 169] width 5 height 5
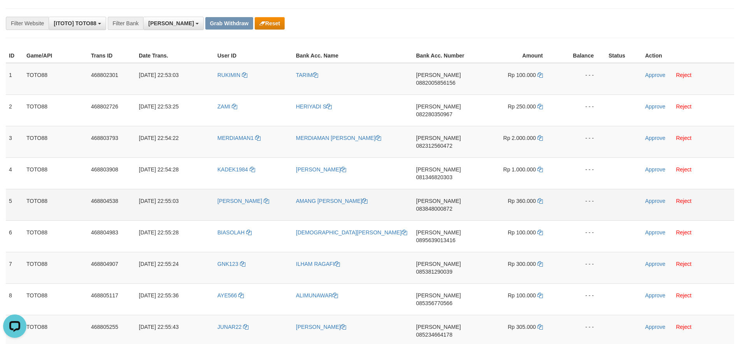
click at [452, 206] on span "083848000872" at bounding box center [434, 209] width 36 height 6
copy td "083848000872"
click at [540, 198] on icon at bounding box center [539, 200] width 5 height 5
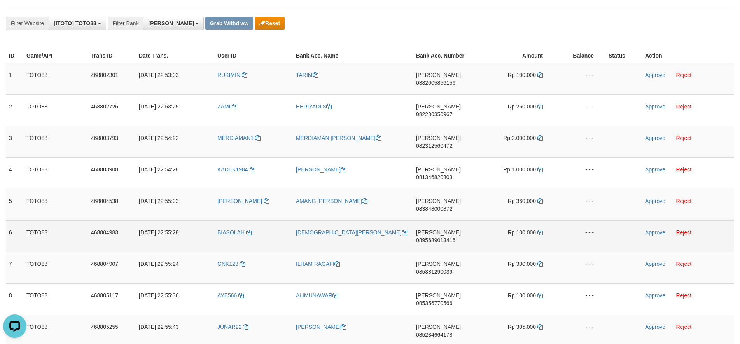
click at [447, 237] on span "0895639013416" at bounding box center [435, 240] width 39 height 6
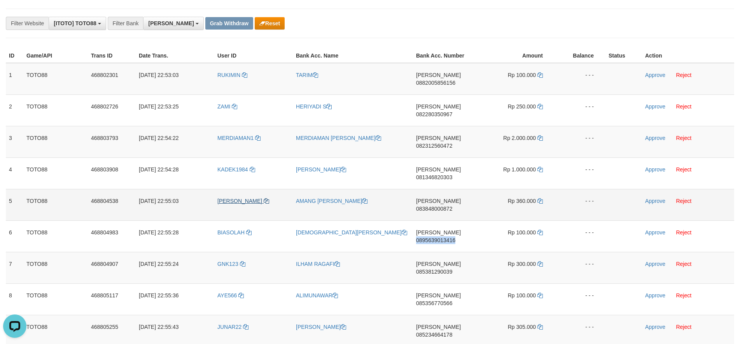
drag, startPoint x: 447, startPoint y: 192, endPoint x: 258, endPoint y: 168, distance: 190.0
click at [445, 237] on span "0895639013416" at bounding box center [435, 240] width 39 height 6
copy td "0895639013416"
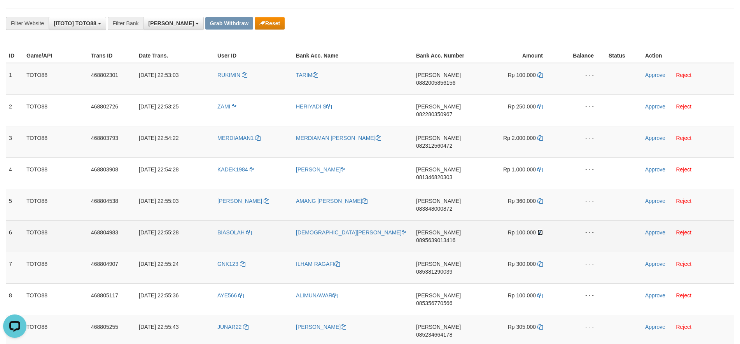
click at [540, 230] on icon at bounding box center [539, 232] width 5 height 5
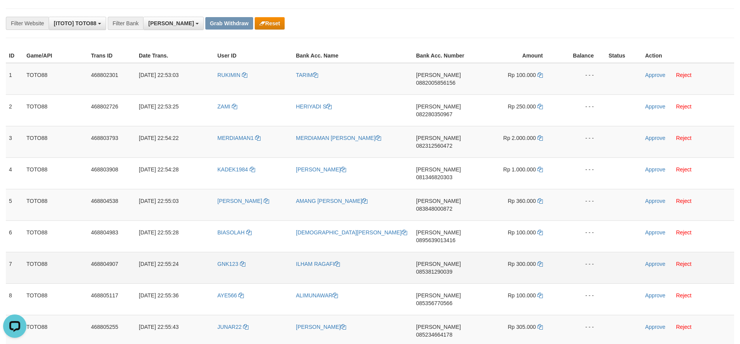
click at [452, 269] on span "085381290039" at bounding box center [434, 272] width 36 height 6
copy td "085381290039"
click at [540, 261] on icon at bounding box center [539, 263] width 5 height 5
click at [317, 19] on div "**********" at bounding box center [308, 23] width 617 height 13
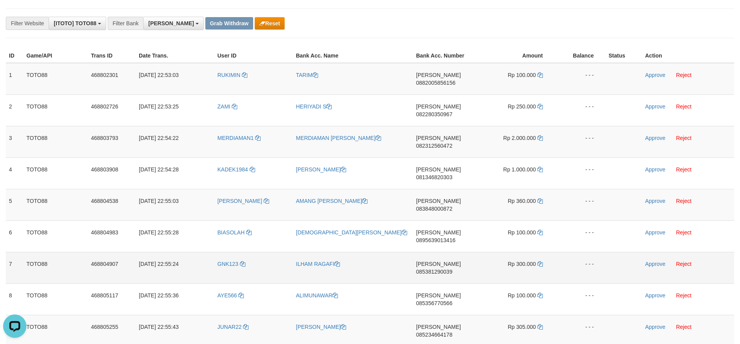
click at [450, 269] on span "085381290039" at bounding box center [434, 272] width 36 height 6
copy td "085381290039"
click at [540, 261] on icon at bounding box center [539, 263] width 5 height 5
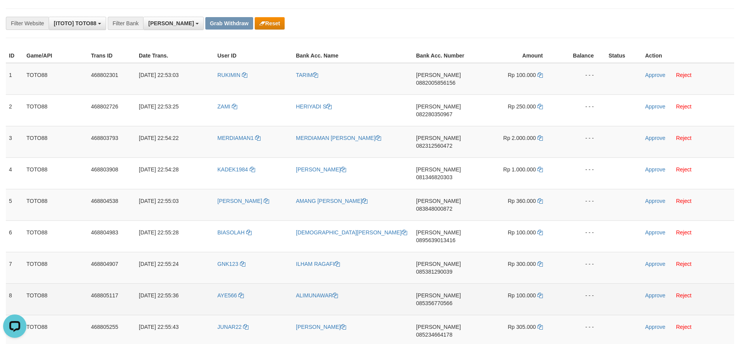
click at [456, 283] on td "[PERSON_NAME] 085356770566" at bounding box center [445, 298] width 65 height 31
click at [452, 300] on span "085356770566" at bounding box center [434, 303] width 36 height 6
copy td "085356770566"
click at [452, 300] on span "085356770566" at bounding box center [434, 303] width 36 height 6
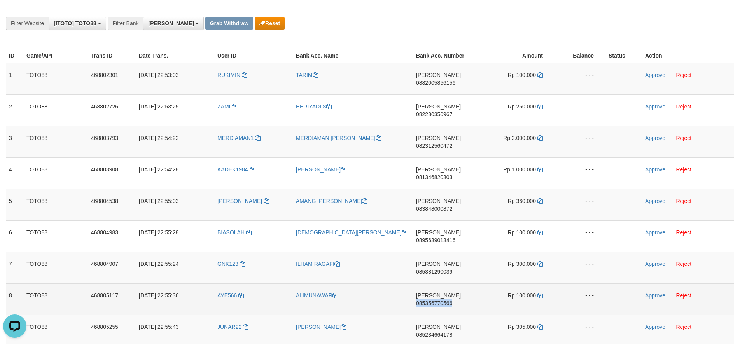
copy td "085356770566"
click at [541, 293] on icon at bounding box center [539, 295] width 5 height 5
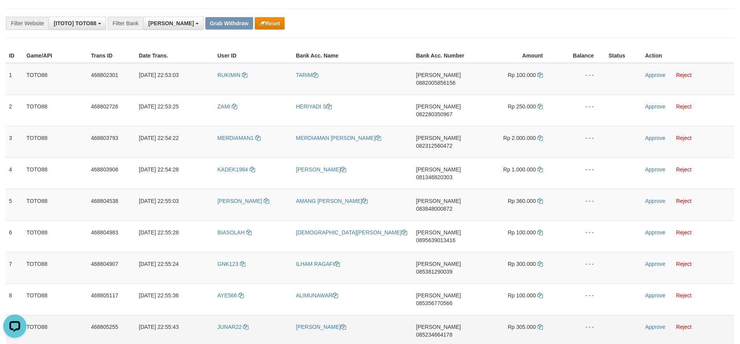
click at [444, 332] on span "085234664178" at bounding box center [434, 335] width 36 height 6
click at [540, 324] on icon at bounding box center [539, 326] width 5 height 5
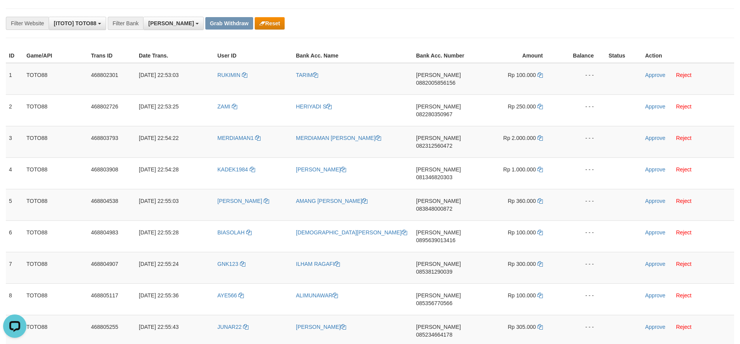
click at [646, 72] on td "Approve Reject" at bounding box center [688, 79] width 92 height 32
click at [647, 74] on link "Approve" at bounding box center [655, 75] width 20 height 6
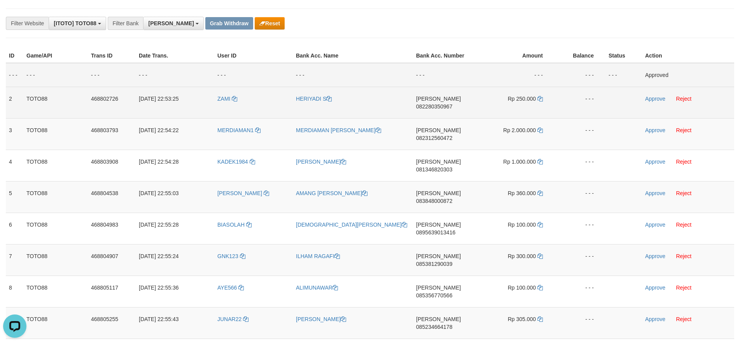
click at [651, 102] on td "Approve Reject" at bounding box center [688, 102] width 92 height 31
click at [651, 100] on link "Approve" at bounding box center [655, 99] width 20 height 6
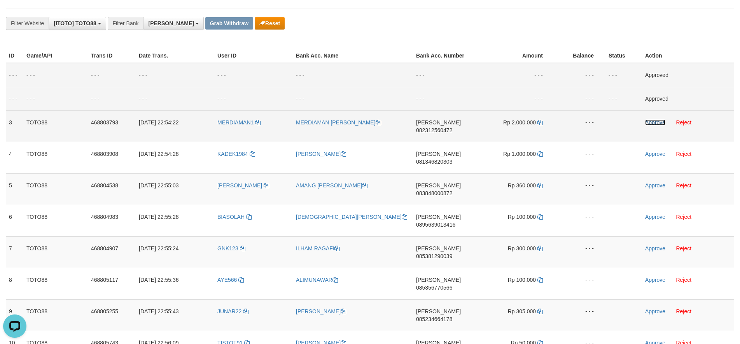
click at [646, 124] on link "Approve" at bounding box center [655, 122] width 20 height 6
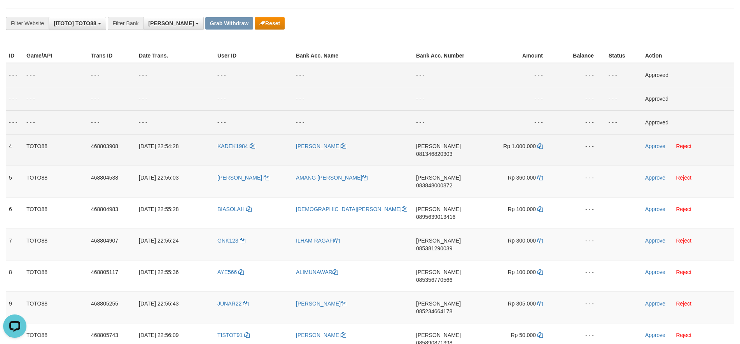
click at [653, 150] on td "Approve Reject" at bounding box center [688, 149] width 92 height 31
click at [654, 140] on td "Approve Reject" at bounding box center [688, 149] width 92 height 31
click at [654, 147] on link "Approve" at bounding box center [655, 146] width 20 height 6
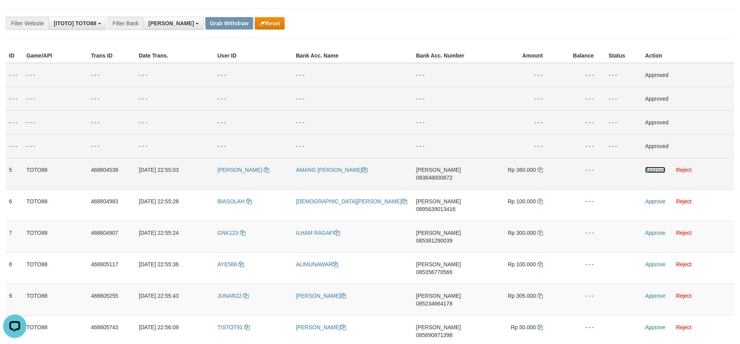
click at [652, 170] on link "Approve" at bounding box center [655, 170] width 20 height 6
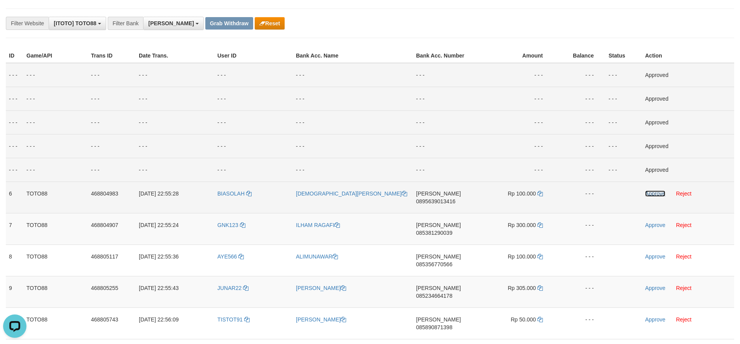
click at [653, 194] on link "Approve" at bounding box center [655, 193] width 20 height 6
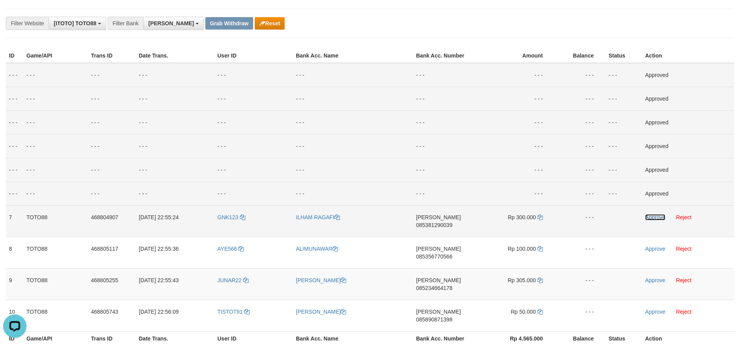
click at [657, 219] on link "Approve" at bounding box center [655, 217] width 20 height 6
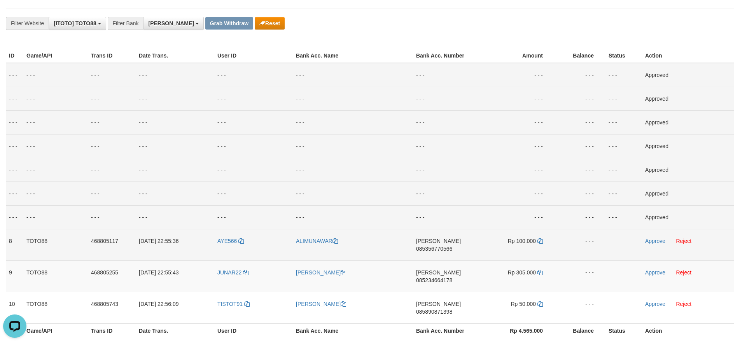
click at [646, 237] on td "Approve Reject" at bounding box center [688, 244] width 92 height 31
click at [646, 241] on link "Approve" at bounding box center [655, 241] width 20 height 6
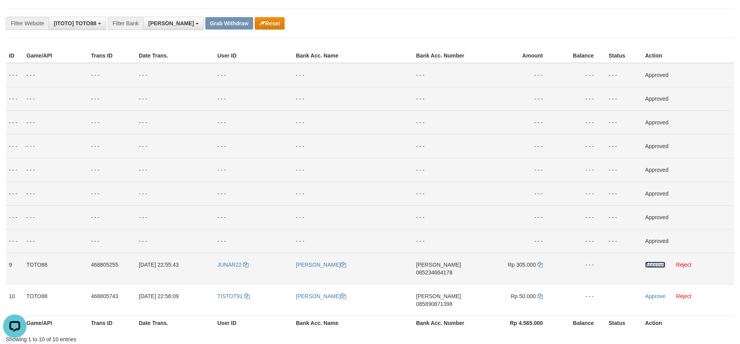
click at [660, 264] on link "Approve" at bounding box center [655, 265] width 20 height 6
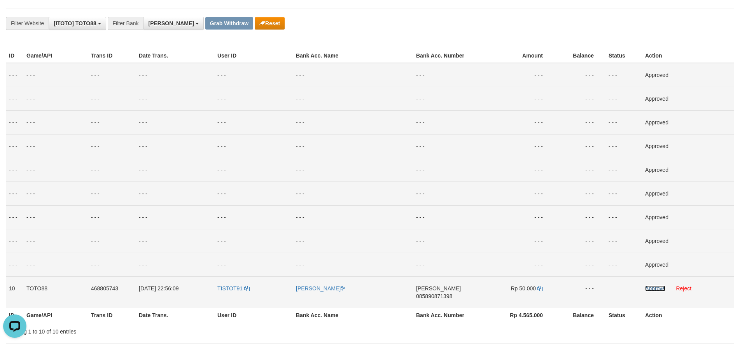
click at [650, 288] on link "Approve" at bounding box center [655, 288] width 20 height 6
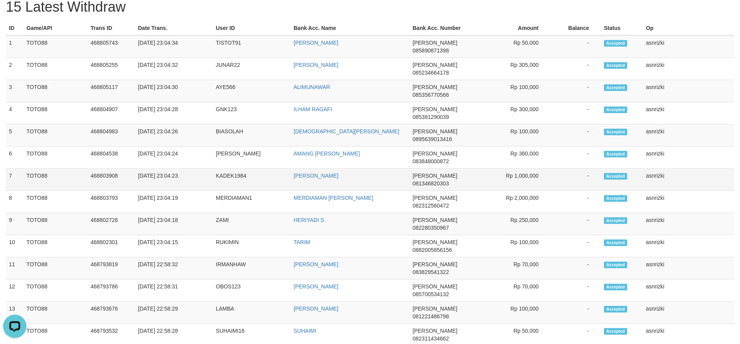
scroll to position [198, 0]
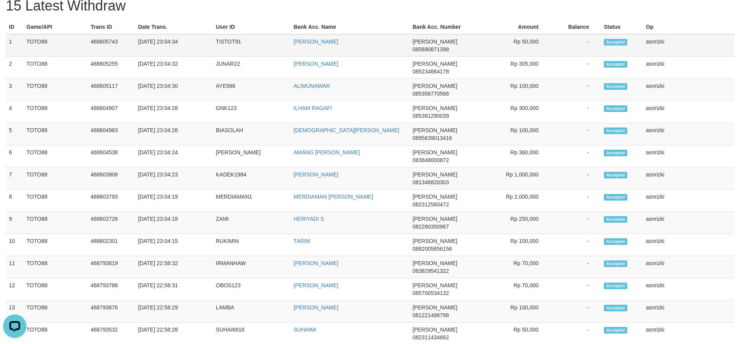
click at [7, 39] on td "1" at bounding box center [14, 45] width 17 height 23
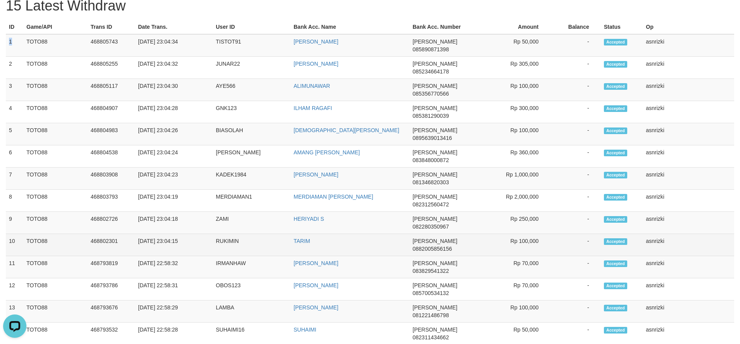
click at [726, 234] on td "asnrizki" at bounding box center [688, 245] width 91 height 22
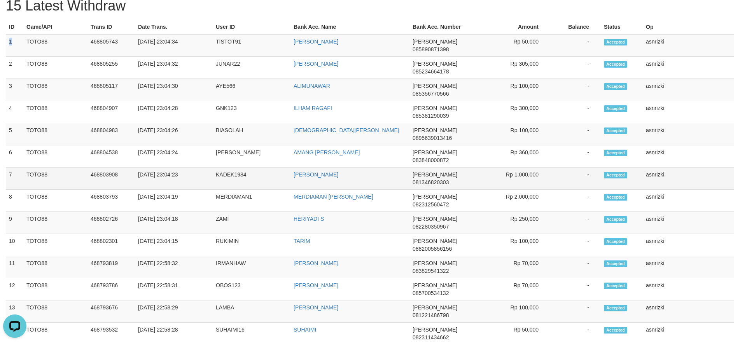
copy tbody "1 TOTO88 468805743 [DATE] 23:04:34 TISTOT91 KIKI PATMALA [PERSON_NAME] 08589087…"
